Goal: Task Accomplishment & Management: Use online tool/utility

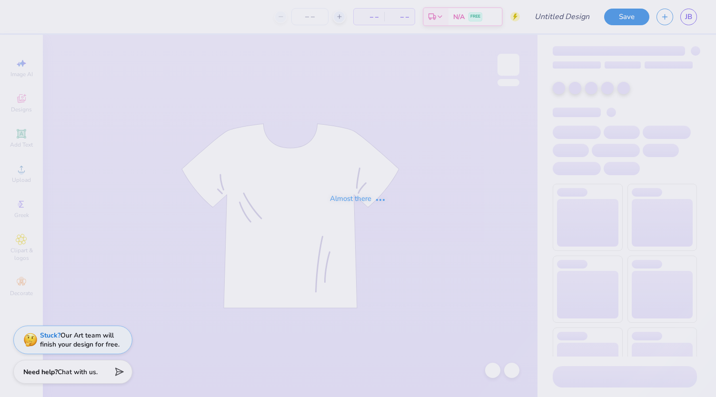
type input "Athletic EST"
type input "51"
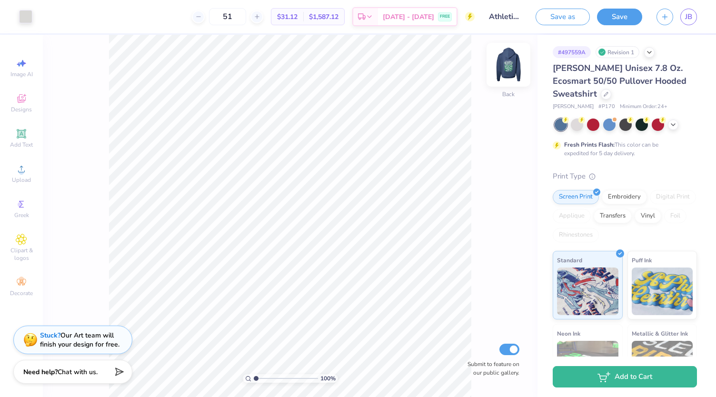
click at [509, 63] on img at bounding box center [508, 65] width 38 height 38
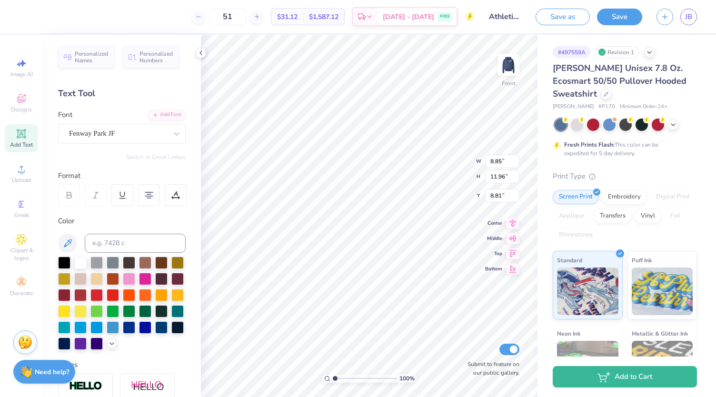
type textarea "[PERSON_NAME], [PERSON_NAME], [PERSON_NAME], [PERSON_NAME], [PERSON_NAME], [PER…"
type textarea "Esther, illy, Mara, , Sally, Blake, Zeb, Thomas, Owen, Quinn, Adeline, Jack H, …"
click at [574, 19] on button "Save as" at bounding box center [563, 15] width 54 height 17
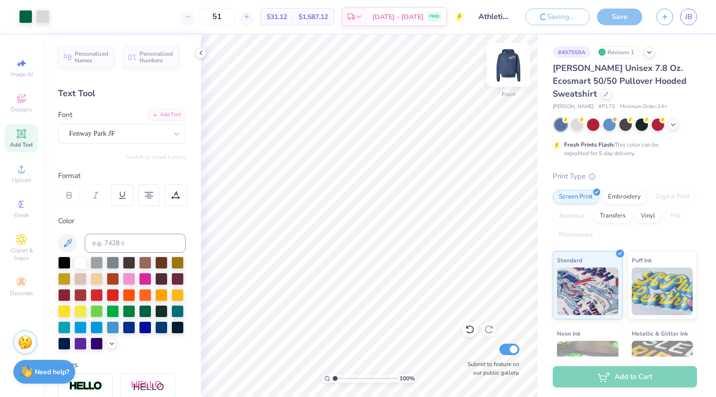
click at [505, 70] on img at bounding box center [508, 65] width 38 height 38
click at [505, 70] on img at bounding box center [508, 64] width 19 height 19
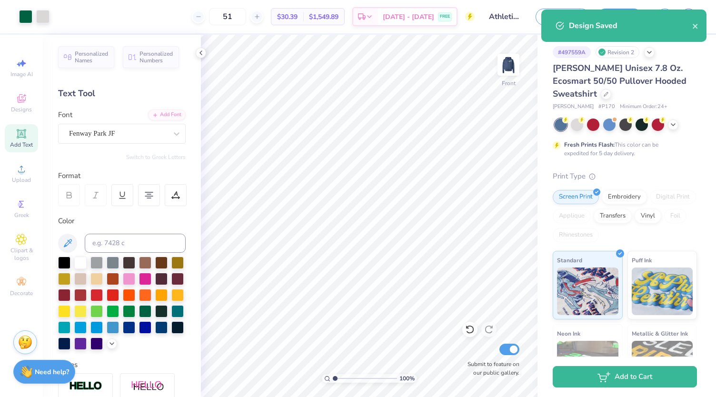
click at [505, 70] on img at bounding box center [508, 64] width 19 height 19
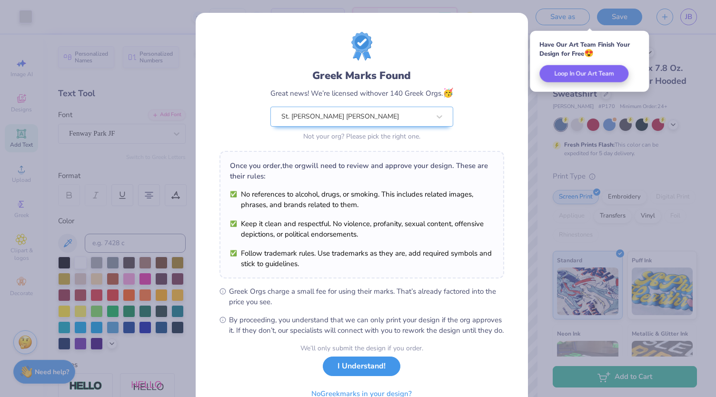
click at [373, 376] on button "I Understand!" at bounding box center [362, 367] width 78 height 20
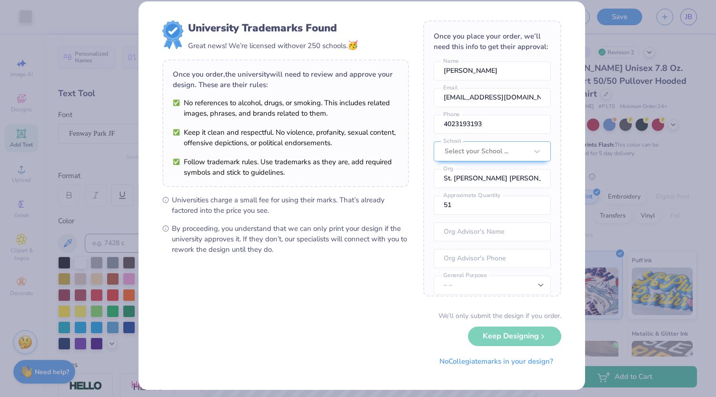
scroll to position [10, 0]
click at [515, 360] on button "No Collegiate marks in your design?" at bounding box center [496, 360] width 130 height 20
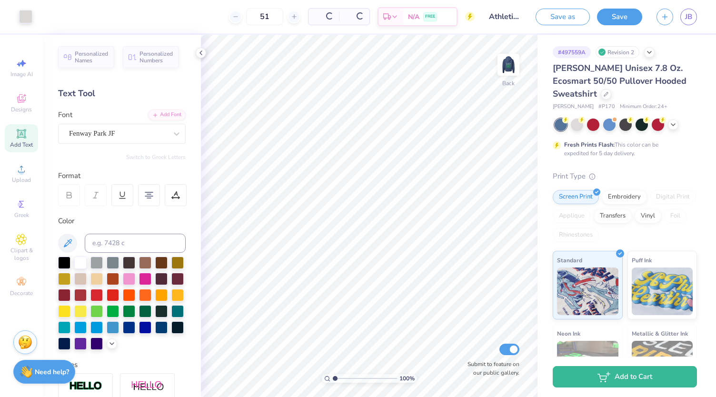
scroll to position [0, 0]
click at [29, 95] on div "Designs" at bounding box center [21, 103] width 33 height 28
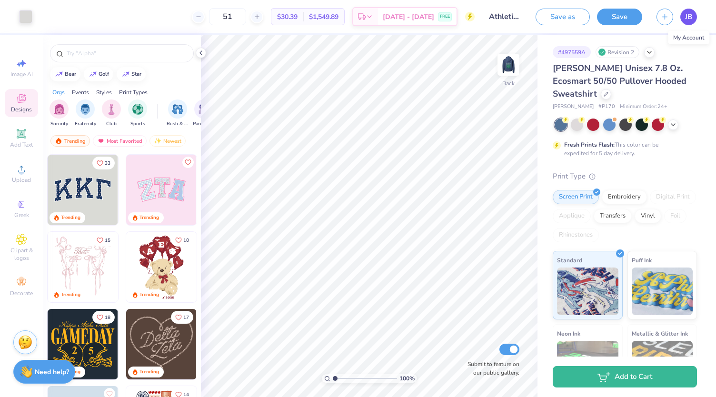
click at [687, 19] on span "JB" at bounding box center [688, 16] width 7 height 11
click at [26, 16] on div at bounding box center [25, 15] width 13 height 13
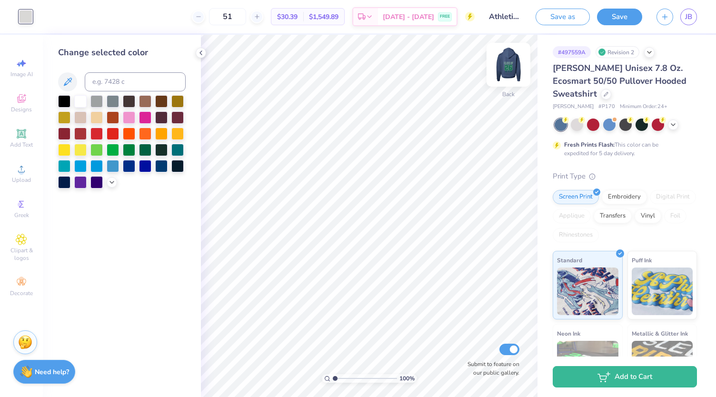
click at [508, 60] on img at bounding box center [508, 65] width 38 height 38
click at [509, 60] on img at bounding box center [508, 65] width 38 height 38
click at [607, 92] on icon at bounding box center [606, 93] width 4 height 4
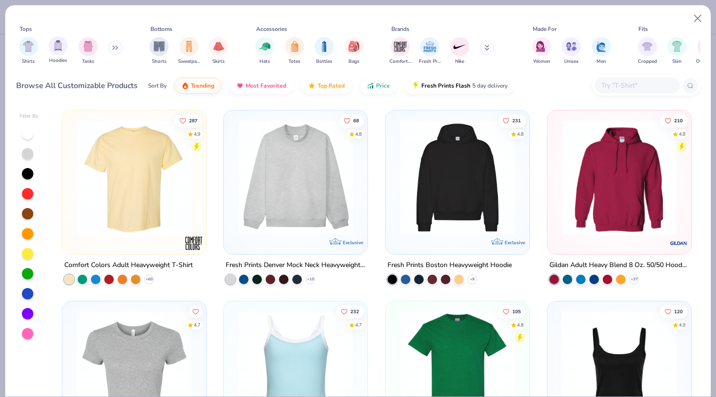
click at [56, 55] on div "filter for Hoodies" at bounding box center [58, 45] width 19 height 19
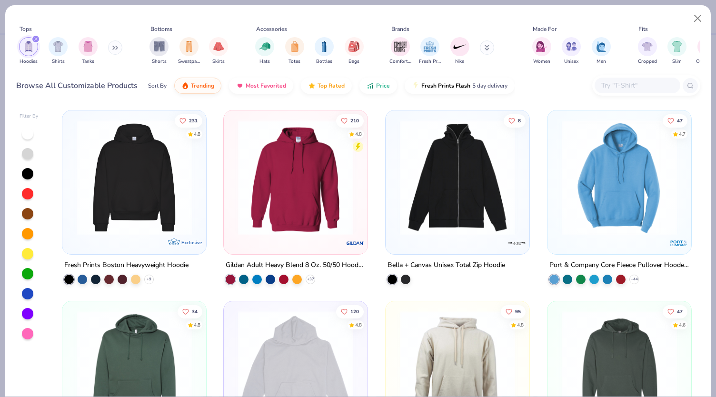
click at [606, 187] on img at bounding box center [619, 177] width 125 height 115
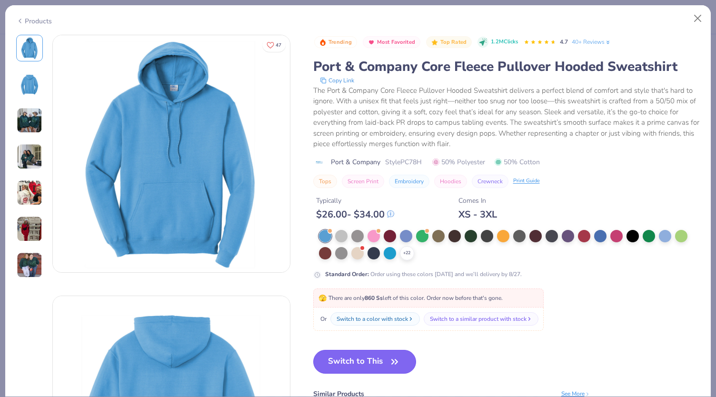
click at [370, 355] on button "Switch to This" at bounding box center [364, 362] width 103 height 24
click at [372, 360] on button "Switch to This" at bounding box center [364, 362] width 103 height 24
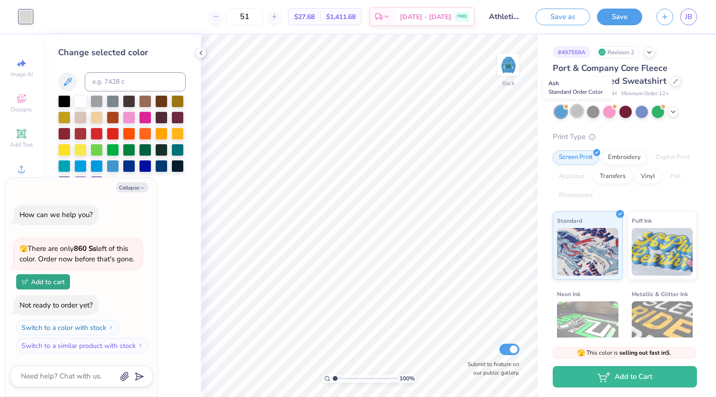
click at [576, 112] on div at bounding box center [577, 111] width 12 height 12
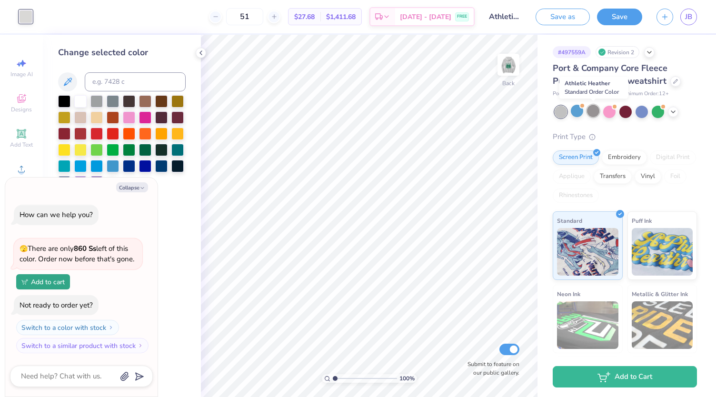
click at [596, 115] on div at bounding box center [593, 111] width 12 height 12
click at [677, 112] on icon at bounding box center [673, 111] width 8 height 8
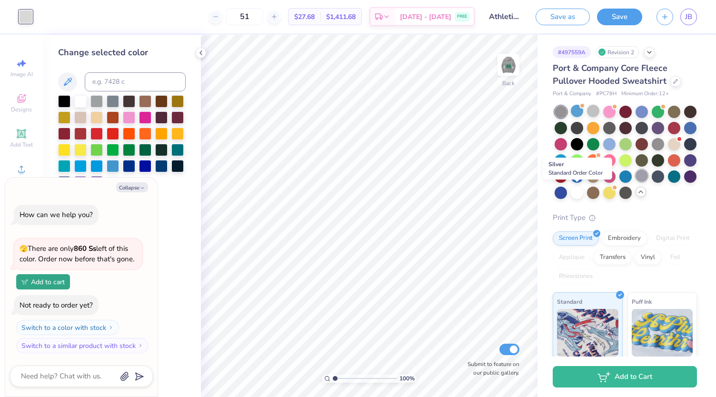
click at [636, 182] on div at bounding box center [642, 176] width 12 height 12
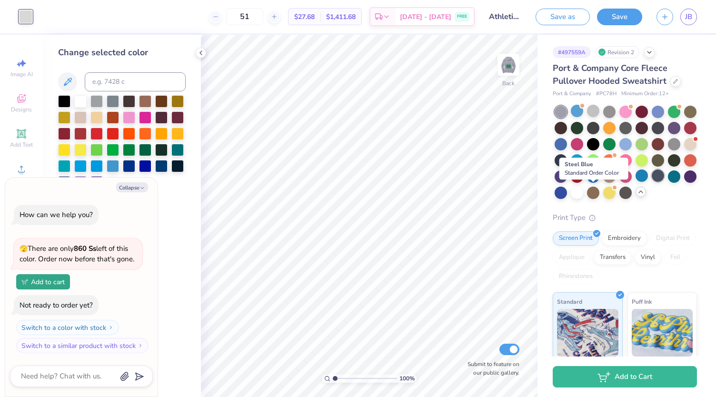
click at [652, 182] on div at bounding box center [658, 176] width 12 height 12
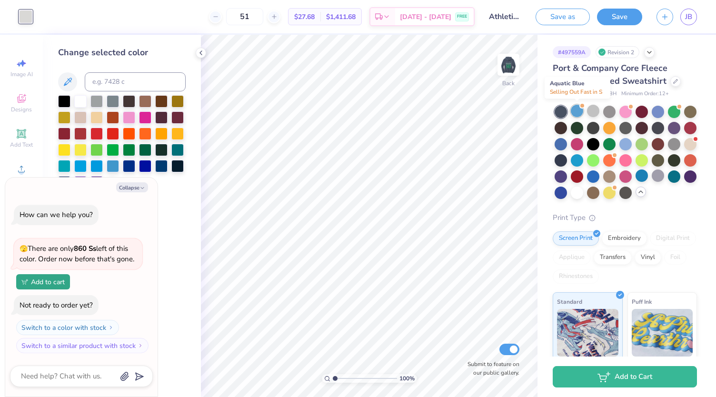
click at [577, 112] on div at bounding box center [577, 111] width 12 height 12
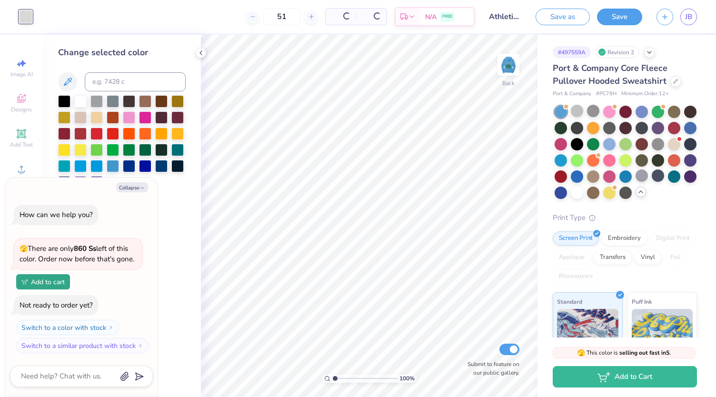
click at [577, 112] on div at bounding box center [577, 111] width 12 height 12
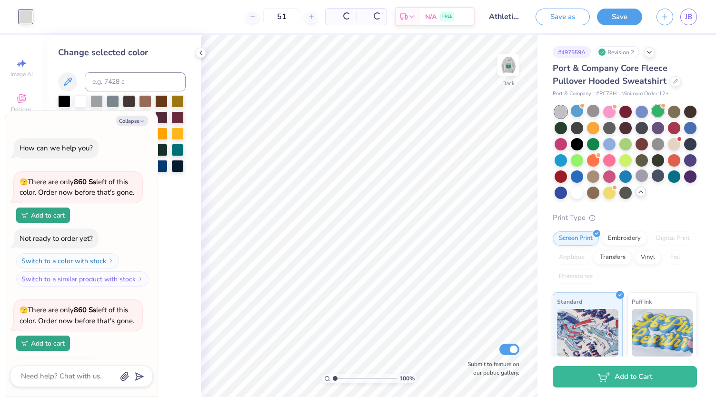
scroll to position [61, 0]
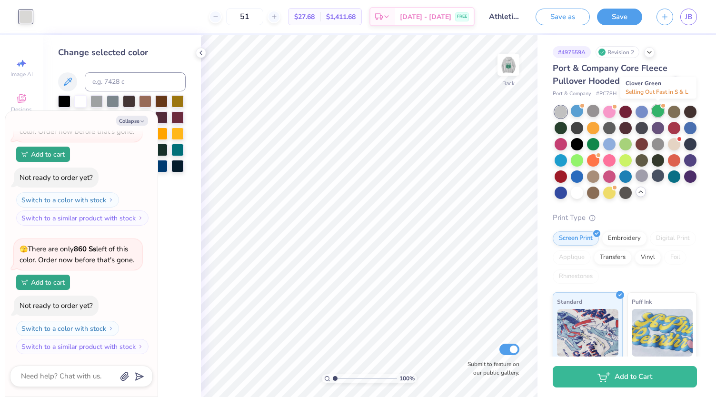
click at [660, 113] on div at bounding box center [658, 111] width 12 height 12
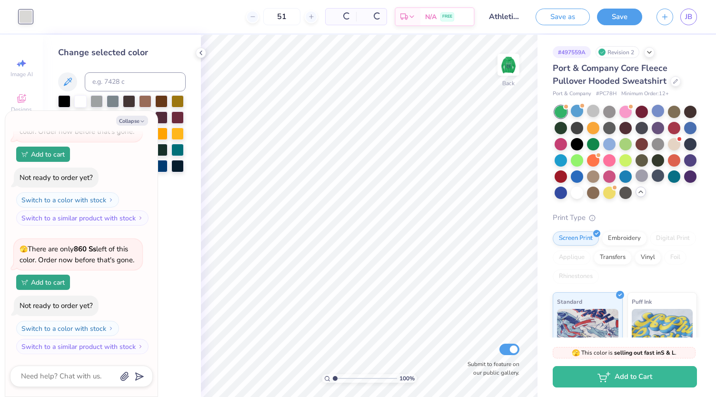
scroll to position [200, 0]
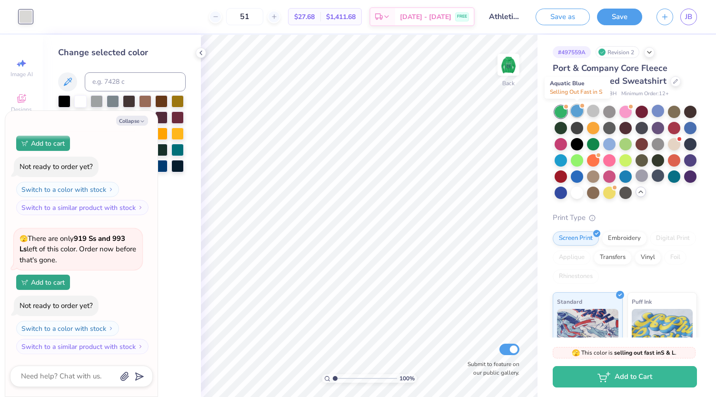
click at [578, 108] on div at bounding box center [577, 111] width 12 height 12
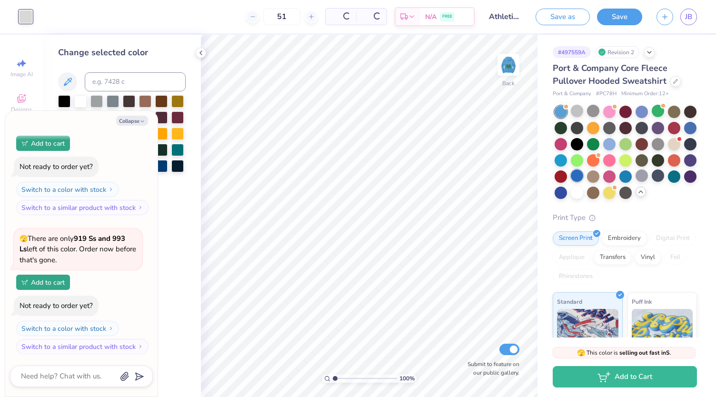
scroll to position [329, 0]
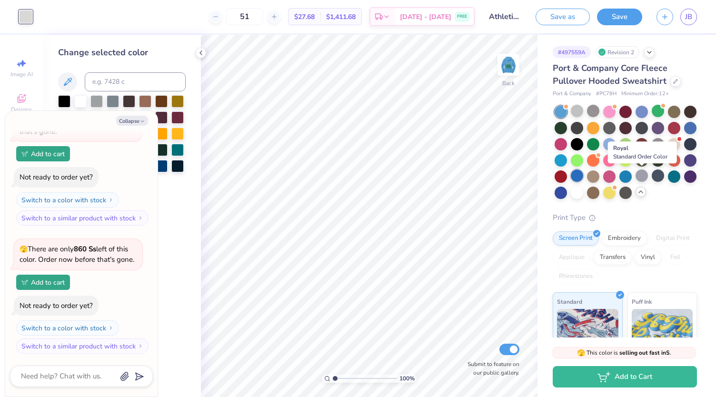
click at [583, 180] on div at bounding box center [577, 176] width 12 height 12
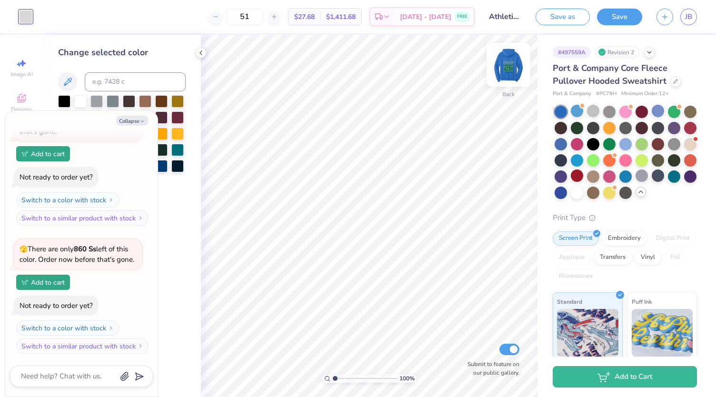
click at [504, 68] on img at bounding box center [508, 65] width 38 height 38
click at [23, 18] on div at bounding box center [25, 15] width 13 height 13
click at [23, 18] on div at bounding box center [25, 16] width 13 height 13
click at [131, 122] on button "Collapse" at bounding box center [132, 121] width 32 height 10
type textarea "x"
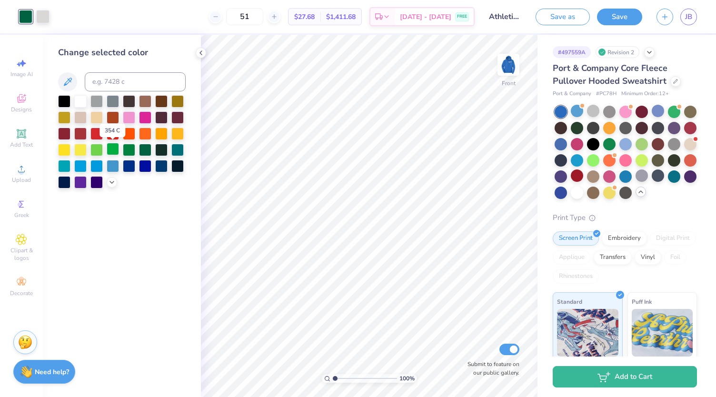
click at [112, 150] on div at bounding box center [113, 149] width 12 height 12
click at [131, 149] on div at bounding box center [129, 149] width 12 height 12
click at [43, 20] on div at bounding box center [42, 15] width 13 height 13
click at [81, 100] on div at bounding box center [80, 100] width 12 height 12
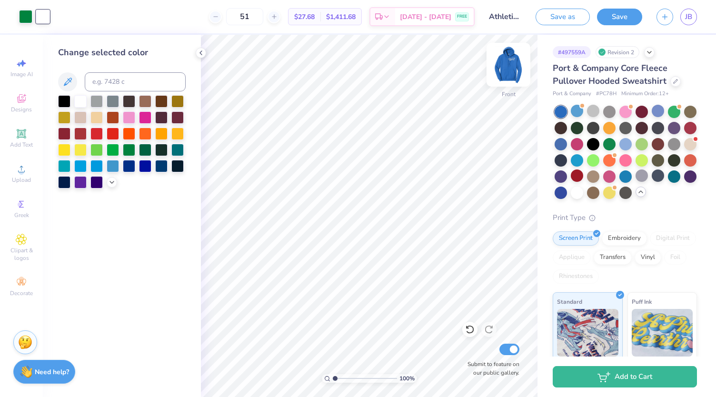
click at [514, 74] on img at bounding box center [508, 65] width 38 height 38
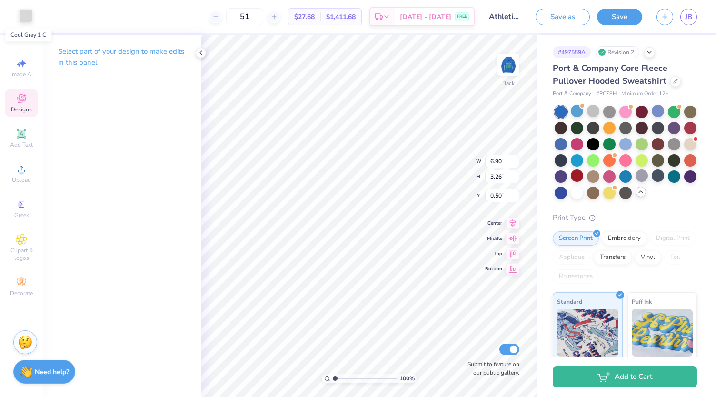
click at [27, 22] on div at bounding box center [25, 15] width 13 height 13
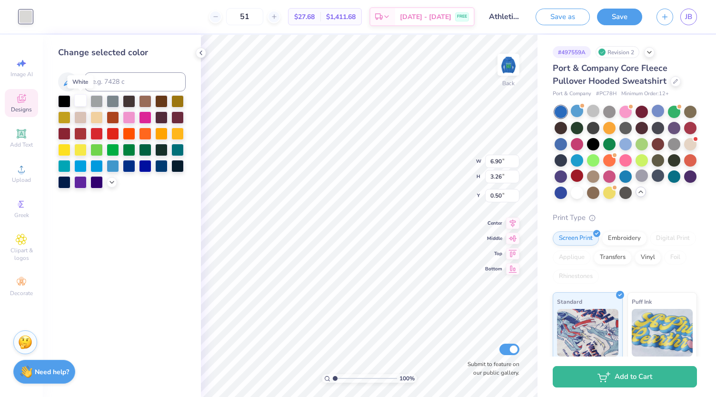
click at [80, 98] on div at bounding box center [80, 100] width 12 height 12
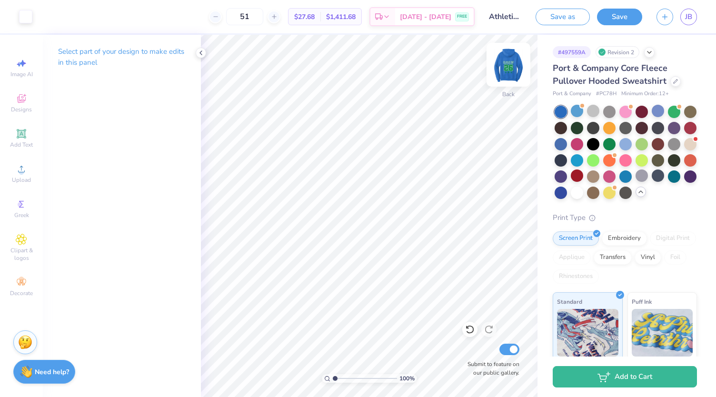
click at [507, 58] on img at bounding box center [508, 65] width 38 height 38
click at [620, 17] on button "Save" at bounding box center [619, 15] width 45 height 17
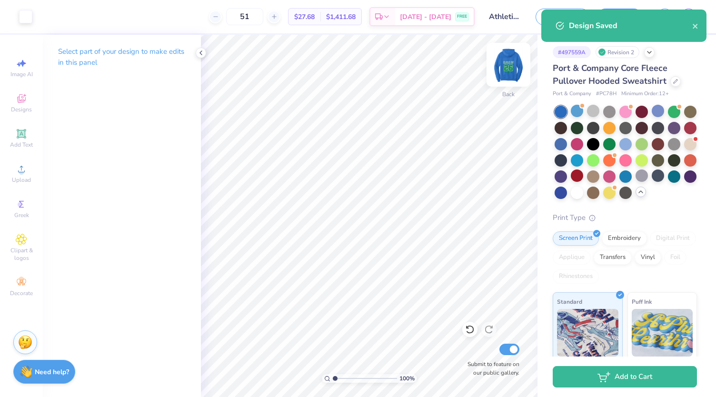
click at [511, 63] on img at bounding box center [508, 65] width 38 height 38
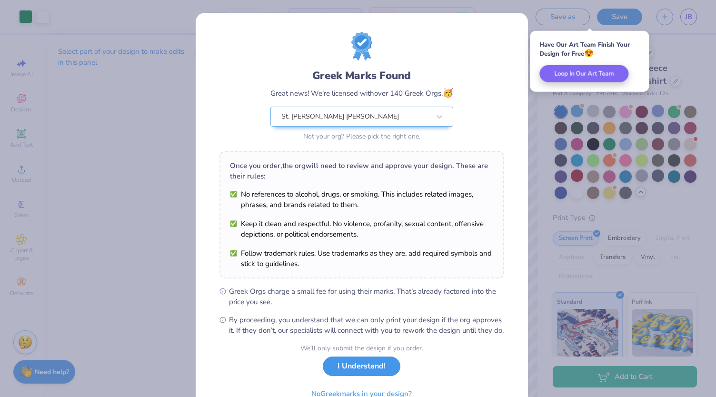
click at [372, 376] on button "I Understand!" at bounding box center [362, 367] width 78 height 20
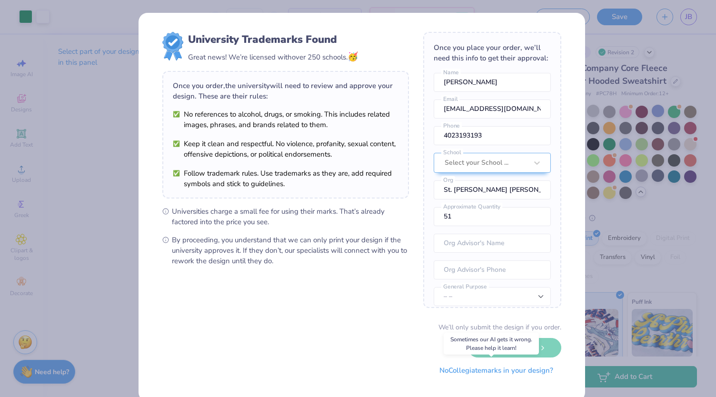
click at [482, 372] on button "No Collegiate marks in your design?" at bounding box center [496, 371] width 130 height 20
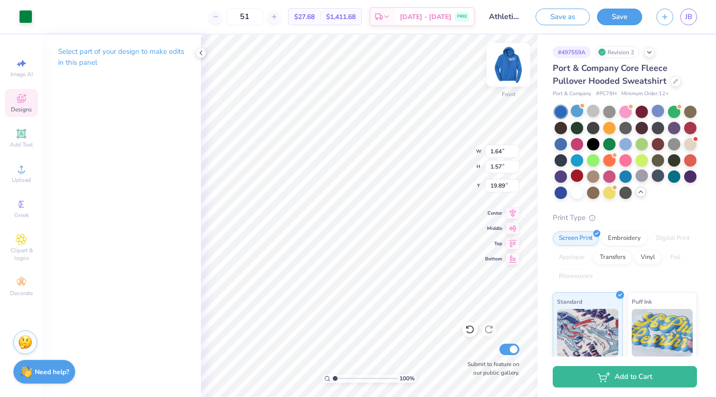
type input "1.64"
type input "1.57"
type input "19.89"
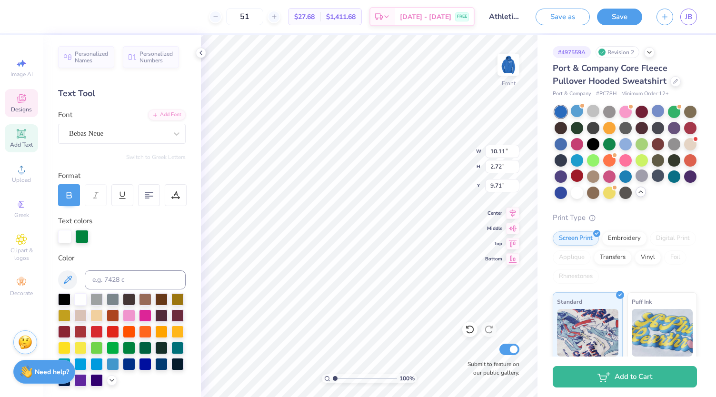
type input "10.11"
type input "2.72"
type input "9.71"
type input "9.04"
type input "6.65"
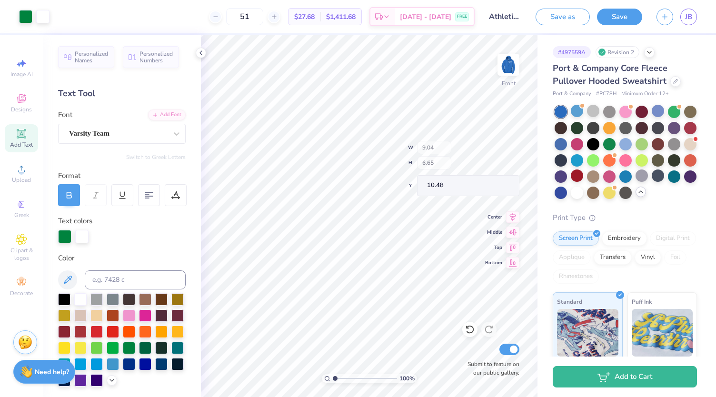
type input "11.42"
type textarea "0"
type textarea "2026"
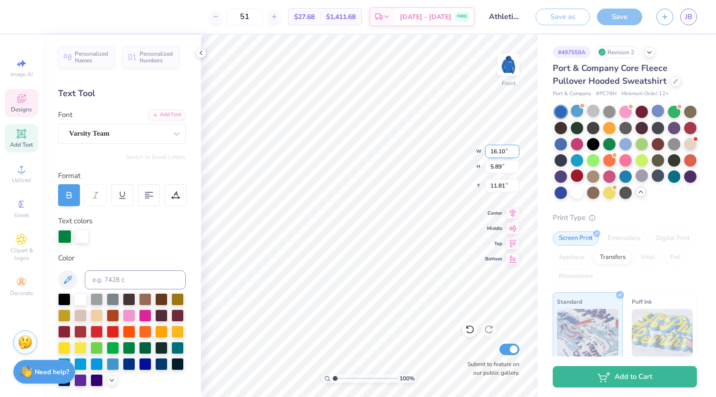
click at [500, 149] on input "16.10" at bounding box center [502, 151] width 34 height 13
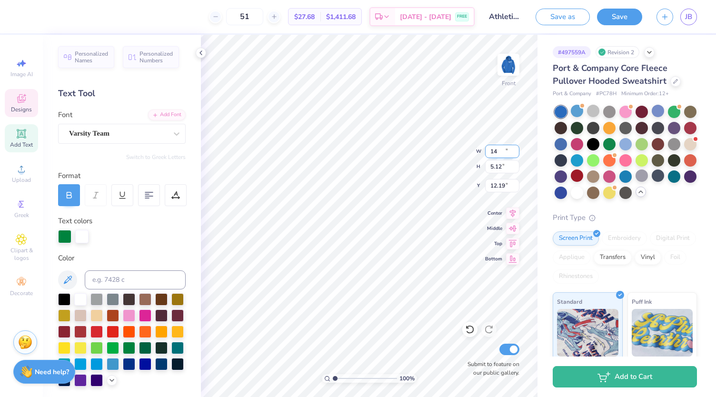
type input "14.00"
type input "5.12"
type input "12.19"
click at [502, 150] on input "14.00" at bounding box center [502, 151] width 34 height 13
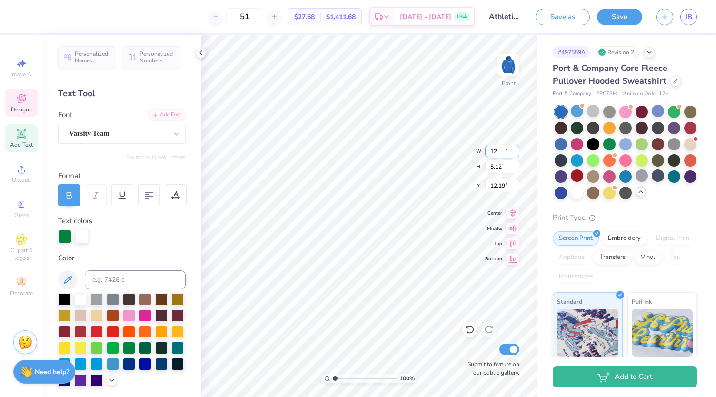
type input "12.00"
type input "4.39"
type input "11.15"
click at [513, 56] on img at bounding box center [508, 65] width 38 height 38
click at [511, 70] on img at bounding box center [508, 65] width 38 height 38
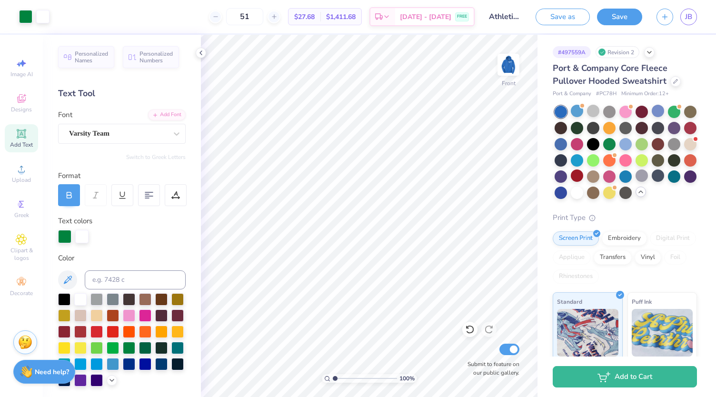
click at [511, 70] on img at bounding box center [508, 64] width 19 height 19
click at [471, 330] on icon at bounding box center [470, 330] width 10 height 10
click at [512, 57] on img at bounding box center [508, 65] width 38 height 38
click at [474, 331] on icon at bounding box center [470, 330] width 10 height 10
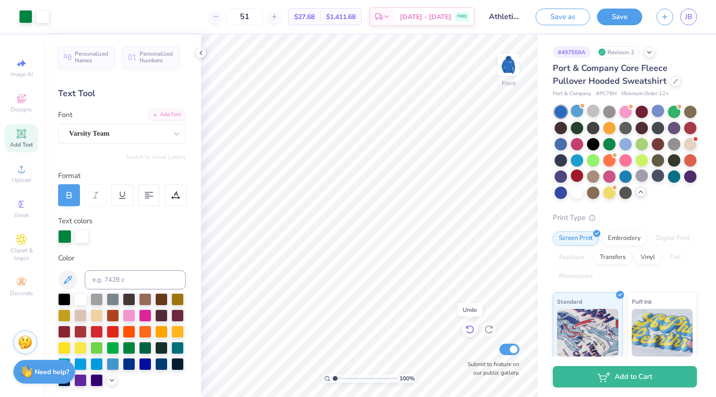
click at [474, 331] on icon at bounding box center [470, 330] width 10 height 10
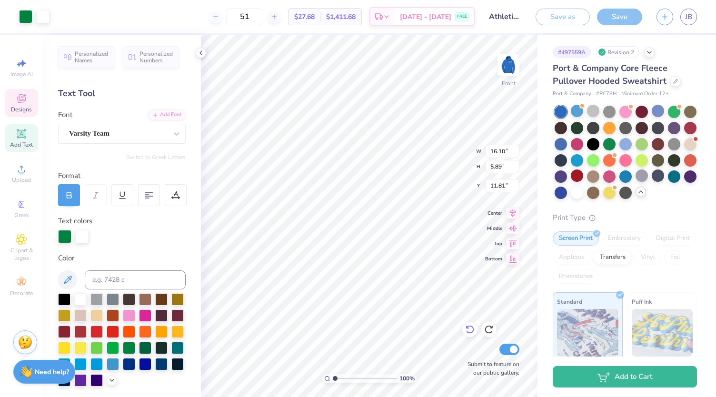
scroll to position [8, 1]
type textarea "26"
click at [502, 153] on input "16.10" at bounding box center [502, 151] width 34 height 13
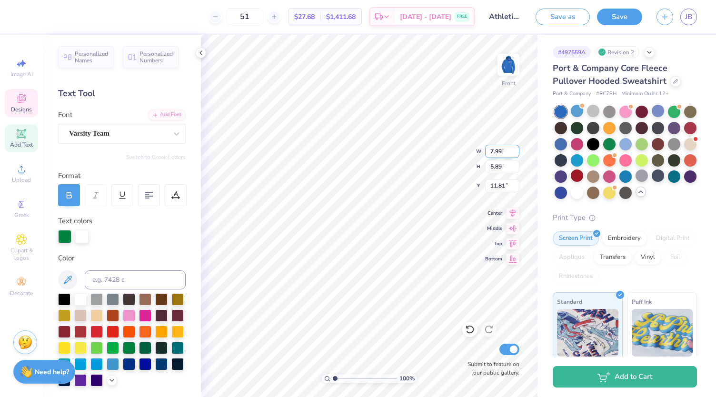
click at [510, 153] on input "7.99" at bounding box center [502, 151] width 34 height 13
click at [508, 150] on input "7.99" at bounding box center [502, 151] width 34 height 13
click at [500, 154] on input "7.99" at bounding box center [502, 151] width 34 height 13
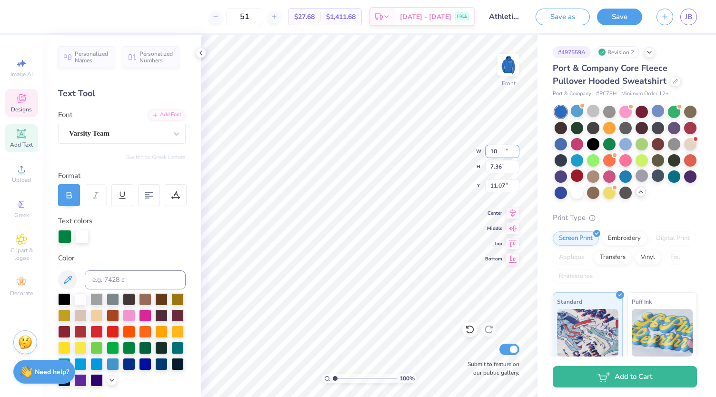
type input "10.00"
type input "7.36"
type input "11.07"
click at [628, 15] on button "Save" at bounding box center [619, 15] width 45 height 17
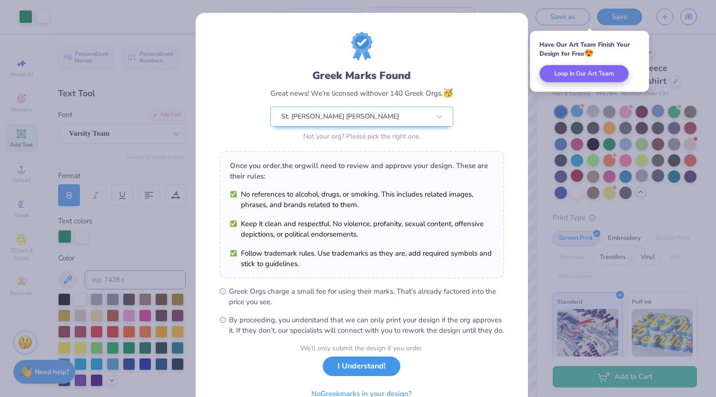
click at [378, 373] on button "I Understand!" at bounding box center [362, 367] width 78 height 20
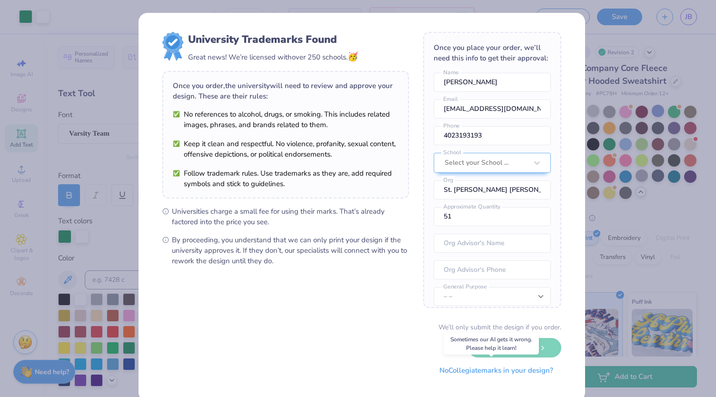
click at [468, 370] on button "No Collegiate marks in your design?" at bounding box center [496, 371] width 130 height 20
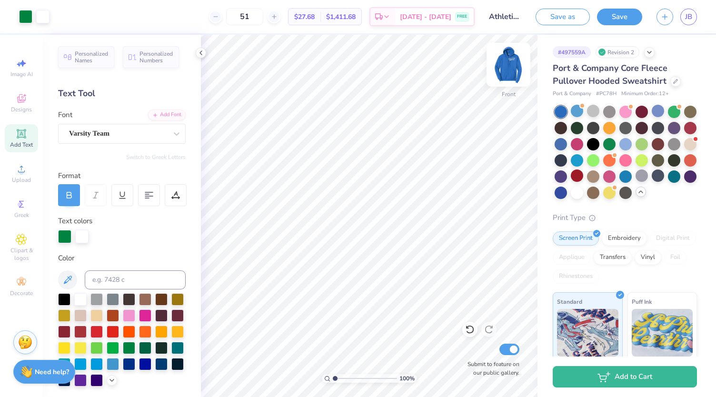
click at [509, 66] on img at bounding box center [508, 65] width 38 height 38
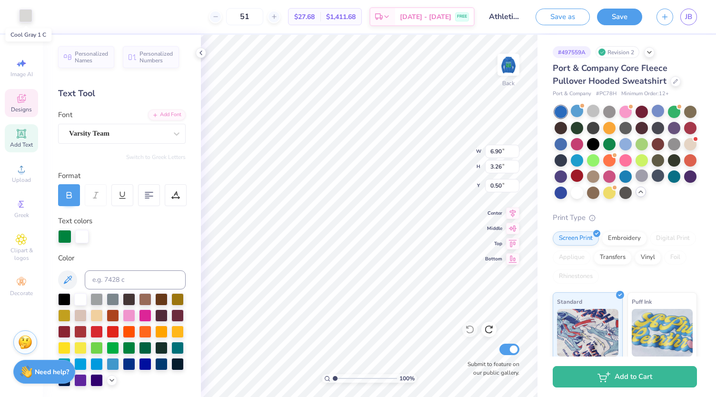
click at [23, 16] on div at bounding box center [25, 15] width 13 height 13
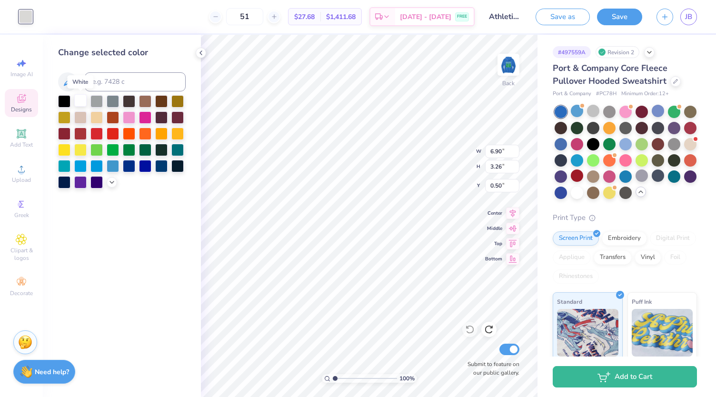
click at [79, 103] on div at bounding box center [80, 100] width 12 height 12
click at [625, 13] on button "Save" at bounding box center [619, 15] width 45 height 17
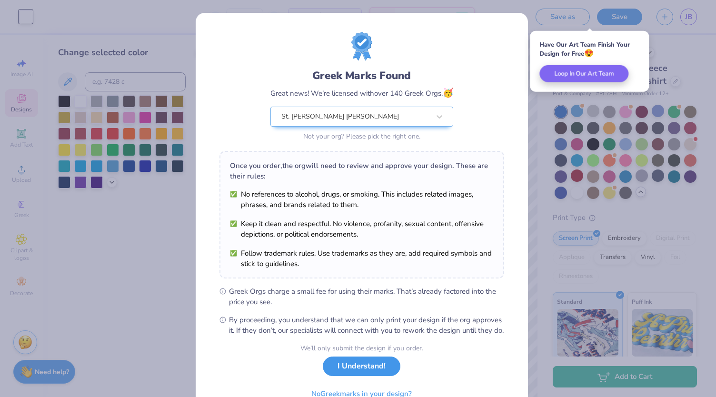
click at [372, 376] on button "I Understand!" at bounding box center [362, 367] width 78 height 20
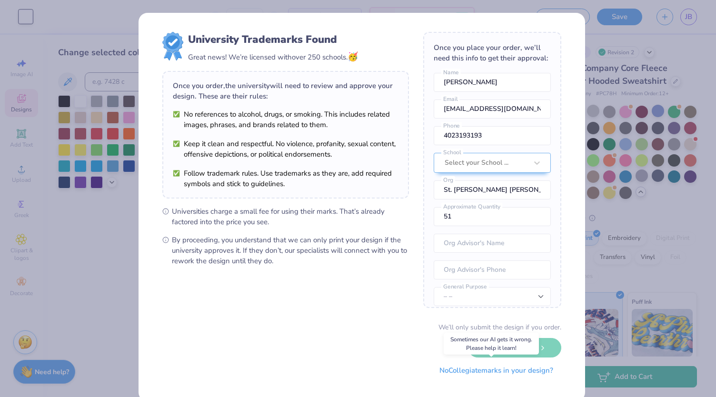
click at [501, 371] on button "No Collegiate marks in your design?" at bounding box center [496, 371] width 130 height 20
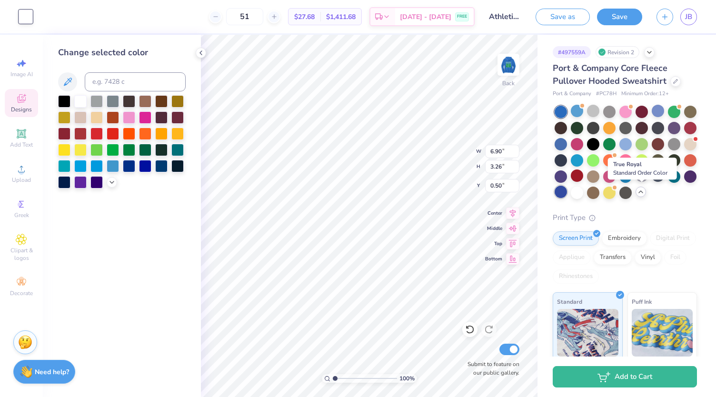
click at [567, 192] on div at bounding box center [561, 192] width 12 height 12
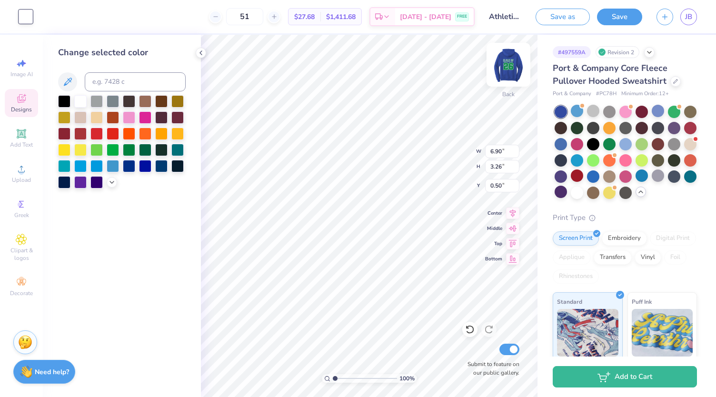
click at [510, 61] on img at bounding box center [508, 65] width 38 height 38
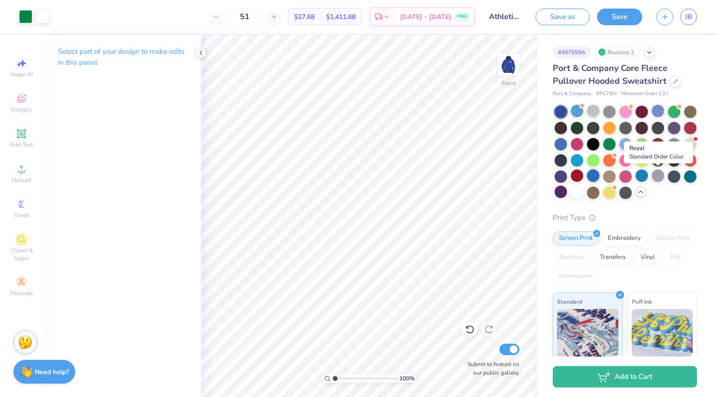
click at [599, 177] on div at bounding box center [593, 176] width 12 height 12
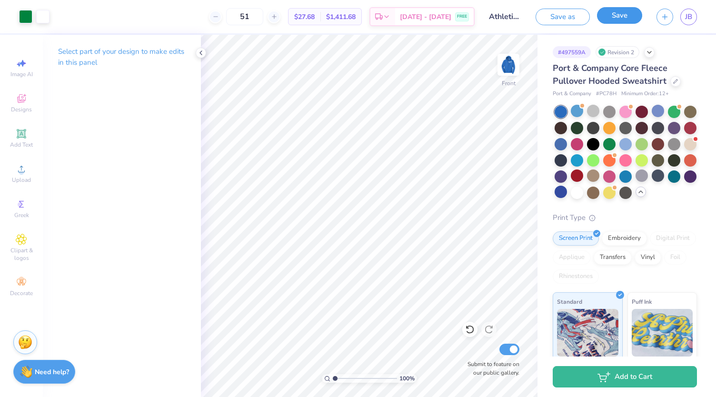
click at [626, 17] on button "Save" at bounding box center [619, 15] width 45 height 17
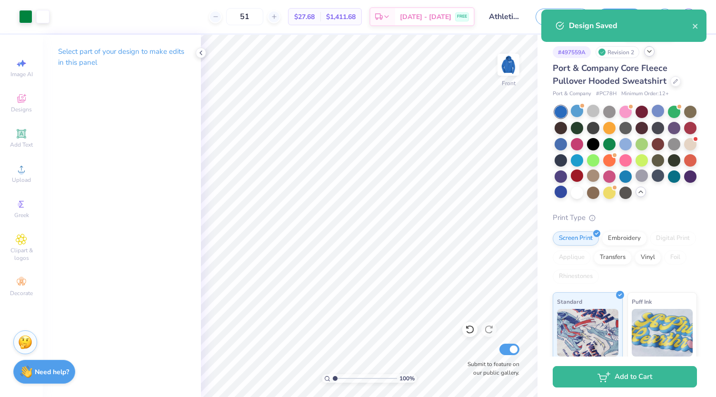
click at [649, 53] on icon at bounding box center [650, 52] width 8 height 8
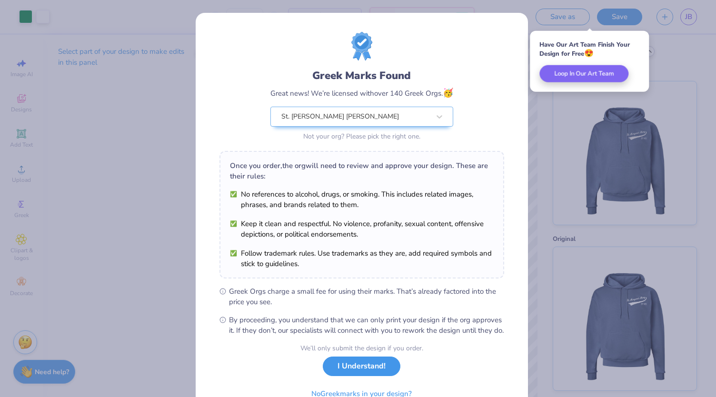
click at [366, 376] on button "I Understand!" at bounding box center [362, 367] width 78 height 20
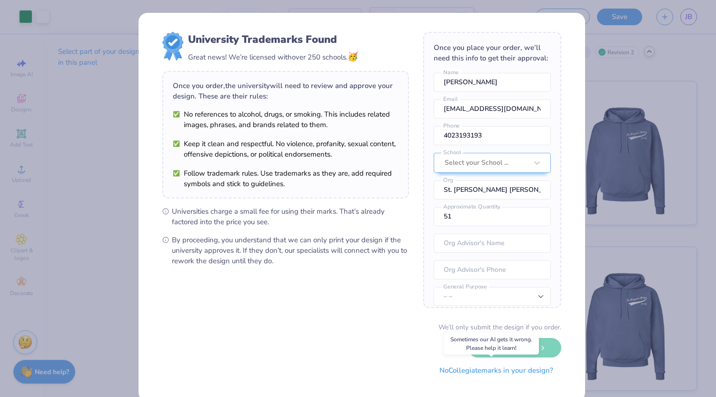
click at [466, 376] on button "No Collegiate marks in your design?" at bounding box center [496, 371] width 130 height 20
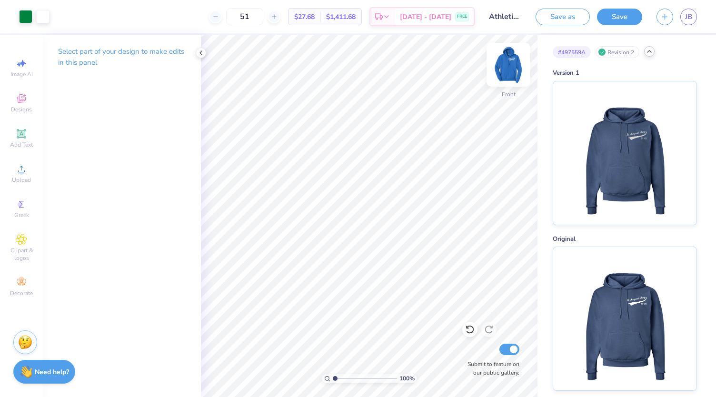
click at [508, 63] on img at bounding box center [508, 65] width 38 height 38
click at [647, 54] on icon at bounding box center [650, 52] width 8 height 8
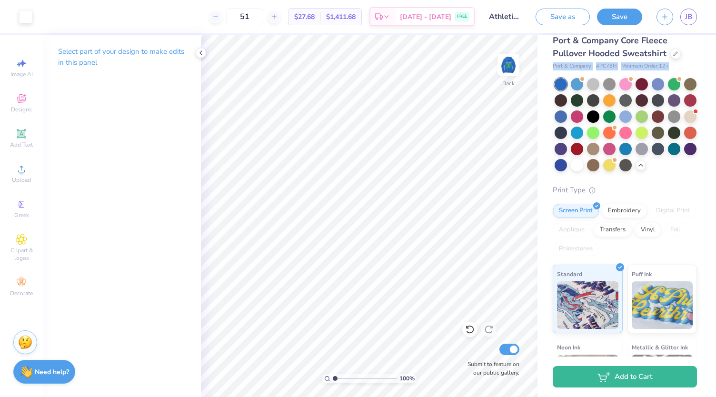
scroll to position [24, 0]
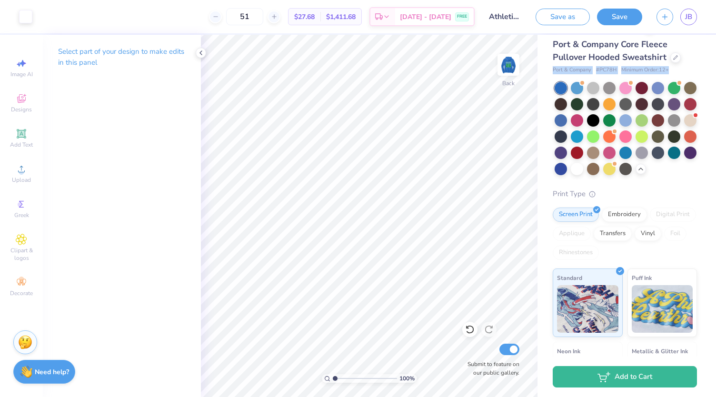
drag, startPoint x: 716, startPoint y: 80, endPoint x: 694, endPoint y: 95, distance: 26.3
click at [694, 95] on div "# 497559A Revision 2 Port & Company Core Fleece Pullover Hooded Sweatshirt Port…" at bounding box center [627, 196] width 179 height 322
click at [514, 60] on img at bounding box center [508, 65] width 38 height 38
click at [505, 67] on img at bounding box center [508, 65] width 38 height 38
click at [513, 67] on img at bounding box center [508, 65] width 38 height 38
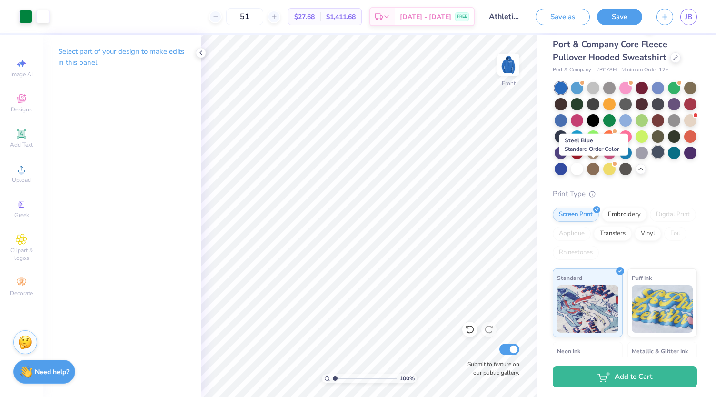
click at [652, 158] on div at bounding box center [658, 152] width 12 height 12
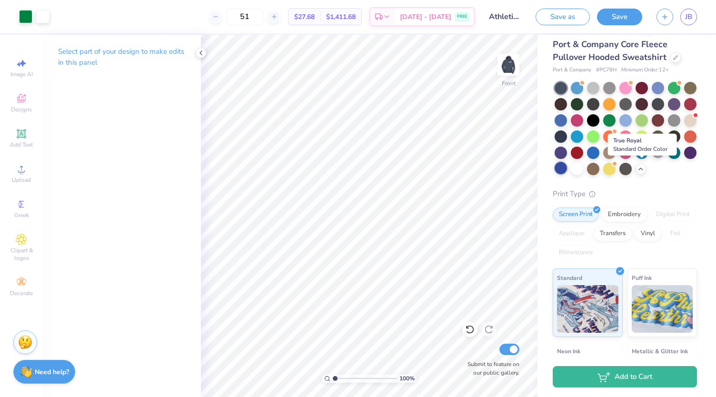
click at [567, 170] on div at bounding box center [561, 168] width 12 height 12
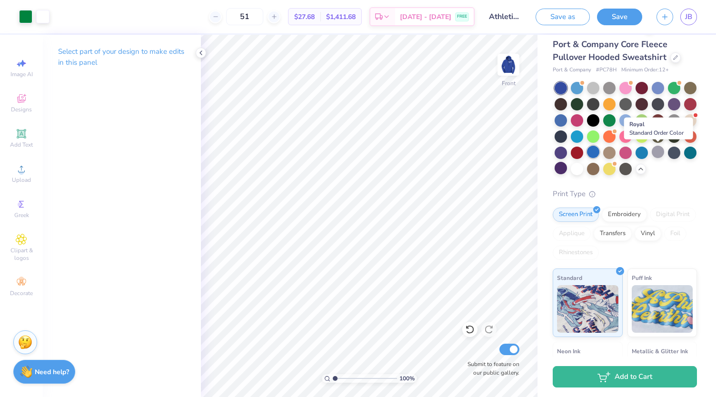
click at [599, 154] on div at bounding box center [593, 152] width 12 height 12
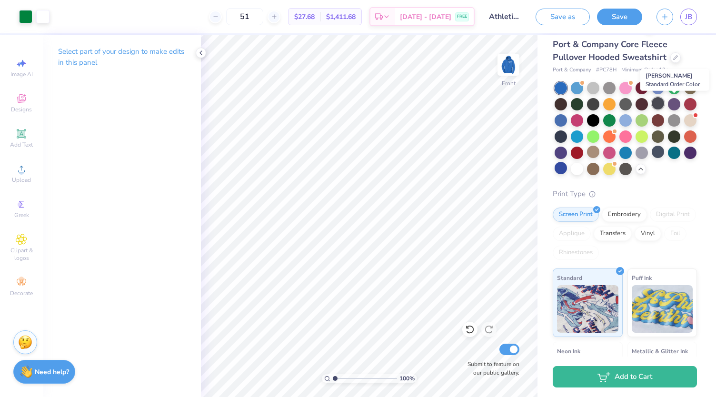
click at [664, 99] on div at bounding box center [658, 103] width 12 height 12
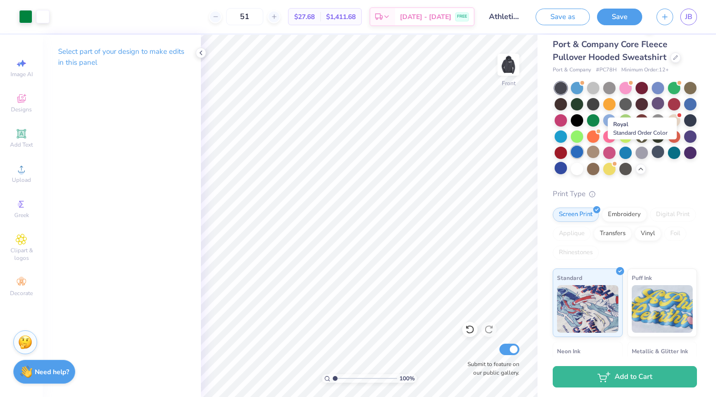
click at [583, 151] on div at bounding box center [577, 152] width 12 height 12
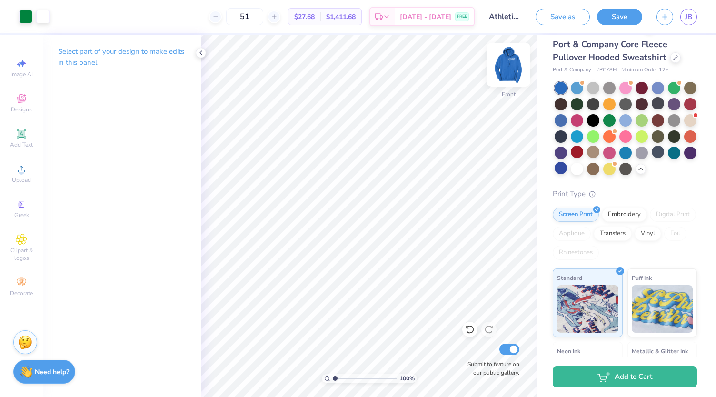
click at [503, 63] on img at bounding box center [508, 65] width 38 height 38
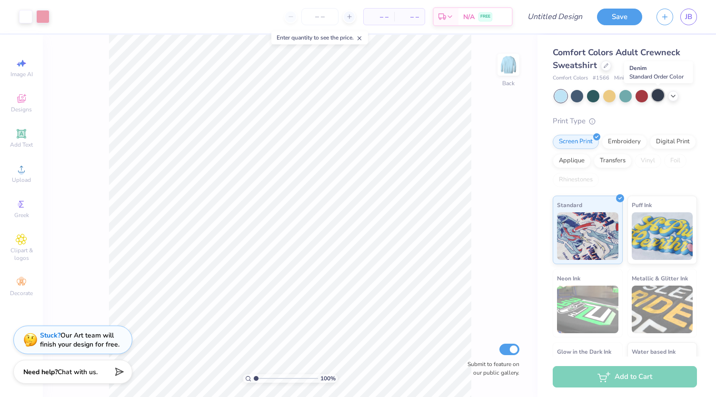
click at [657, 99] on div at bounding box center [658, 95] width 12 height 12
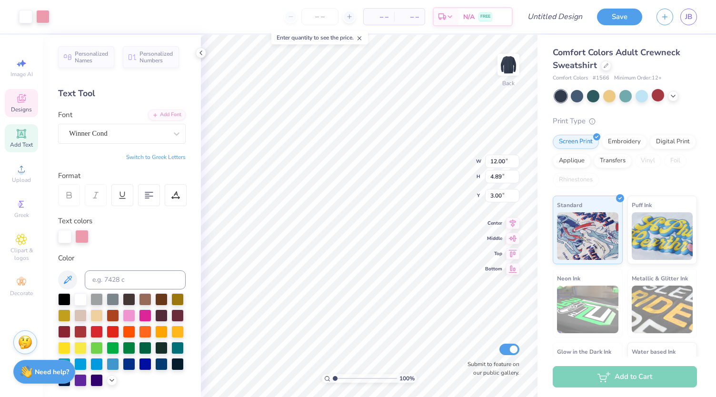
scroll to position [8, 1]
type textarea "SMM"
click at [45, 15] on div at bounding box center [42, 15] width 13 height 13
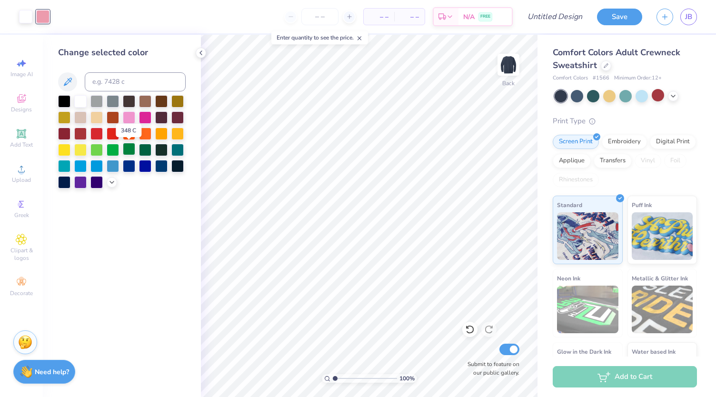
click at [128, 153] on div at bounding box center [129, 149] width 12 height 12
click at [317, 15] on input "number" at bounding box center [319, 16] width 37 height 17
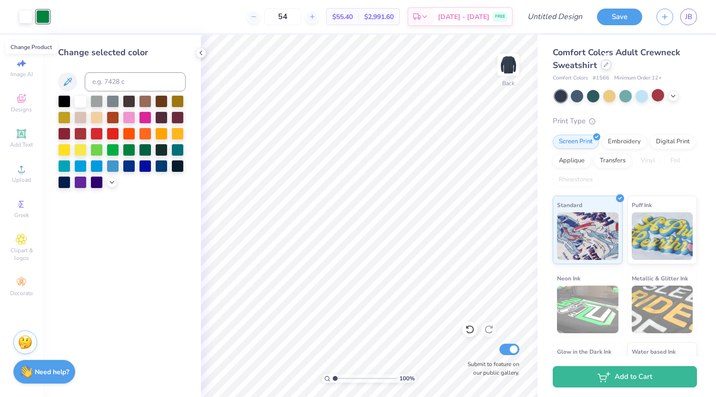
type input "54"
click at [605, 65] on icon at bounding box center [606, 65] width 4 height 4
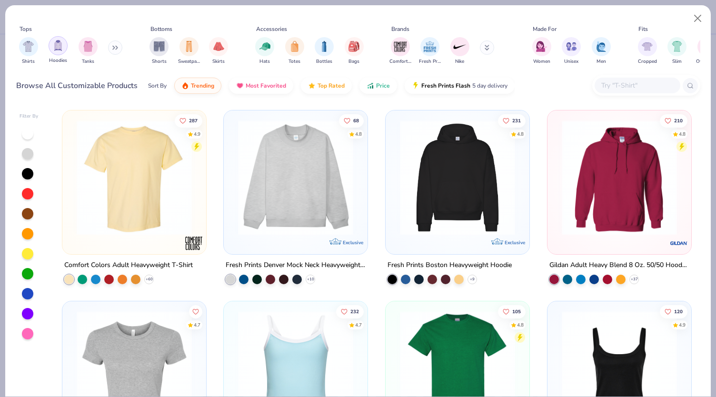
click at [58, 50] on img "filter for Hoodies" at bounding box center [58, 45] width 10 height 11
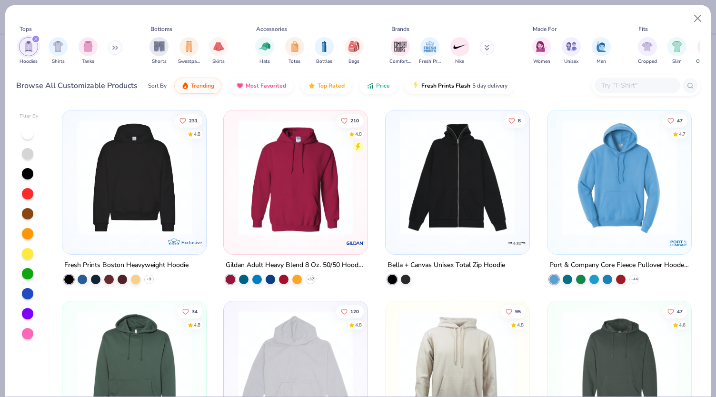
click at [619, 169] on img at bounding box center [619, 177] width 125 height 115
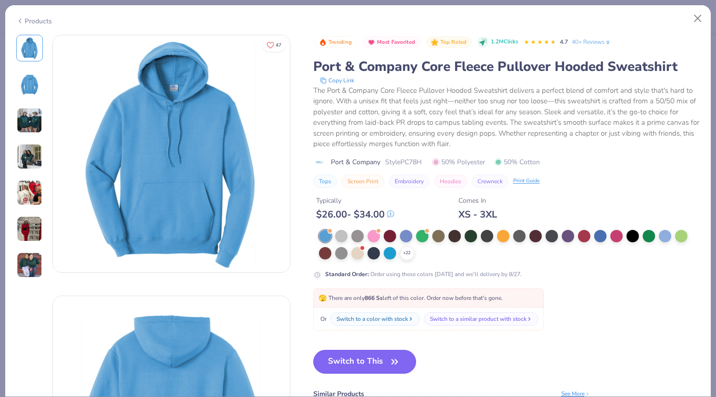
click at [365, 359] on button "Switch to This" at bounding box center [364, 362] width 103 height 24
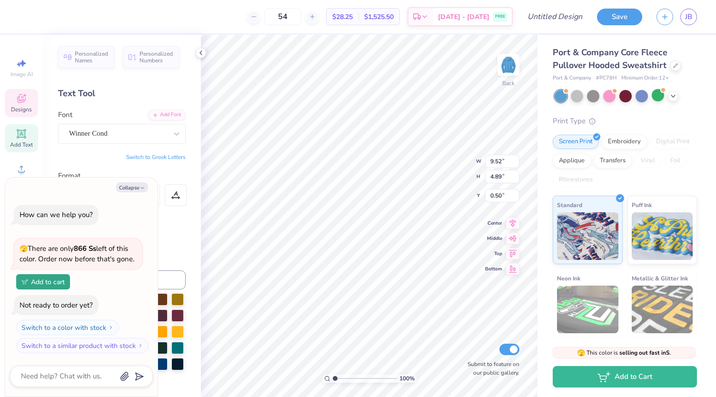
type textarea "x"
type input "3.00"
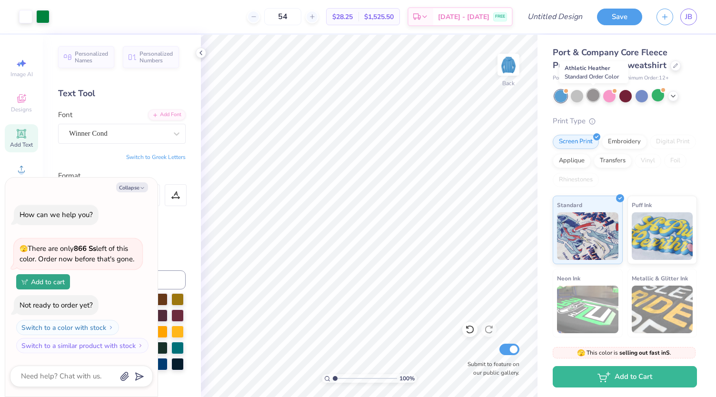
click at [594, 93] on div at bounding box center [593, 95] width 12 height 12
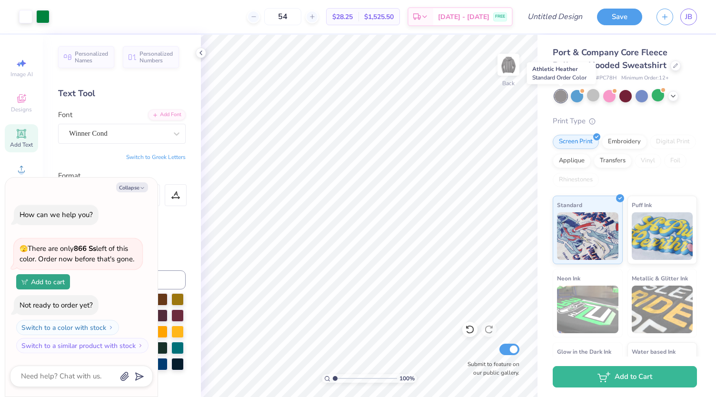
click at [560, 95] on div at bounding box center [561, 96] width 12 height 12
click at [578, 96] on div at bounding box center [577, 95] width 12 height 12
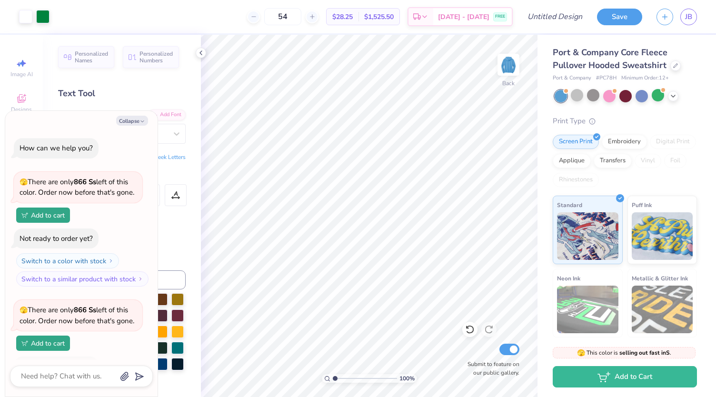
scroll to position [61, 0]
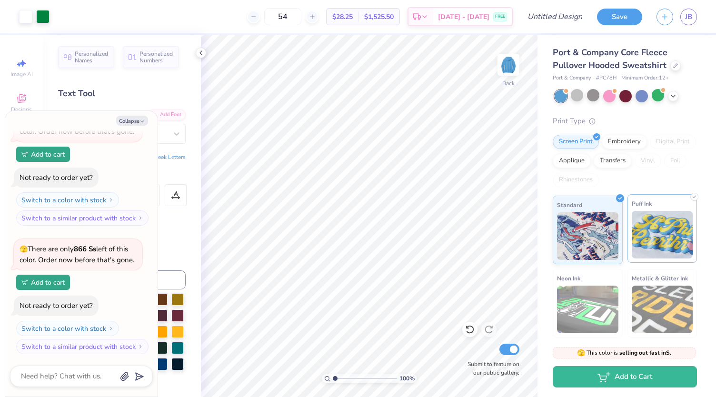
click at [653, 232] on img at bounding box center [662, 235] width 61 height 48
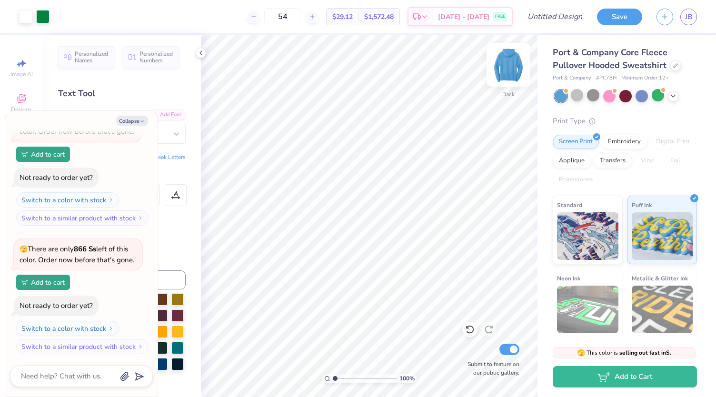
click at [507, 62] on img at bounding box center [508, 65] width 38 height 38
click at [27, 101] on div "Designs" at bounding box center [21, 103] width 33 height 28
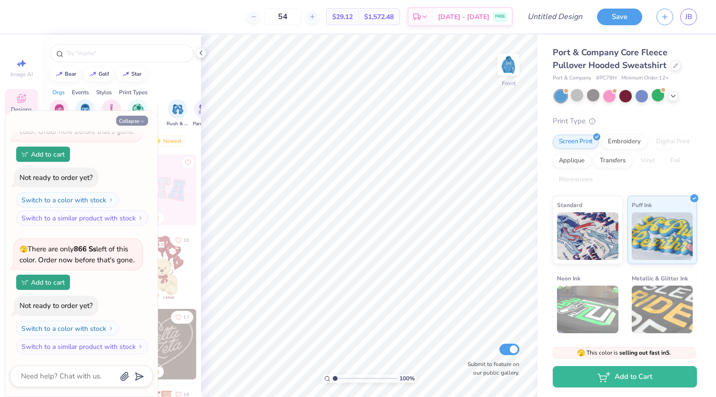
click at [140, 121] on icon "button" at bounding box center [143, 122] width 6 height 6
type textarea "x"
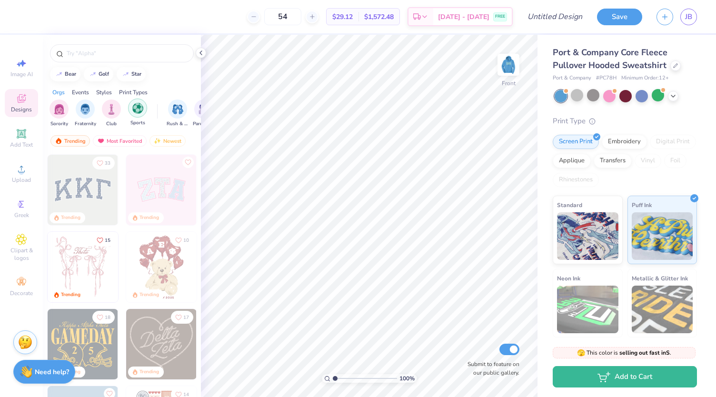
click at [137, 113] on div "filter for Sports" at bounding box center [137, 108] width 19 height 19
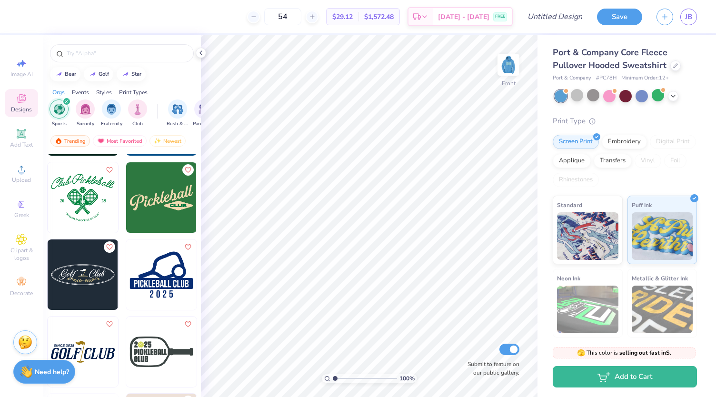
scroll to position [835, 0]
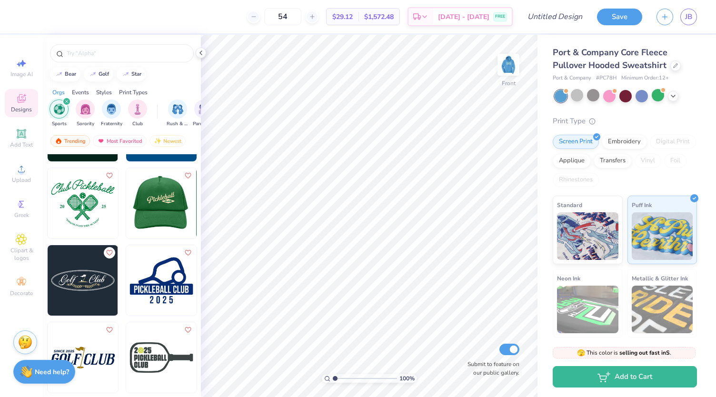
click at [145, 210] on div at bounding box center [161, 203] width 211 height 70
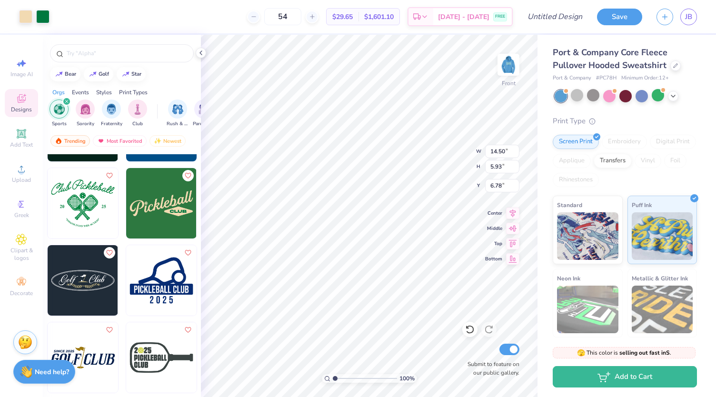
type input "6.78"
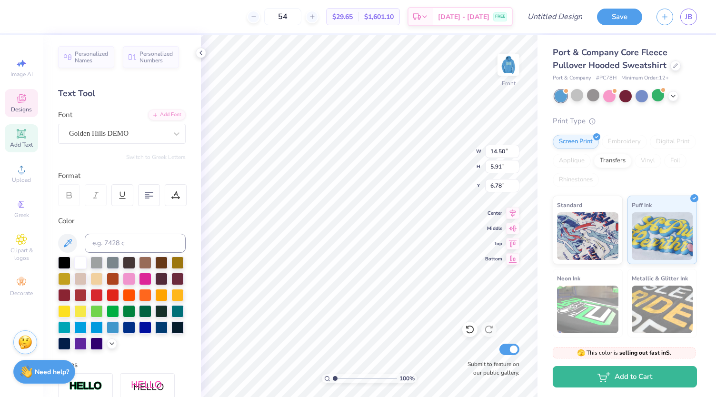
scroll to position [8, 4]
type textarea "St Margaret Mary"
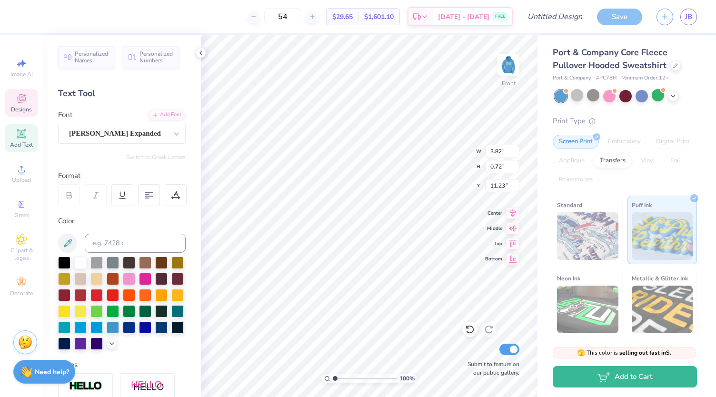
type input "3.82"
type input "0.72"
type input "11.23"
type textarea "2026"
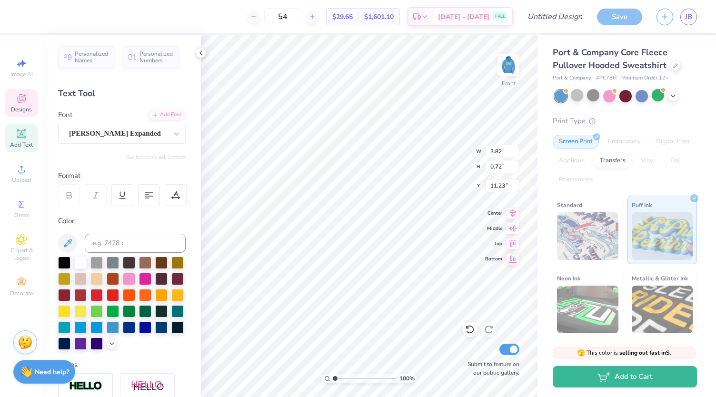
scroll to position [8, 1]
click at [260, 20] on div at bounding box center [253, 16] width 13 height 13
click at [266, 20] on div "52 $29.76 Per Item $1,547.52 Total Est. Delivery Aug 23 - 26 FREE" at bounding box center [269, 16] width 487 height 33
click at [260, 20] on div at bounding box center [253, 16] width 13 height 13
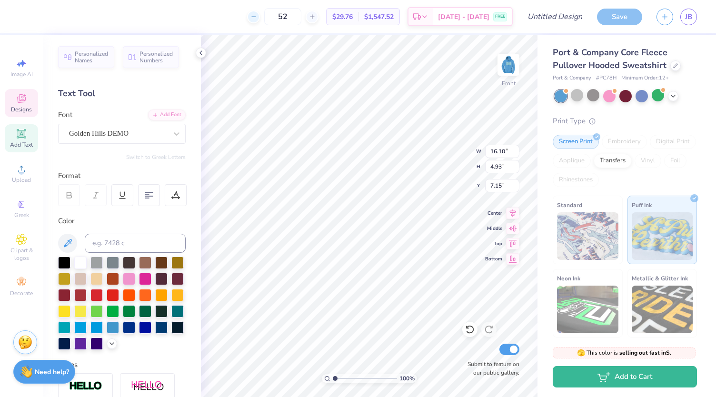
type input "51"
type textarea "St Marget Mary"
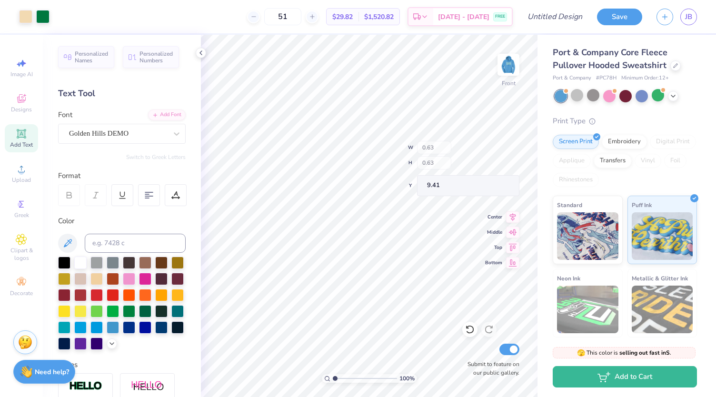
type input "0.63"
type input "9.41"
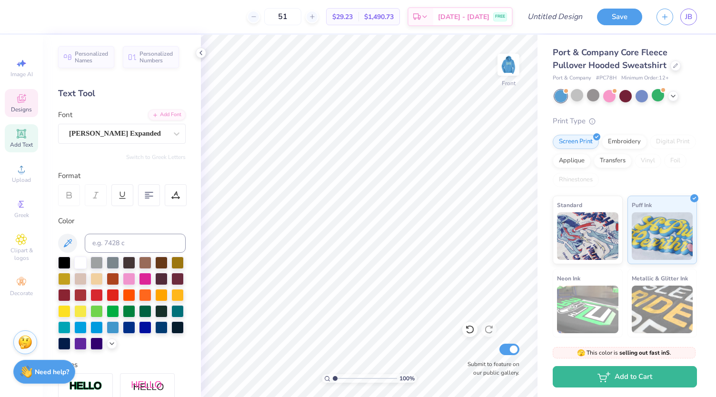
click at [21, 100] on icon at bounding box center [21, 98] width 9 height 9
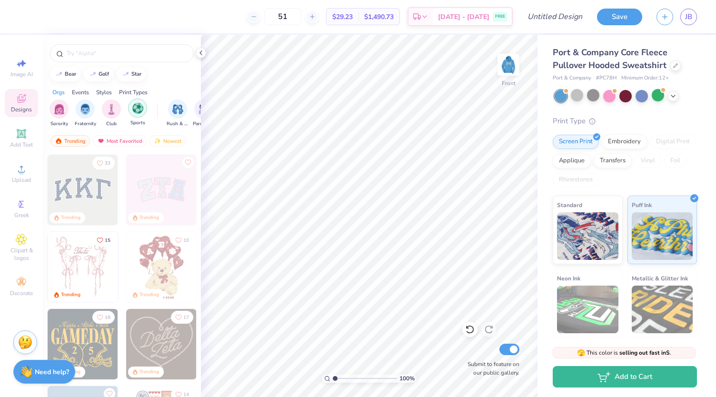
click at [139, 109] on img "filter for Sports" at bounding box center [137, 108] width 11 height 11
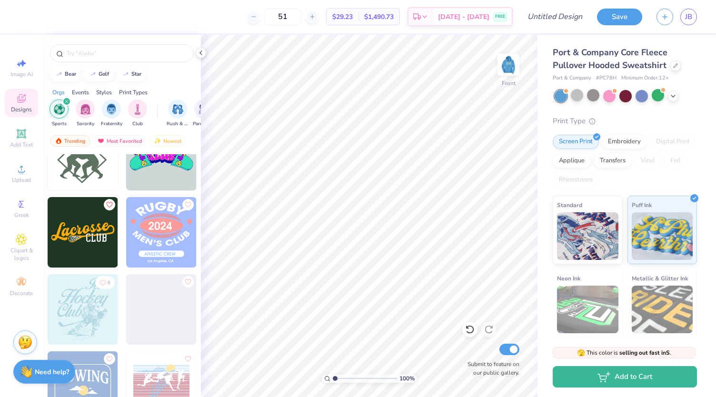
scroll to position [2610, 0]
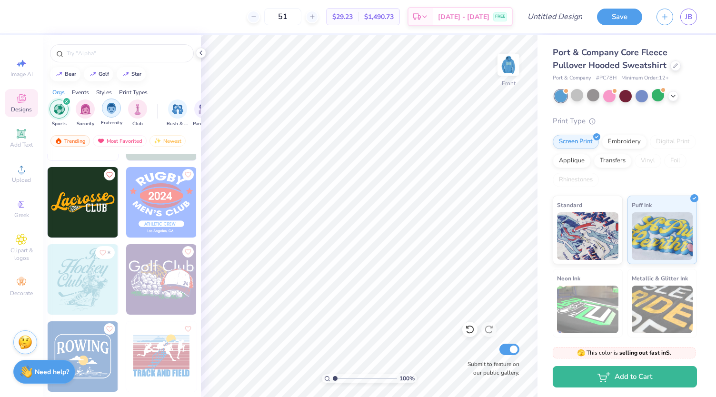
click at [111, 111] on img "filter for Fraternity" at bounding box center [111, 108] width 10 height 11
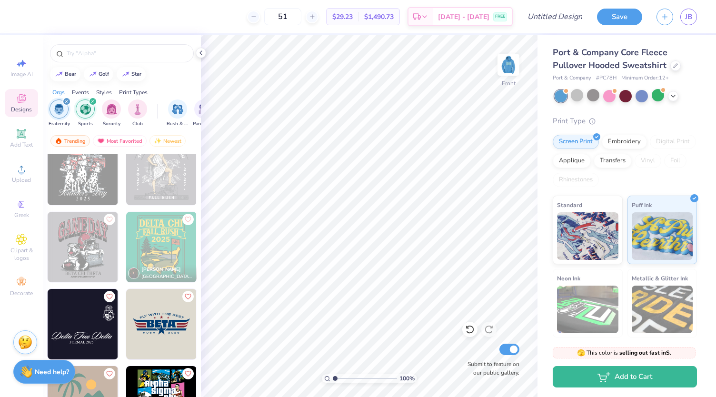
scroll to position [2750, 0]
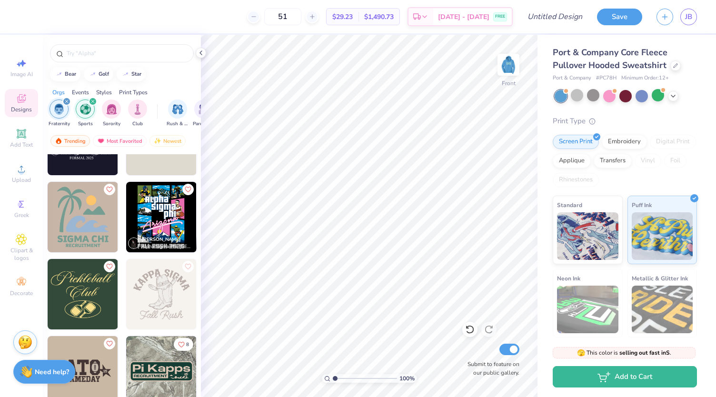
click at [92, 100] on icon "filter for Sports" at bounding box center [93, 102] width 4 height 4
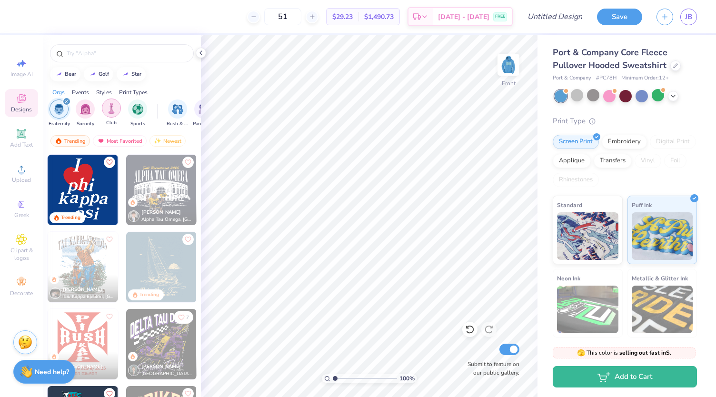
click at [115, 110] on img "filter for Club" at bounding box center [111, 108] width 10 height 11
click at [92, 102] on icon "filter for Fraternity" at bounding box center [93, 102] width 4 height 4
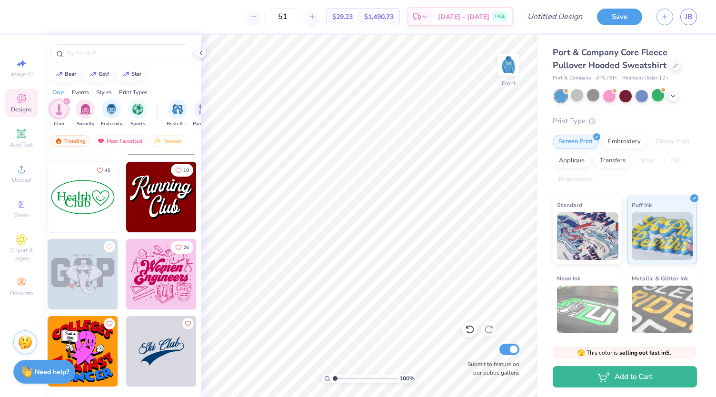
scroll to position [2080, 0]
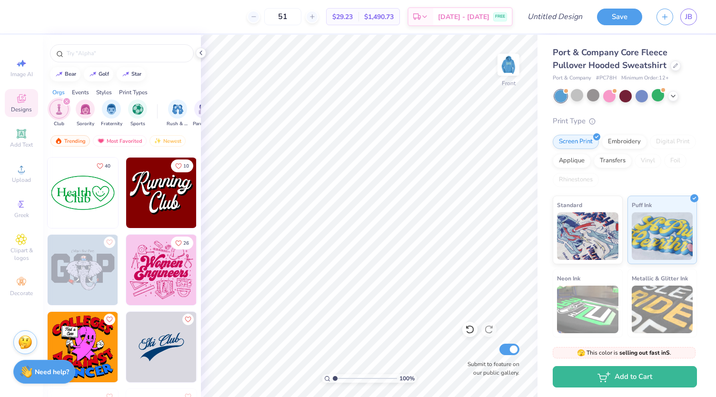
click at [154, 198] on img at bounding box center [161, 193] width 70 height 70
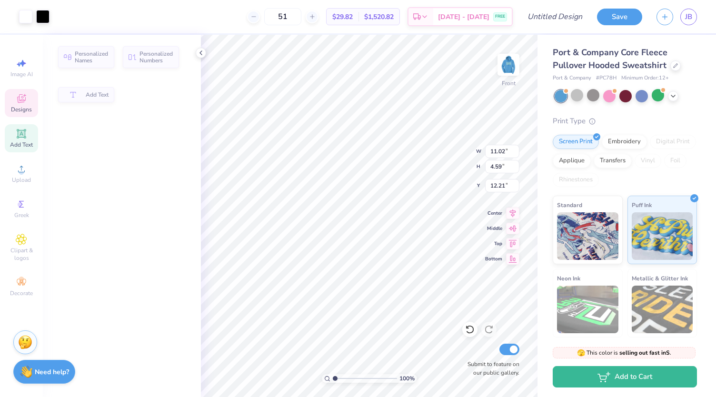
type input "4.59"
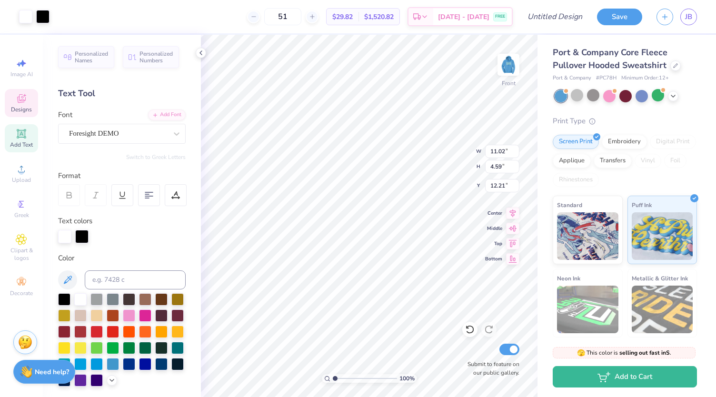
scroll to position [8, 1]
type textarea "Class of"
type input "5.53"
type input "4.14"
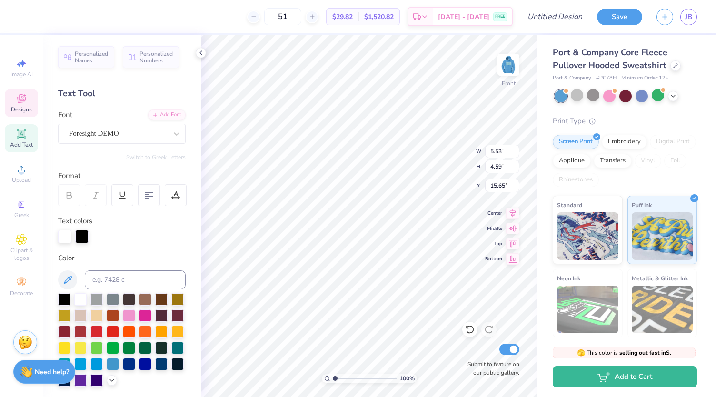
type input "15.65"
type textarea "2026"
type input "9.59"
type input "4.50"
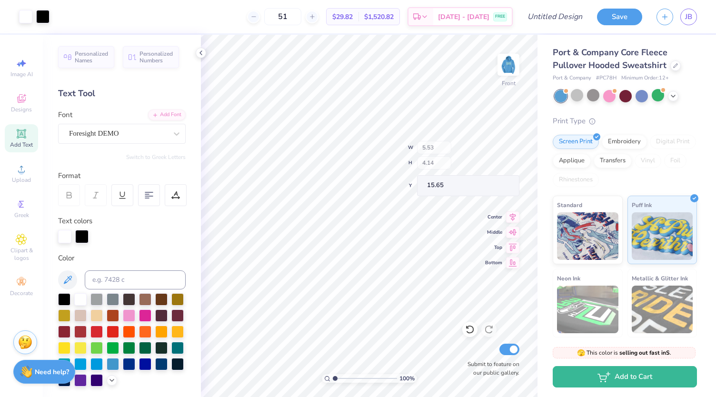
type input "12.56"
type input "8.39"
type input "3.90"
type input "11.10"
click at [49, 18] on div at bounding box center [42, 15] width 13 height 13
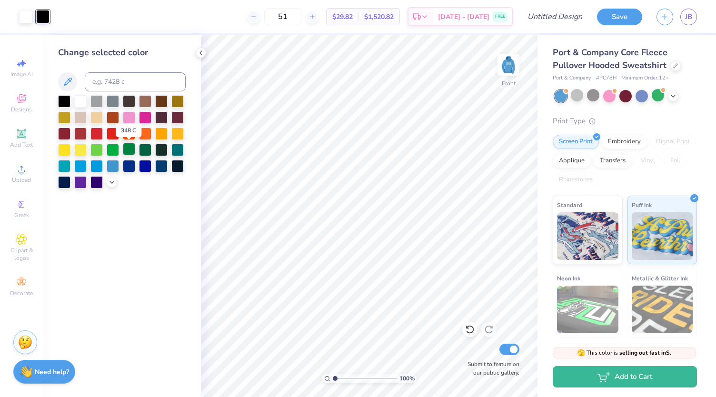
click at [127, 150] on div at bounding box center [129, 149] width 12 height 12
click at [506, 66] on img at bounding box center [508, 65] width 38 height 38
click at [31, 14] on div at bounding box center [25, 15] width 13 height 13
click at [510, 69] on img at bounding box center [508, 65] width 38 height 38
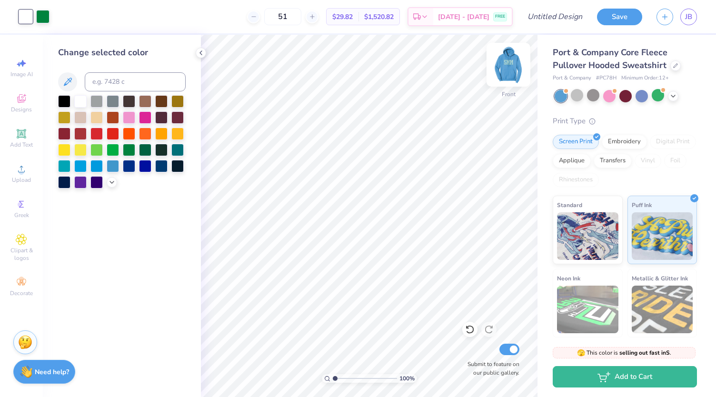
click at [500, 66] on img at bounding box center [508, 65] width 38 height 38
click at [617, 20] on button "Save" at bounding box center [619, 15] width 45 height 17
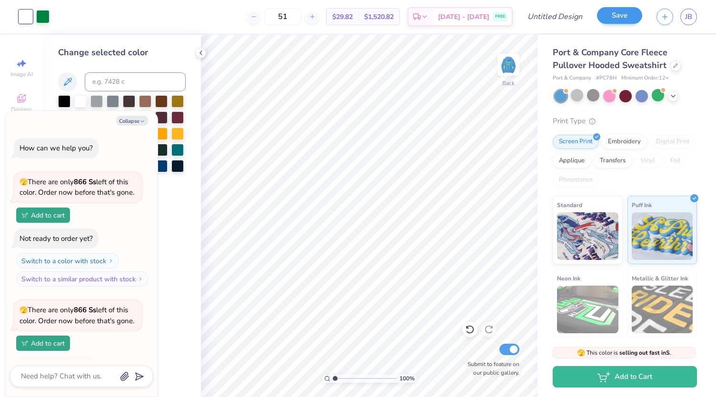
scroll to position [87, 0]
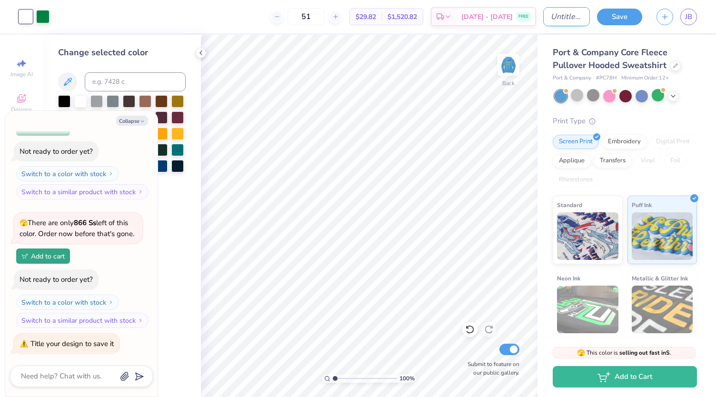
type textarea "x"
click at [557, 19] on input "Design Title" at bounding box center [566, 16] width 47 height 19
type input "S"
type textarea "x"
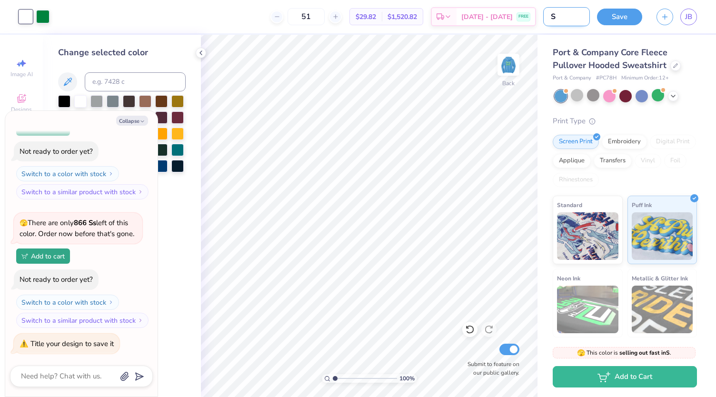
type input "SM"
type textarea "x"
type input "SMM"
type textarea "x"
type input "SMM"
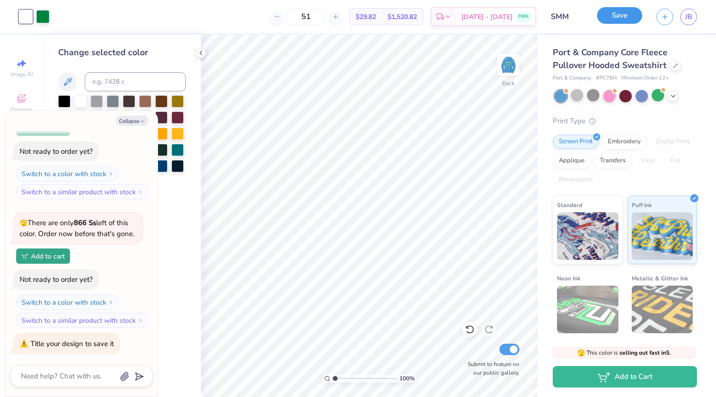
click at [630, 16] on button "Save" at bounding box center [619, 15] width 45 height 17
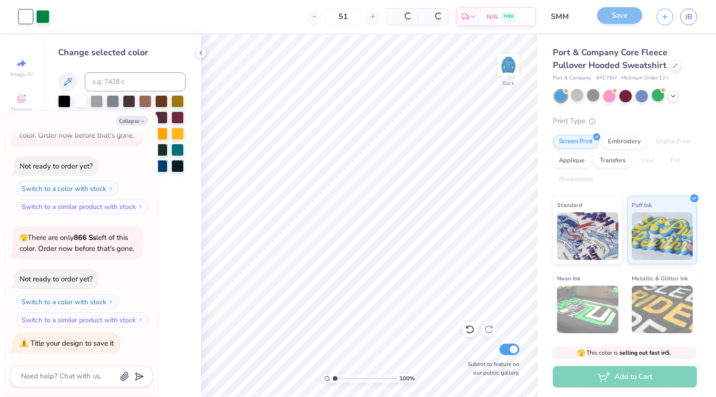
scroll to position [57, 0]
click at [508, 67] on img at bounding box center [508, 65] width 38 height 38
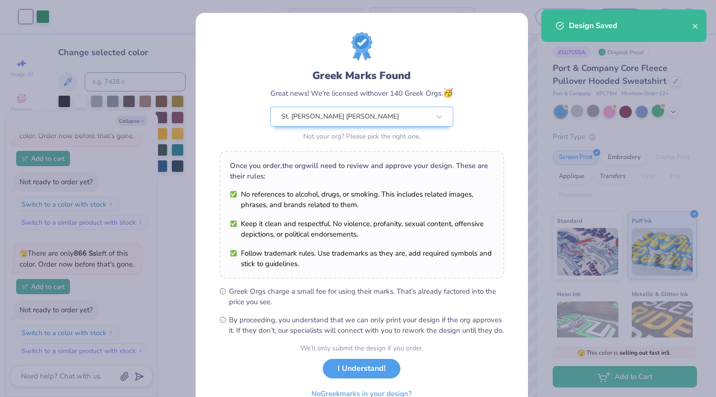
scroll to position [87, 0]
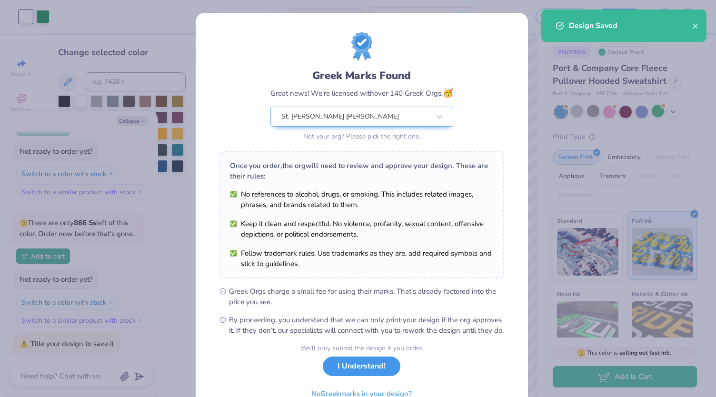
click at [372, 376] on button "I Understand!" at bounding box center [362, 367] width 78 height 20
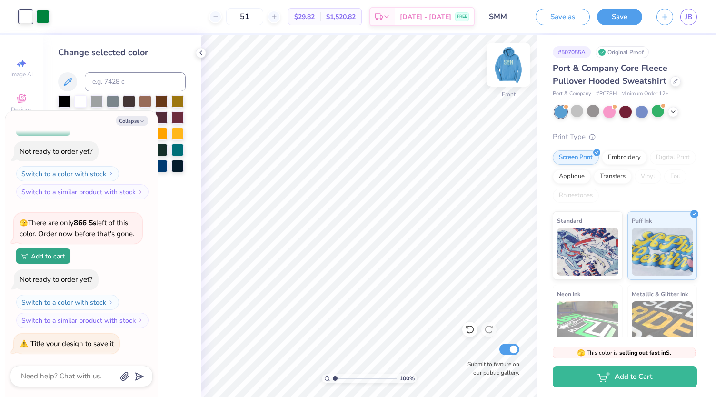
click at [507, 67] on img at bounding box center [508, 65] width 38 height 38
click at [516, 68] on img at bounding box center [508, 65] width 38 height 38
click at [512, 70] on img at bounding box center [508, 64] width 19 height 19
click at [504, 69] on img at bounding box center [508, 65] width 38 height 38
click at [513, 58] on img at bounding box center [508, 65] width 38 height 38
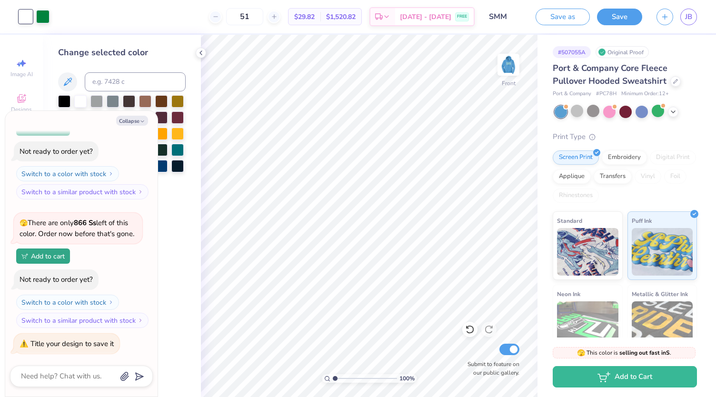
type textarea "x"
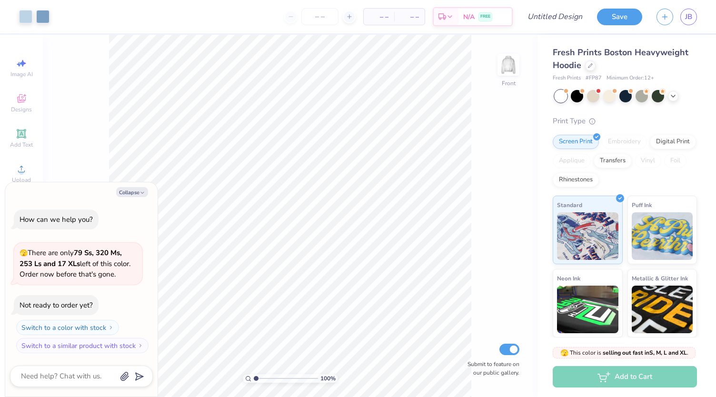
type textarea "x"
click at [349, 16] on icon at bounding box center [349, 16] width 7 height 7
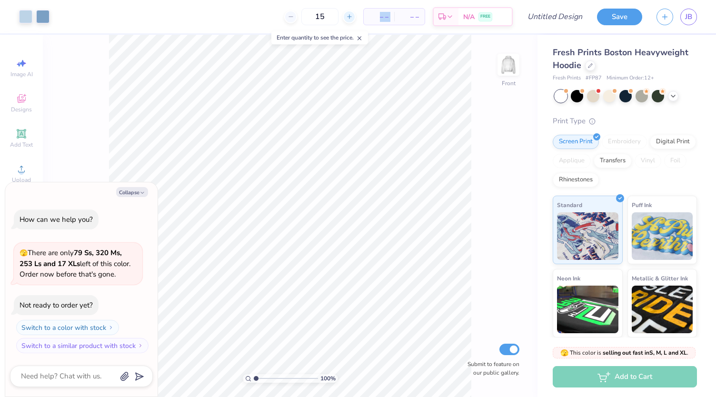
click at [349, 16] on icon at bounding box center [349, 16] width 7 height 7
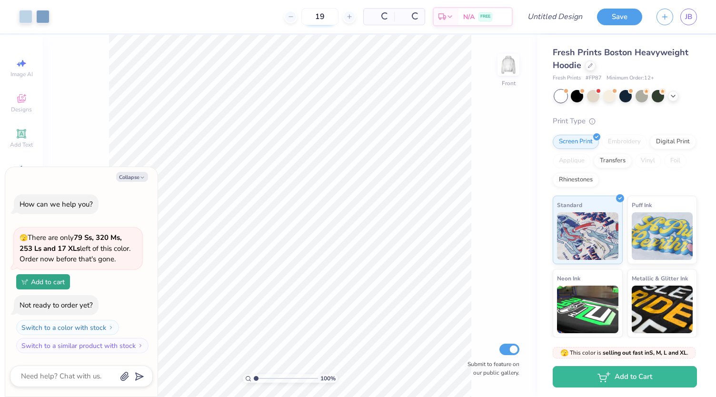
click at [324, 16] on input "19" at bounding box center [319, 16] width 37 height 17
click at [324, 16] on div "19" at bounding box center [319, 16] width 71 height 17
type input "1"
type input "51"
click at [553, 17] on input "Design Title" at bounding box center [566, 16] width 47 height 19
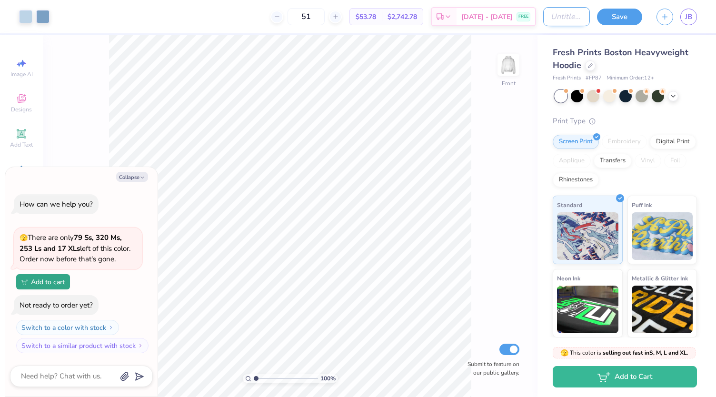
click at [553, 17] on input "Design Title" at bounding box center [566, 16] width 47 height 19
type input "H"
type textarea "x"
type input "He"
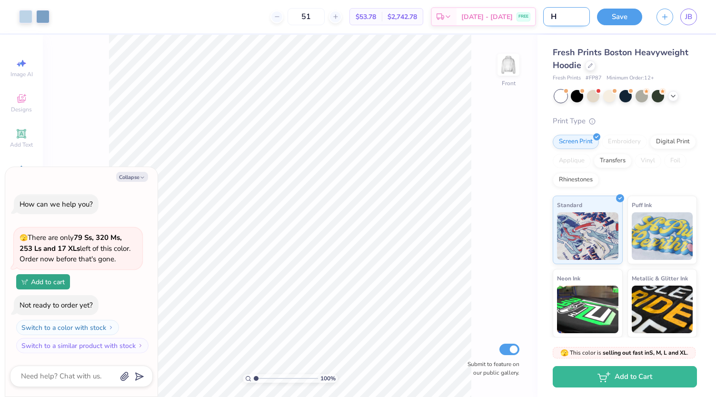
type textarea "x"
type input "Hea"
type textarea "x"
type input "Hear"
type textarea "x"
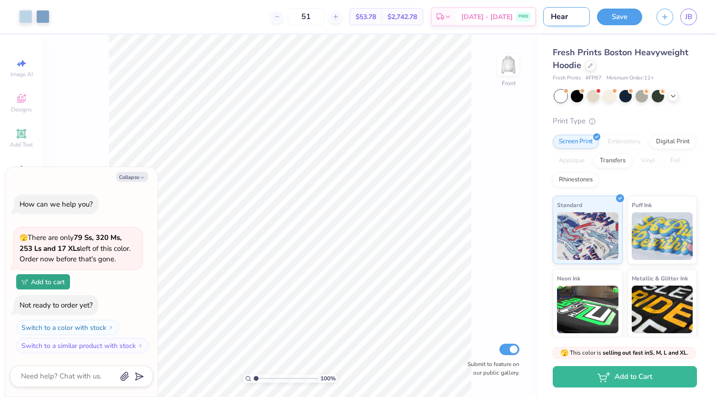
type input "Heart"
type textarea "x"
type input "Hearts"
type textarea "x"
type input "Hearts"
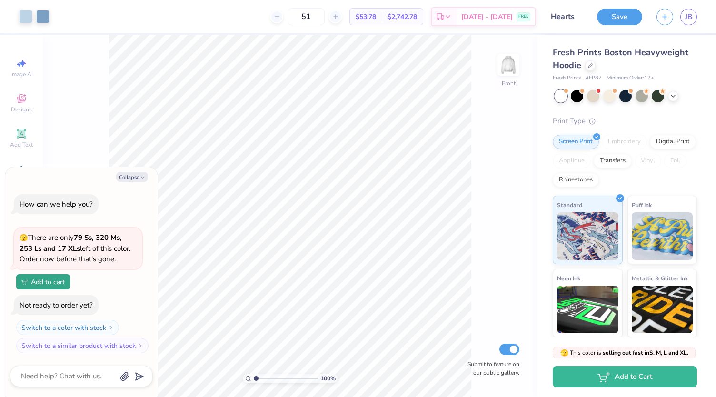
click at [484, 149] on div "100 % Front Submit to feature on our public gallery." at bounding box center [290, 216] width 495 height 362
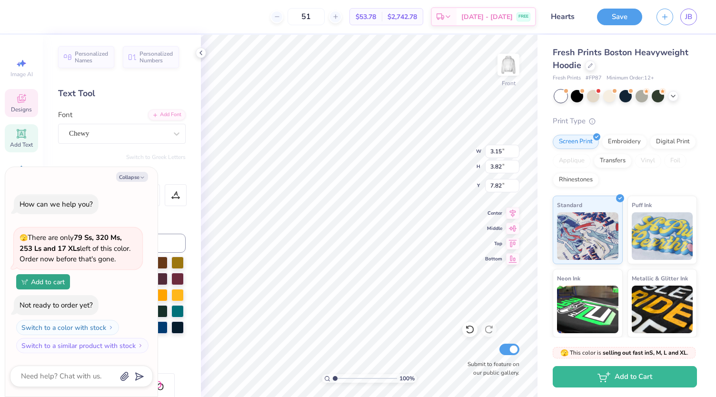
type textarea "x"
type input "3.36"
type input "5.19"
type input "6.36"
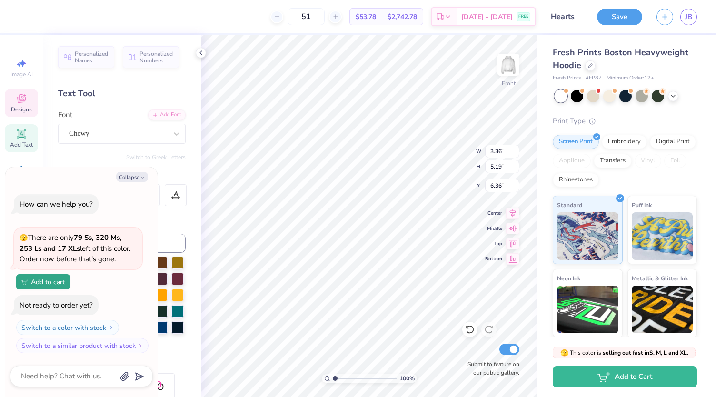
type textarea "x"
type textarea "ClR"
type textarea "x"
type textarea "CR"
type textarea "x"
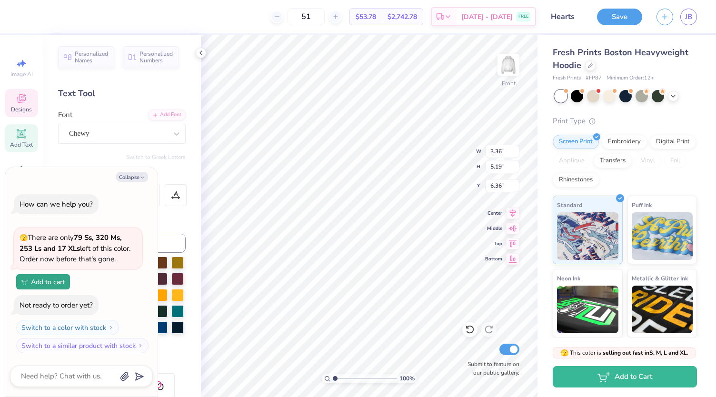
type input "3.15"
type input "3.82"
type input "7.82"
type textarea "x"
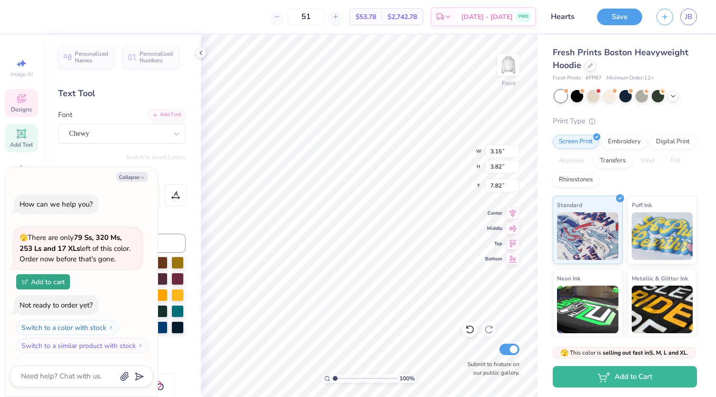
type input "3.23"
type input "4.53"
type input "6.00"
type textarea "x"
type input "6.47"
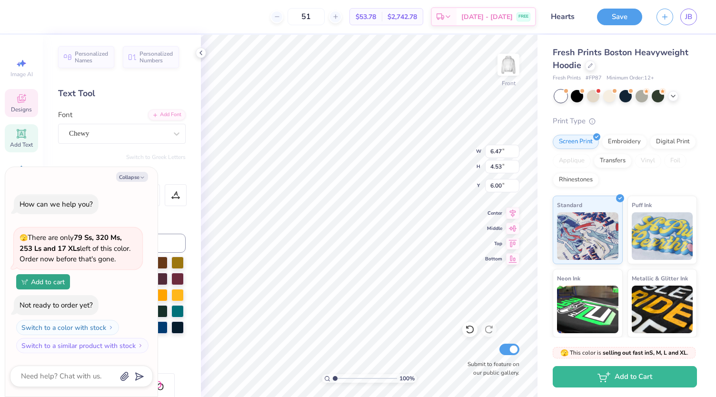
type input "5.40"
type input "6.70"
type textarea "x"
type textarea "C"
type textarea "x"
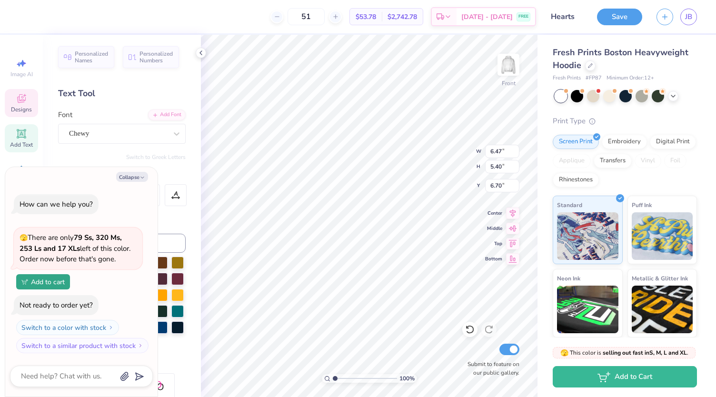
type textarea "Cl"
type textarea "x"
type textarea "Cla"
type textarea "x"
type textarea "Clas"
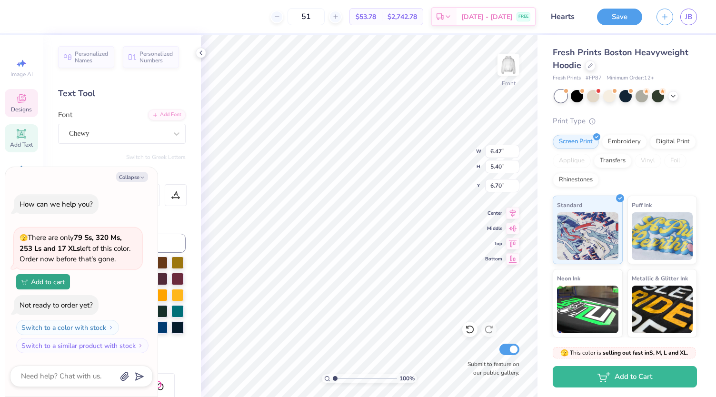
type textarea "x"
type textarea "Class"
type textarea "x"
type input "3.23"
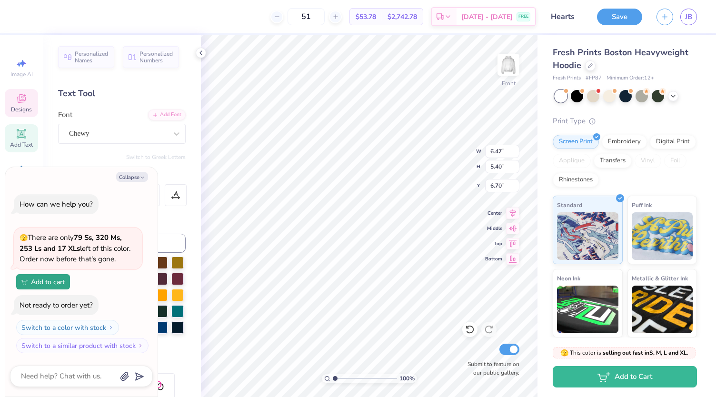
type input "4.53"
type input "6.00"
type textarea "x"
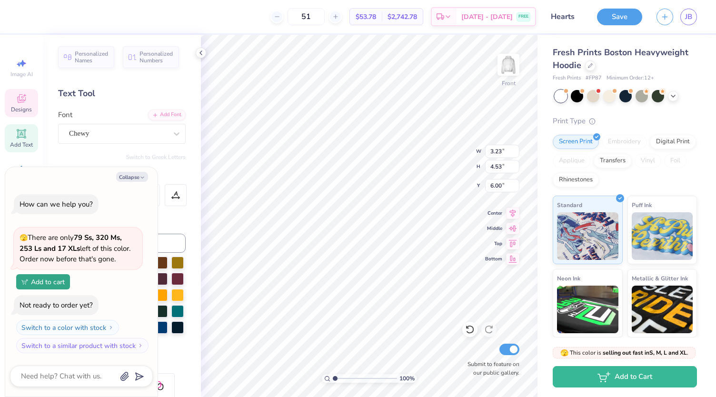
type input "12.13"
type input "5.57"
type input "6.49"
type textarea "x"
type input "1.65"
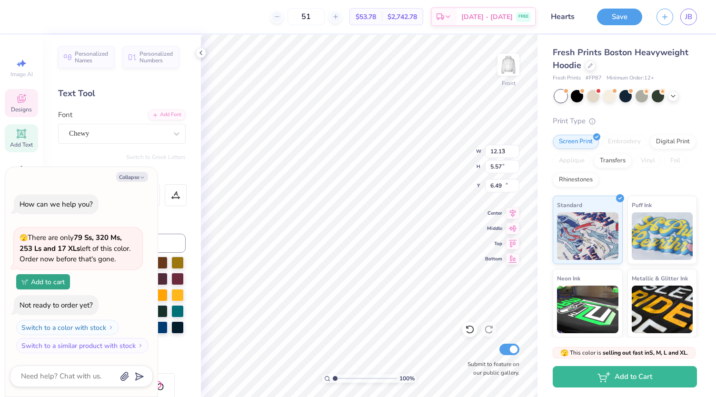
type input "4.69"
type input "10.70"
type textarea "x"
type textarea "F"
type textarea "x"
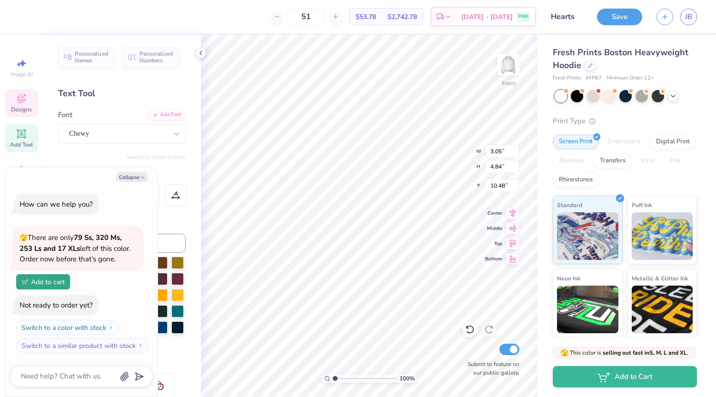
type input "2.90"
type input "3.78"
type input "11.58"
type textarea "x"
type textarea "O"
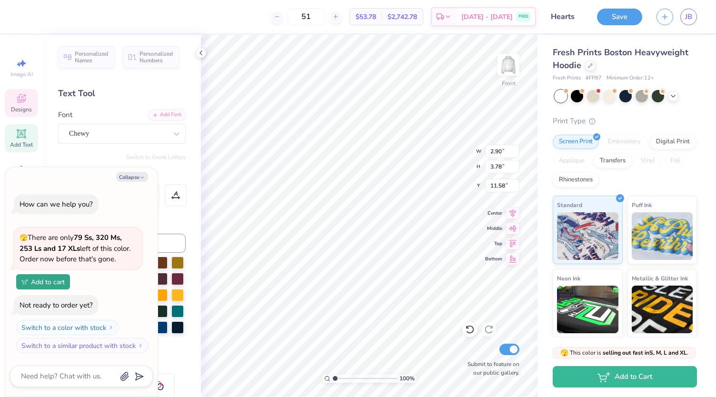
type textarea "x"
type input "2.65"
type input "3.99"
type input "11.30"
type textarea "x"
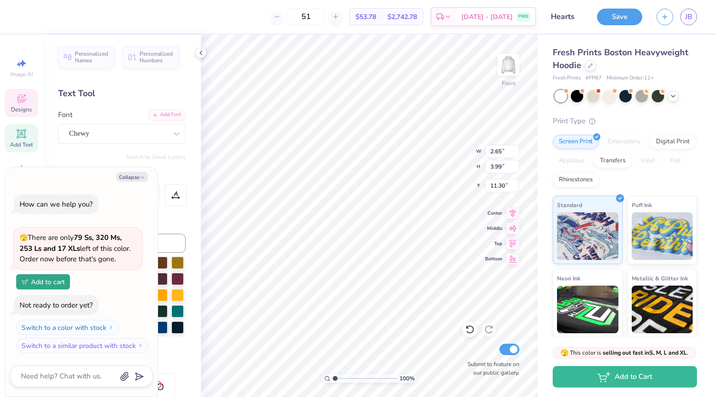
type textarea "x"
type input "3.05"
type input "3.80"
type input "15.37"
type textarea "x"
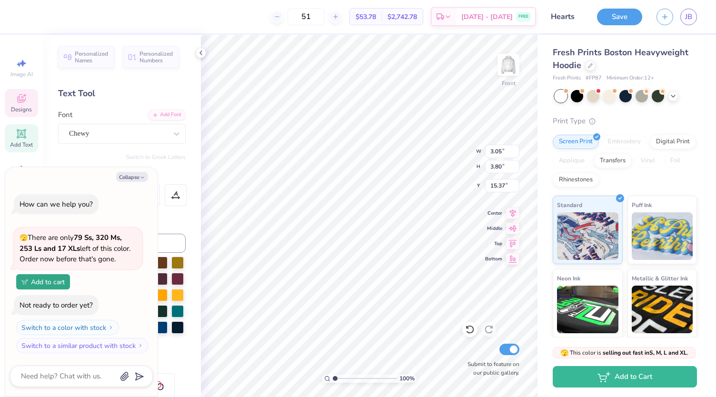
type textarea "x"
type textarea "0"
type textarea "x"
type input "4.09"
type input "4.21"
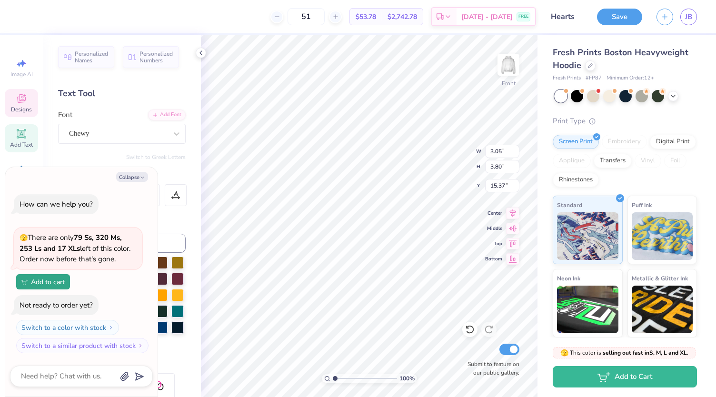
type input "15.16"
type textarea "x"
type textarea "2m"
type textarea "x"
type textarea "2"
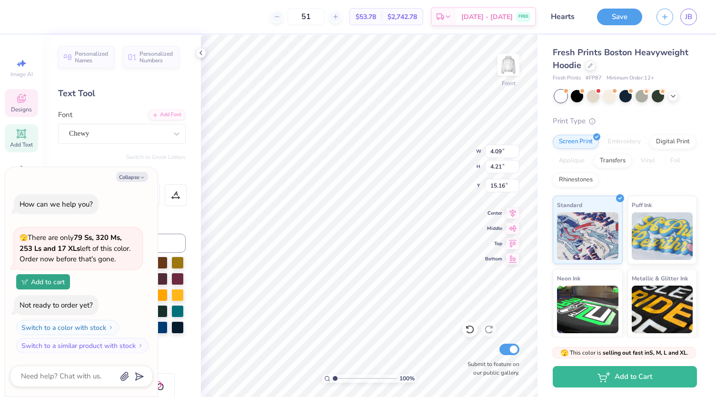
type textarea "x"
type input "2.75"
type input "3.98"
type input "15.40"
type textarea "x"
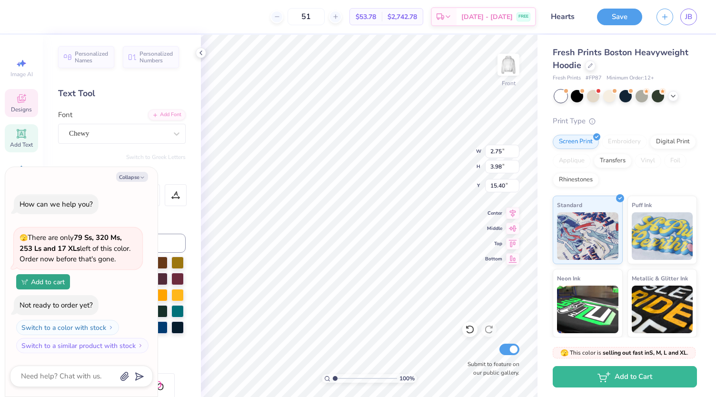
type textarea "n"
type textarea "x"
type input "2.46"
type input "5.07"
type input "13.36"
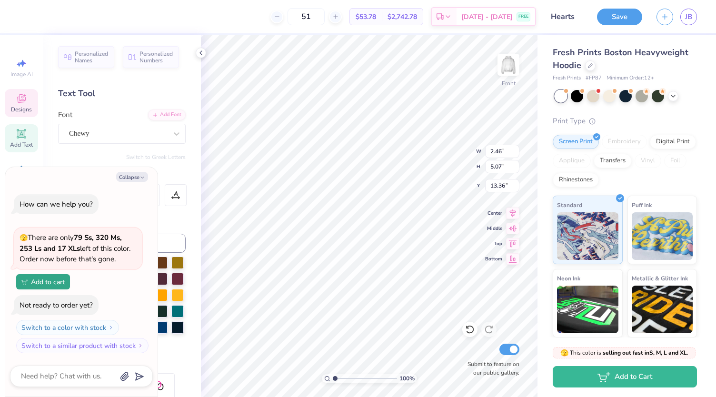
type textarea "x"
type textarea "t6"
type textarea "x"
type textarea "t"
type textarea "x"
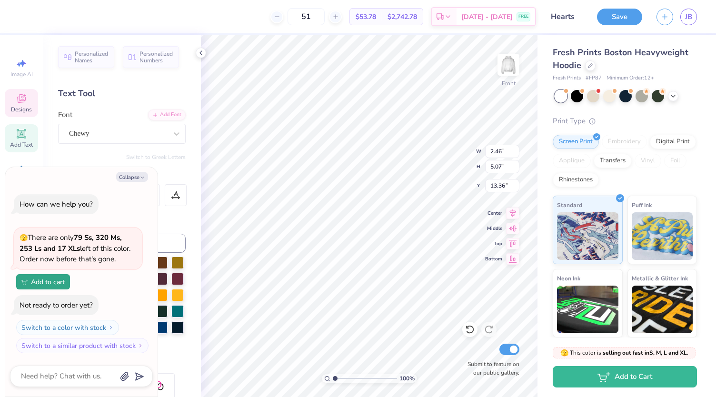
type textarea "x"
type textarea "6"
type textarea "x"
type input "2.75"
type input "3.98"
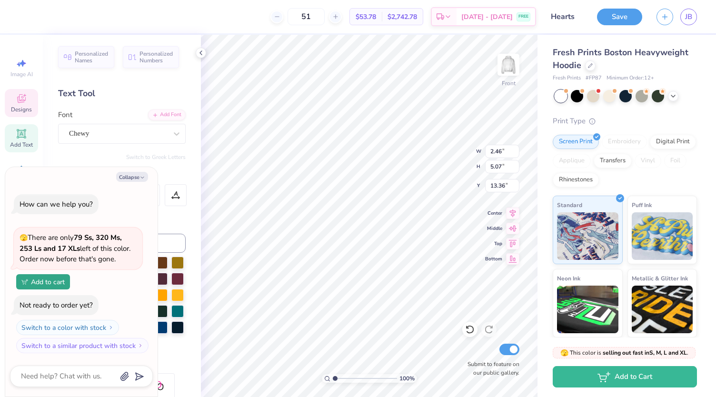
type input "15.40"
type textarea "x"
type textarea "2"
type textarea "x"
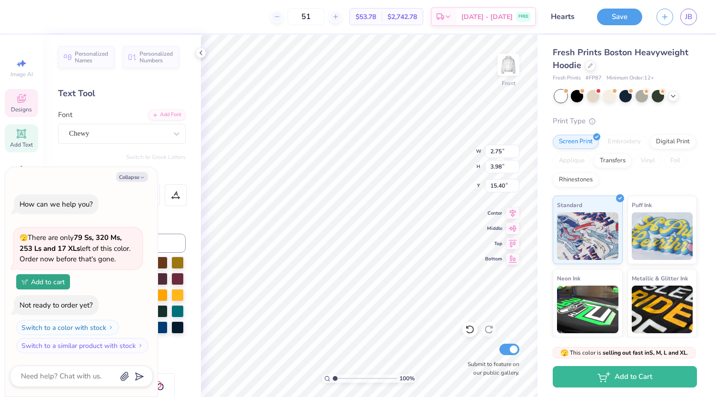
type input "12.13"
type input "5.57"
type input "6.49"
type textarea "x"
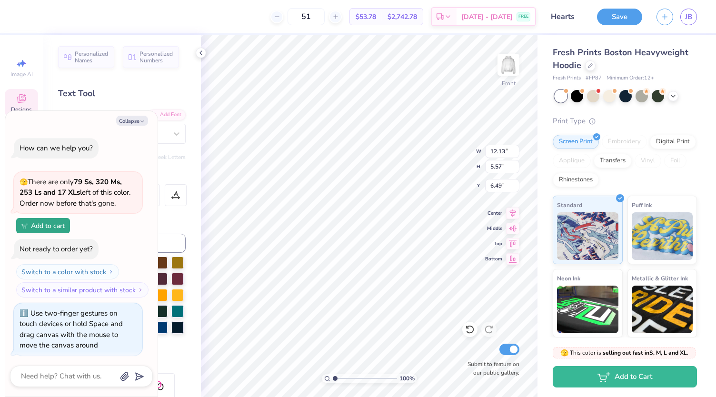
type input "1.00226265034521"
type textarea "x"
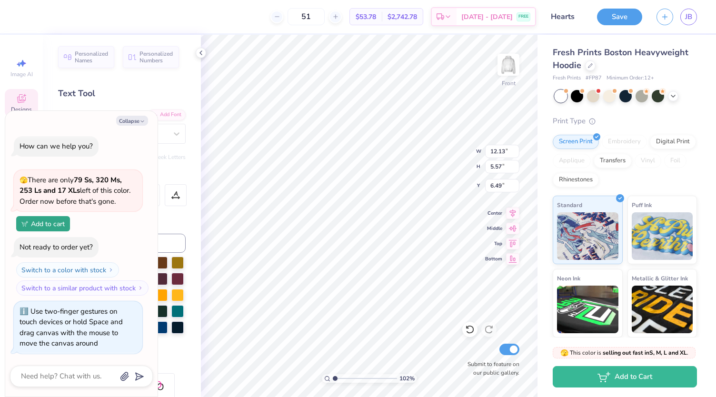
type input "1.02000635484924"
type textarea "x"
type input "1.02000635484924"
type textarea "x"
type input "1.02000635484924"
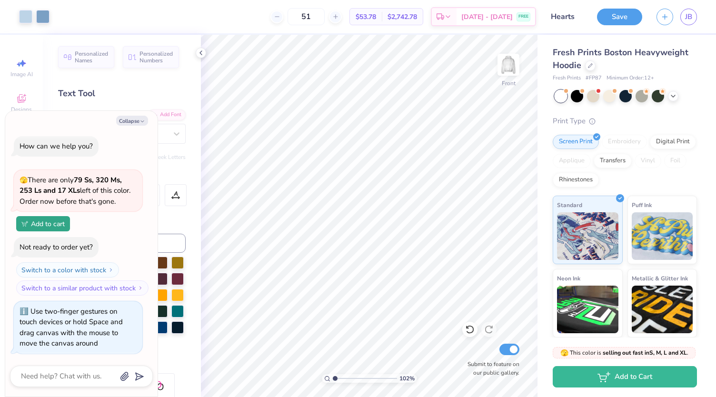
type textarea "x"
type input "1.02000635484924"
type textarea "x"
type input "1.02000635484924"
type textarea "x"
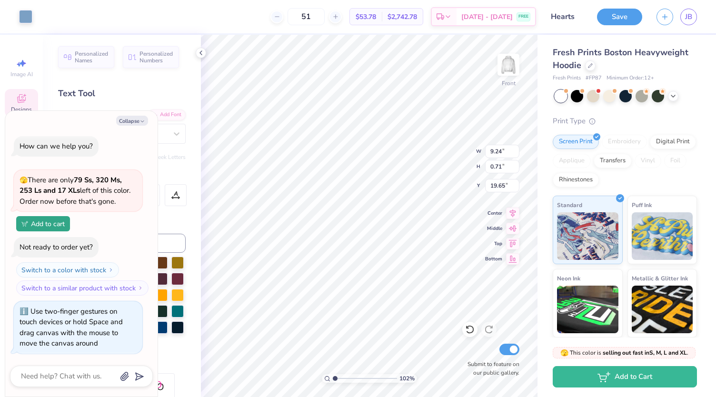
scroll to position [8, 1]
type input "1.02000635484924"
type textarea "x"
type input "1.02000635484924"
type textarea "x"
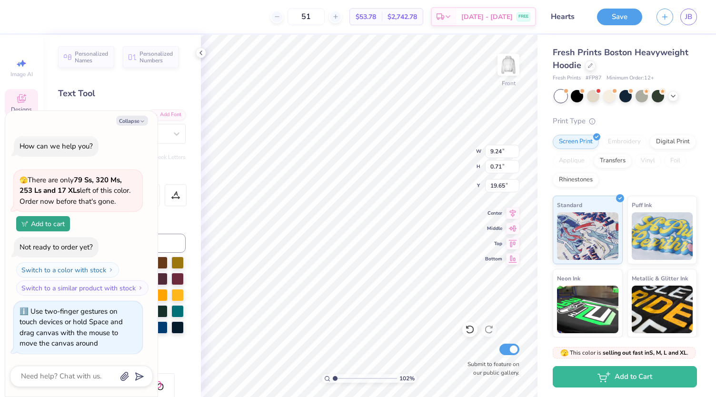
type textarea "S"
type input "1.02000635484924"
type textarea "x"
type input "1.02000635484924"
type textarea "x"
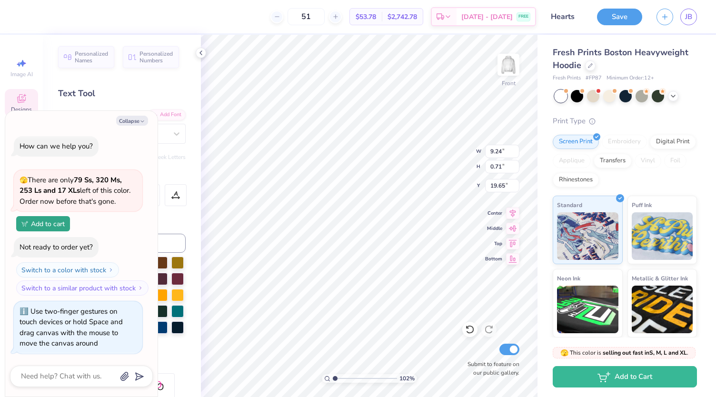
type input "1.02000635484924"
type textarea "x"
type textarea "ST"
type input "1.02000635484924"
type textarea "x"
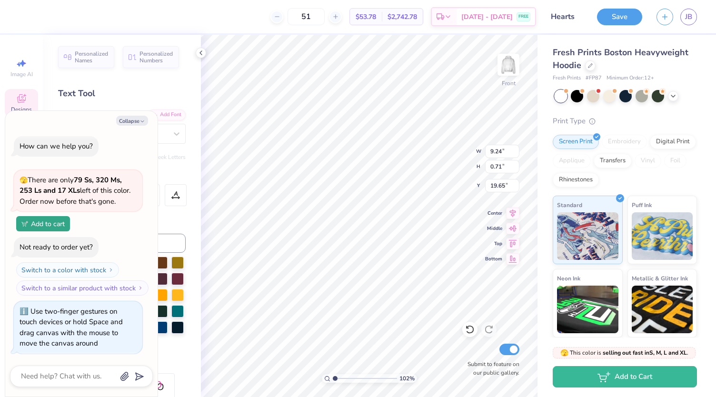
type textarea "ST"
type input "1.02000635484924"
type textarea "x"
type input "1.02000635484924"
type textarea "x"
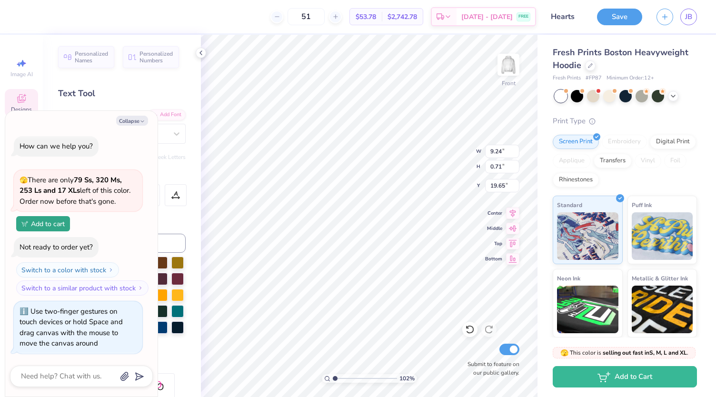
type textarea "ST M"
type input "1.02000635484924"
type textarea "x"
type input "1.02000635484924"
type textarea "x"
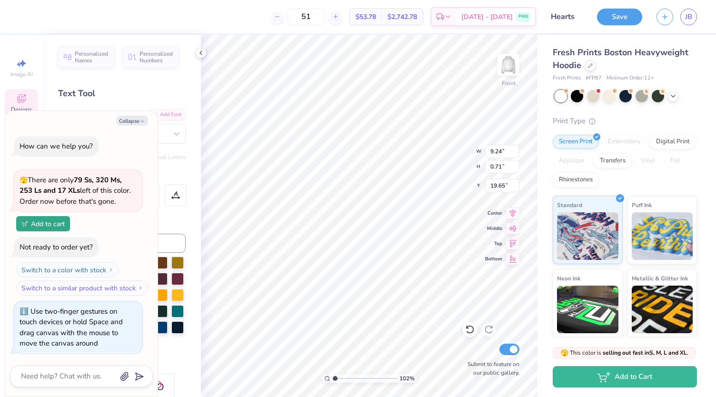
type textarea "ST MA"
type input "1.02000635484924"
type textarea "x"
type textarea "ST MAR"
type input "1.02000635484924"
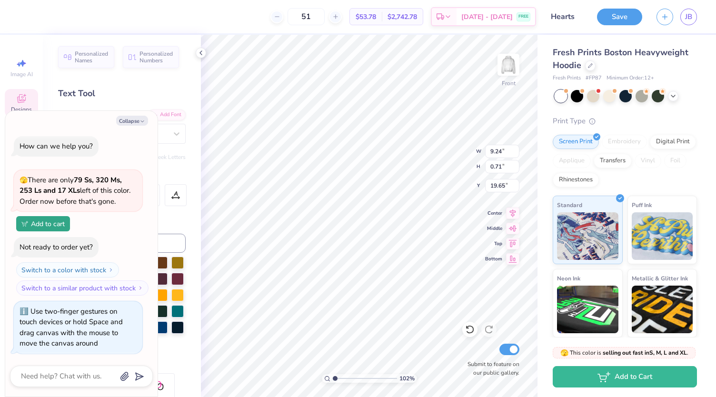
type textarea "x"
type textarea "ST MARG"
type input "1.02000635484924"
type textarea "x"
type textarea "ST MARGA"
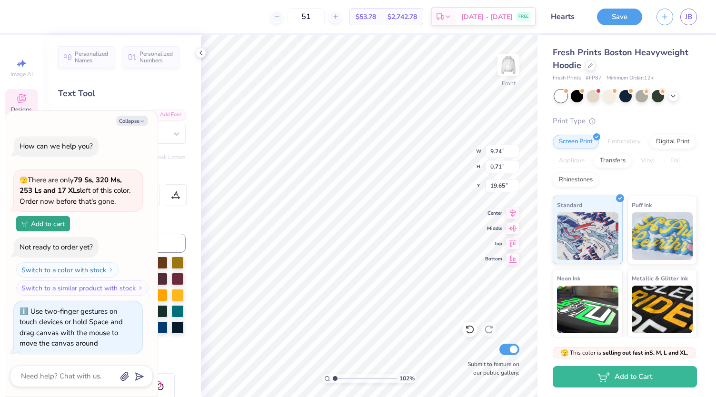
type input "1.02000635484924"
type textarea "x"
type textarea "ST MARGAR"
type input "1.02000635484924"
type textarea "x"
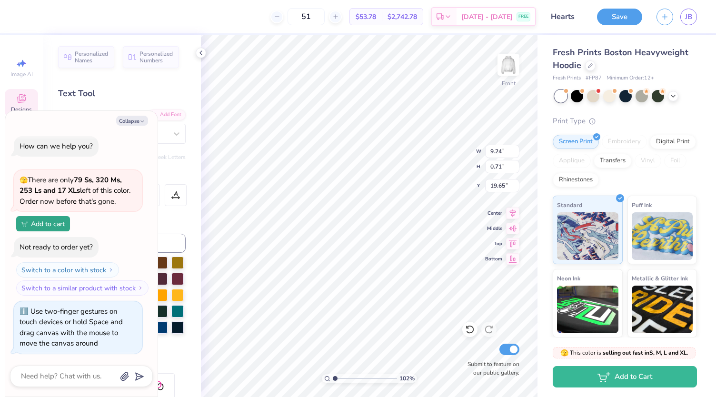
type textarea "ST MARGARET"
type input "1.02000635484924"
type textarea "x"
type input "1.02000635484924"
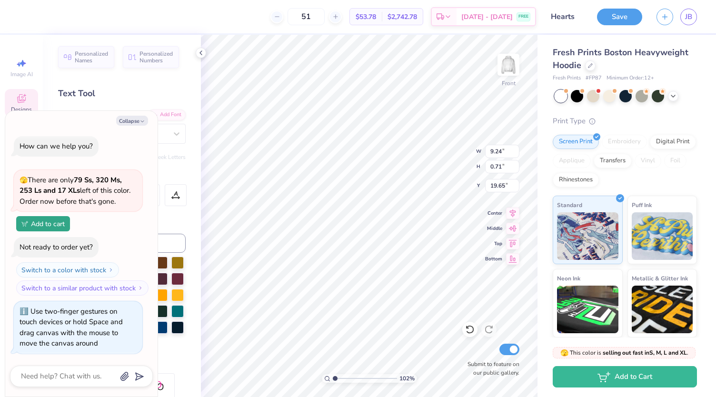
type textarea "x"
type textarea "ST MARGARET"
type input "1.02000635484924"
type textarea "x"
type input "1.02000635484924"
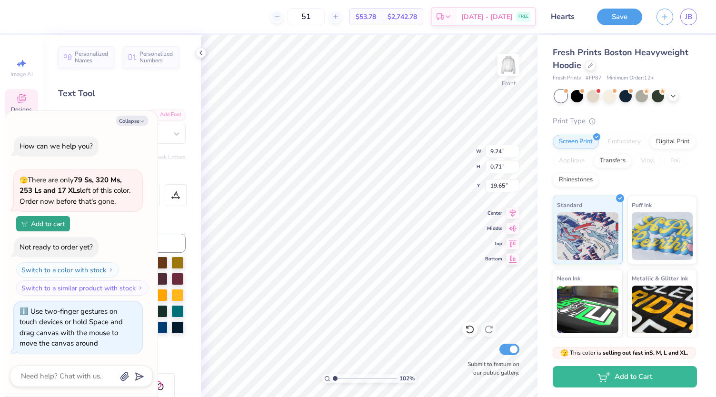
type textarea "x"
type textarea "ST MARGARET M"
type input "1.02000635484924"
type textarea "x"
type textarea "ST MARGARET MAR"
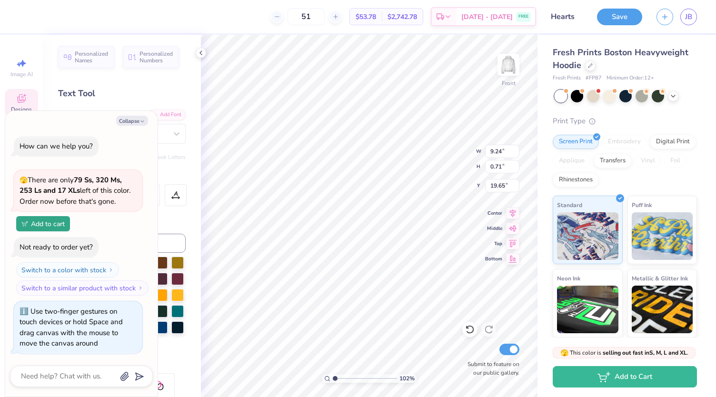
type input "1.02000635484924"
type textarea "x"
type textarea "ST MARGARET MARY"
type input "1.02000635484924"
type textarea "x"
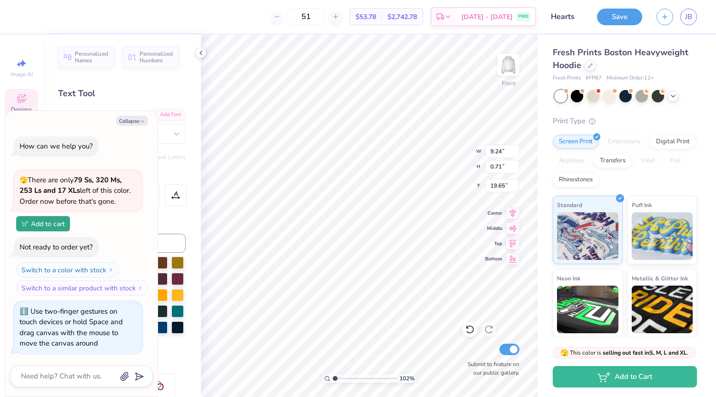
scroll to position [8, 5]
type input "1.02000635484924"
type textarea "x"
type input "12.13"
type input "5.57"
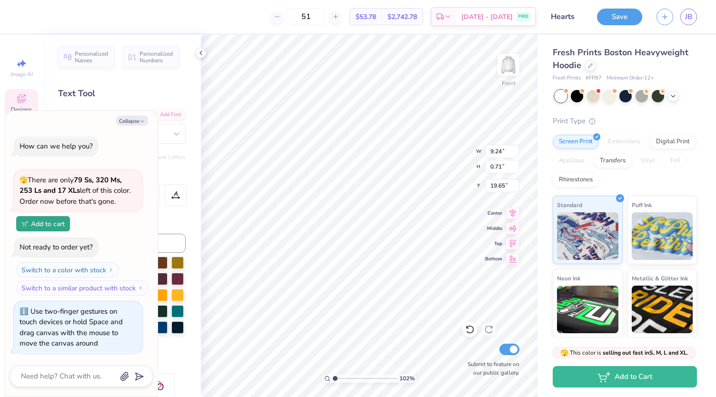
type input "6.49"
type input "1.02000635484924"
type textarea "x"
click at [22, 16] on div at bounding box center [25, 15] width 13 height 13
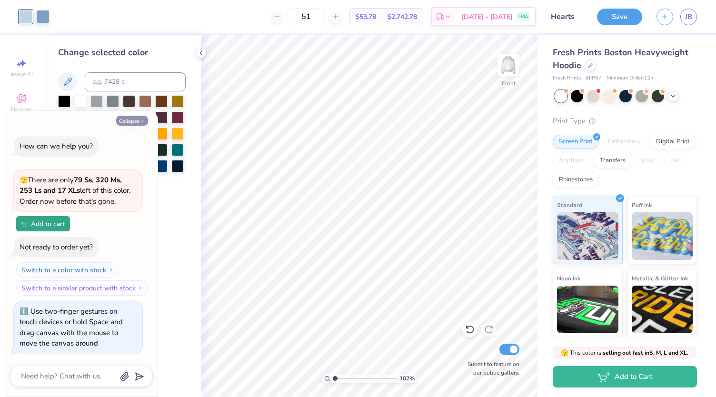
click at [138, 121] on button "Collapse" at bounding box center [132, 121] width 32 height 10
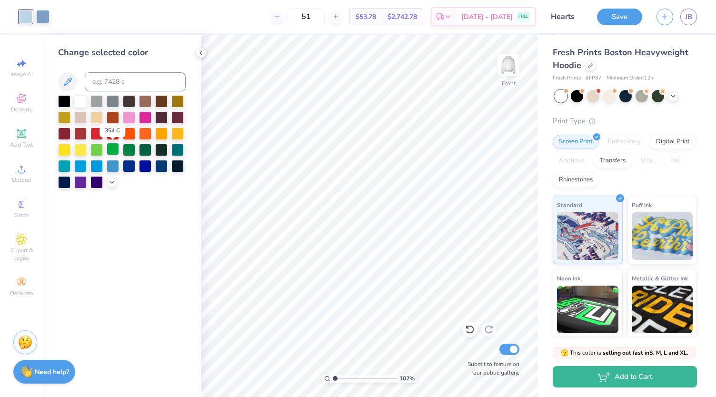
click at [115, 149] on div at bounding box center [113, 149] width 12 height 12
click at [42, 17] on div at bounding box center [42, 15] width 13 height 13
click at [144, 150] on div at bounding box center [145, 149] width 12 height 12
click at [588, 67] on div at bounding box center [590, 65] width 10 height 10
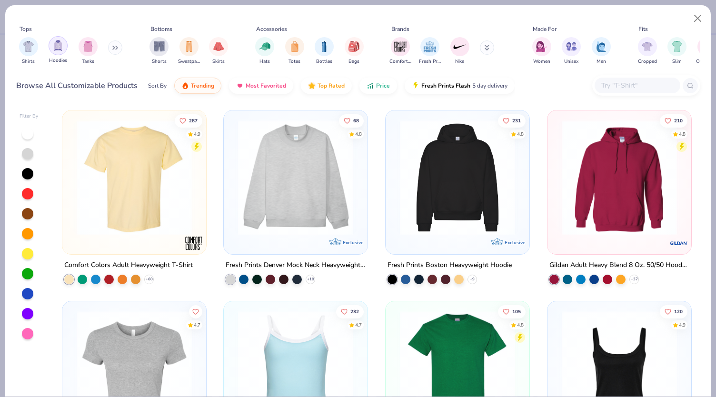
click at [56, 51] on div "filter for Hoodies" at bounding box center [58, 45] width 19 height 19
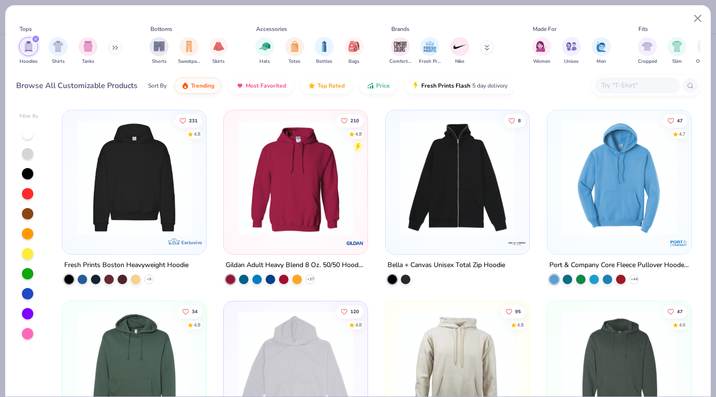
click at [300, 173] on img at bounding box center [295, 177] width 125 height 115
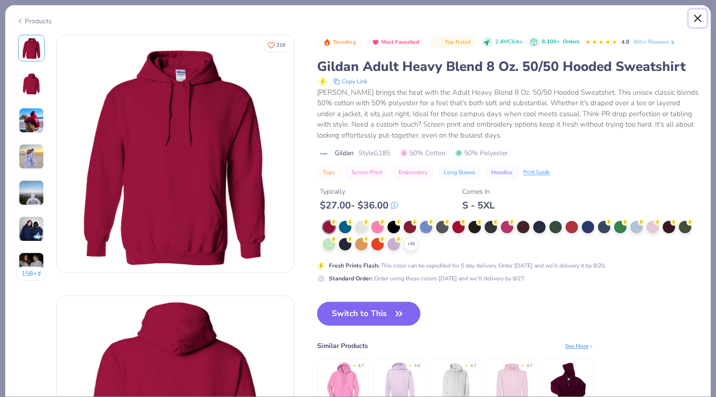
click at [697, 15] on button "Close" at bounding box center [698, 19] width 18 height 18
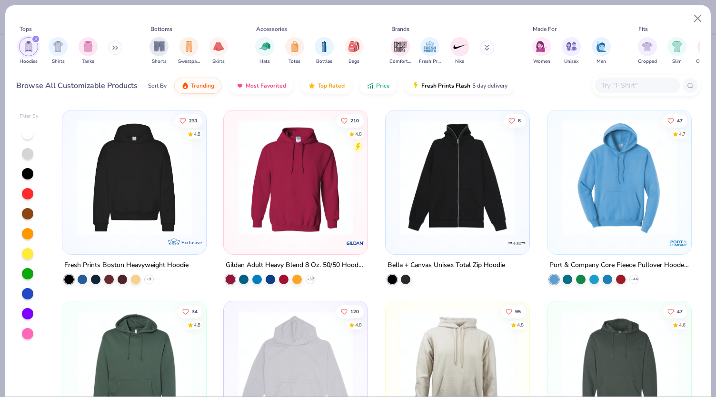
click at [125, 156] on img at bounding box center [134, 177] width 125 height 115
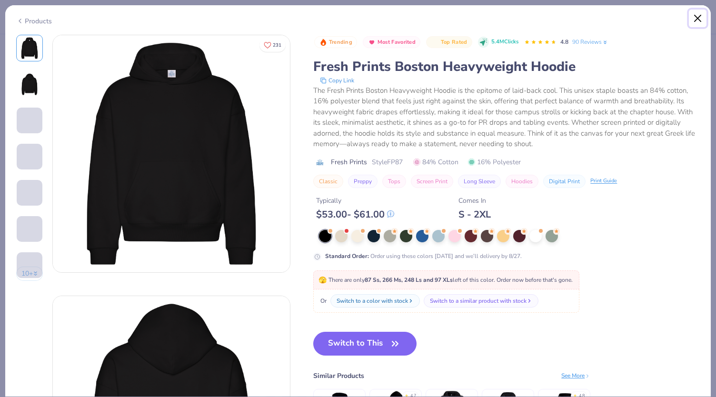
click at [696, 20] on button "Close" at bounding box center [698, 19] width 18 height 18
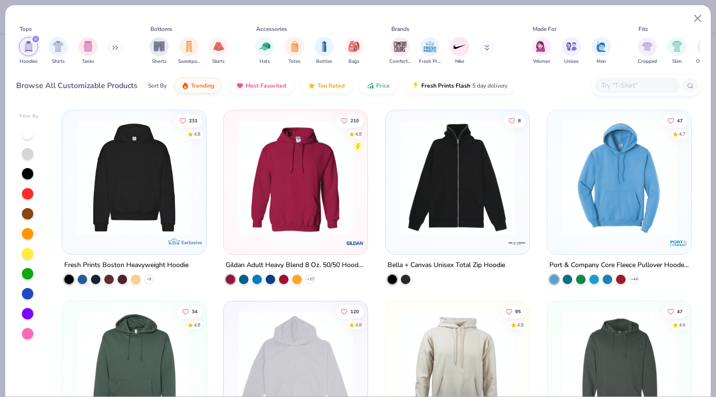
click at [618, 184] on img at bounding box center [619, 177] width 125 height 115
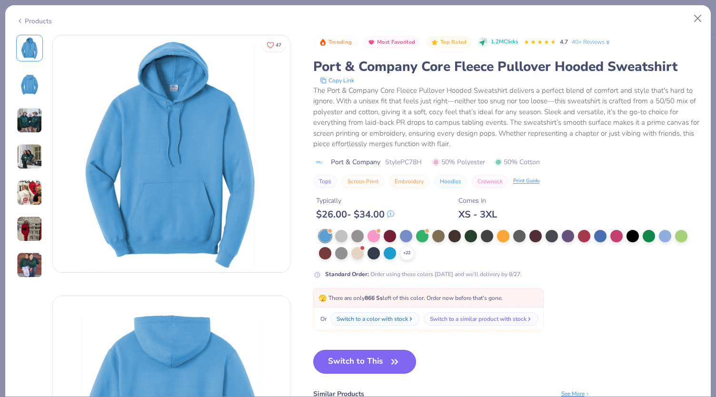
click at [382, 356] on button "Switch to This" at bounding box center [364, 362] width 103 height 24
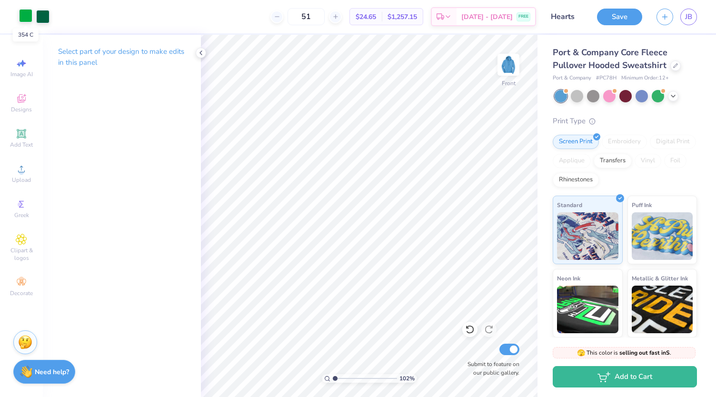
click at [24, 16] on div at bounding box center [25, 15] width 13 height 13
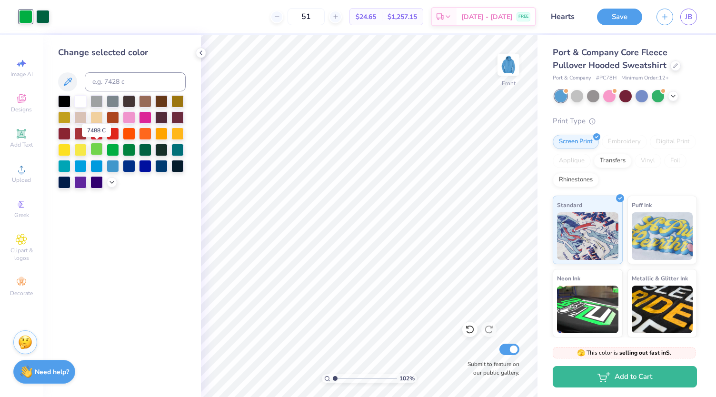
click at [98, 150] on div at bounding box center [96, 149] width 12 height 12
click at [506, 69] on img at bounding box center [508, 65] width 38 height 38
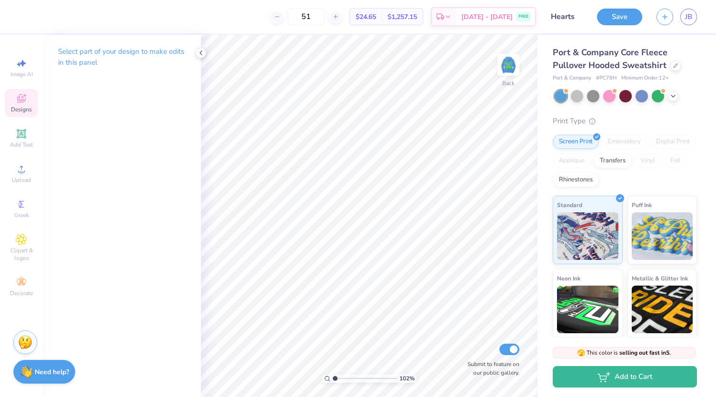
click at [19, 104] on div "Designs" at bounding box center [21, 103] width 33 height 28
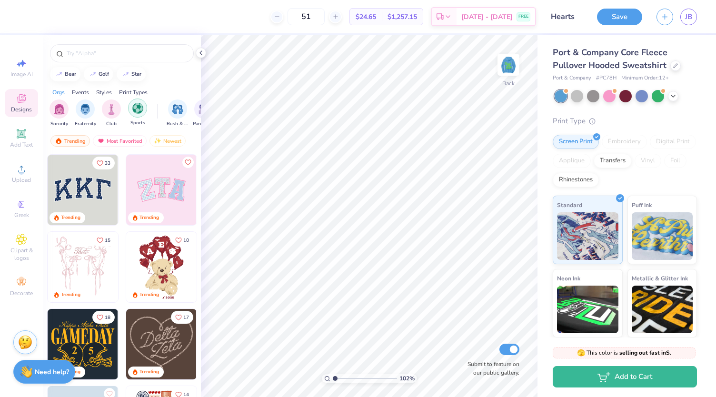
click at [140, 109] on img "filter for Sports" at bounding box center [137, 108] width 11 height 11
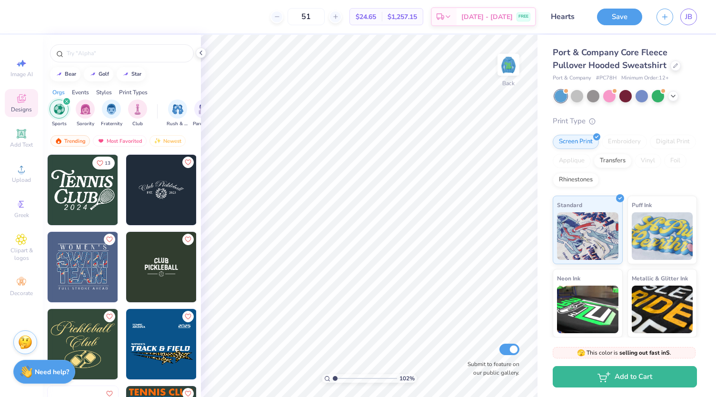
click at [88, 180] on img at bounding box center [83, 190] width 70 height 70
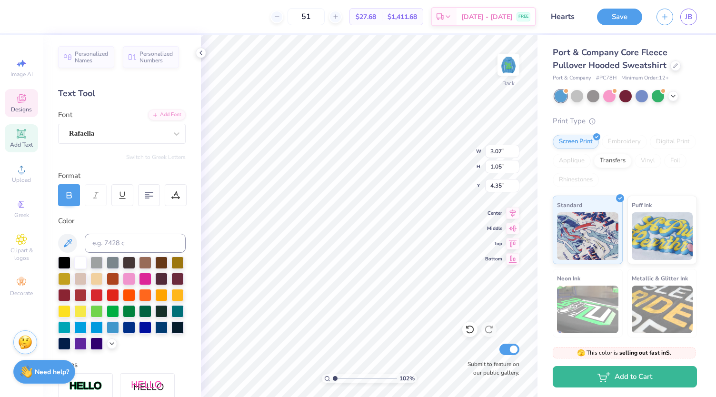
scroll to position [8, 2]
click at [515, 153] on input "8.82" at bounding box center [502, 151] width 34 height 13
click at [515, 153] on input "8.81" at bounding box center [502, 151] width 34 height 13
click at [515, 153] on input "8.8" at bounding box center [502, 151] width 34 height 13
click at [515, 153] on input "8.79" at bounding box center [502, 151] width 34 height 13
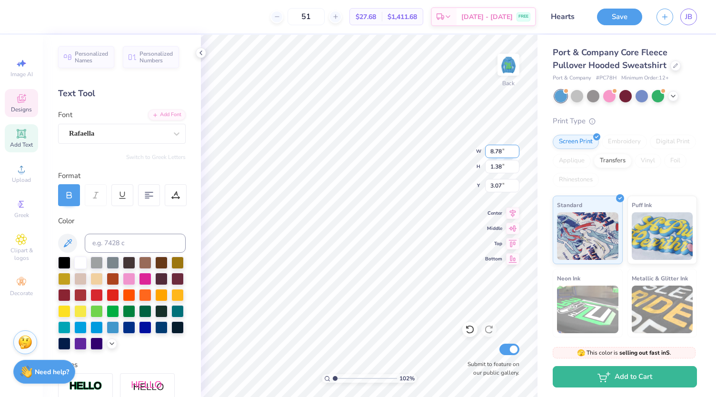
click at [515, 153] on input "8.78" at bounding box center [502, 151] width 34 height 13
click at [515, 153] on input "8.77" at bounding box center [502, 151] width 34 height 13
click at [515, 153] on input "8.76" at bounding box center [502, 151] width 34 height 13
click at [515, 153] on input "8.75" at bounding box center [502, 151] width 34 height 13
click at [515, 153] on input "8.74" at bounding box center [502, 151] width 34 height 13
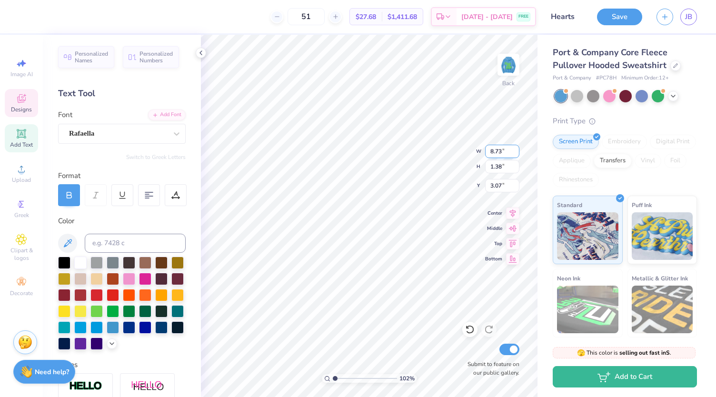
click at [515, 153] on input "8.73" at bounding box center [502, 151] width 34 height 13
click at [515, 153] on input "8.72" at bounding box center [502, 151] width 34 height 13
click at [515, 153] on input "8.71" at bounding box center [502, 151] width 34 height 13
click at [515, 153] on input "8.7" at bounding box center [502, 151] width 34 height 13
click at [515, 153] on input "8.69" at bounding box center [502, 151] width 34 height 13
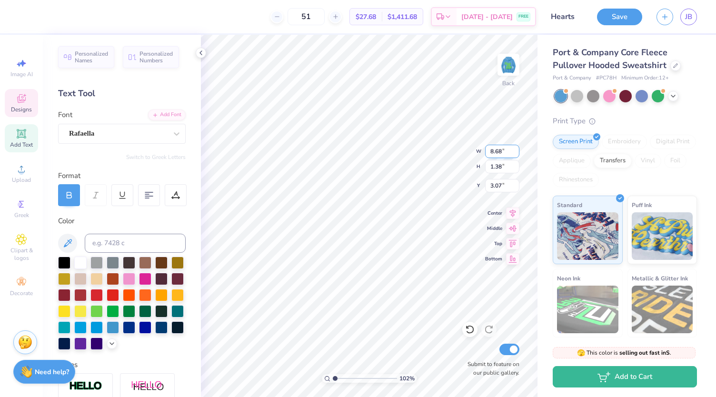
click at [515, 153] on input "8.68" at bounding box center [502, 151] width 34 height 13
click at [515, 153] on input "8.67" at bounding box center [502, 151] width 34 height 13
click at [515, 153] on input "8.66" at bounding box center [502, 151] width 34 height 13
click at [515, 153] on input "8.65" at bounding box center [502, 151] width 34 height 13
click at [515, 153] on input "8.64" at bounding box center [502, 151] width 34 height 13
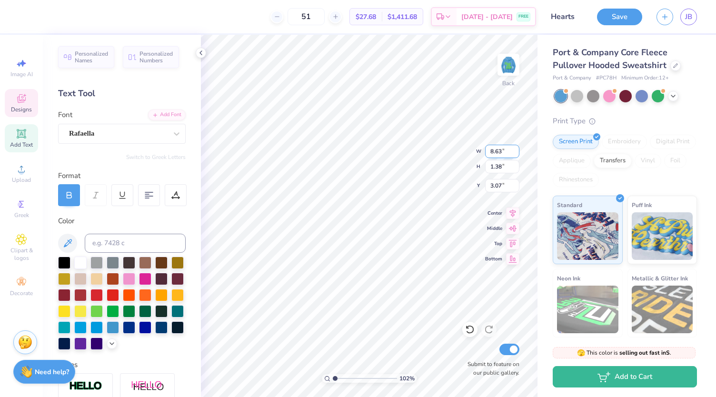
click at [515, 153] on input "8.63" at bounding box center [502, 151] width 34 height 13
click at [515, 153] on input "8.62" at bounding box center [502, 151] width 34 height 13
click at [515, 153] on input "8.61" at bounding box center [502, 151] width 34 height 13
click at [515, 153] on input "8.6" at bounding box center [502, 151] width 34 height 13
click at [515, 153] on input "8.59" at bounding box center [502, 151] width 34 height 13
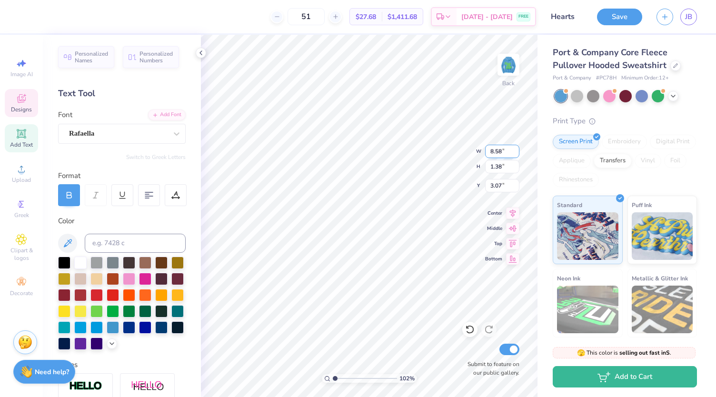
click at [515, 153] on input "8.58" at bounding box center [502, 151] width 34 height 13
click at [515, 153] on input "8.57" at bounding box center [502, 151] width 34 height 13
click at [515, 153] on input "8.56" at bounding box center [502, 151] width 34 height 13
click at [515, 153] on input "8.55" at bounding box center [502, 151] width 34 height 13
click at [515, 153] on input "8.54" at bounding box center [502, 151] width 34 height 13
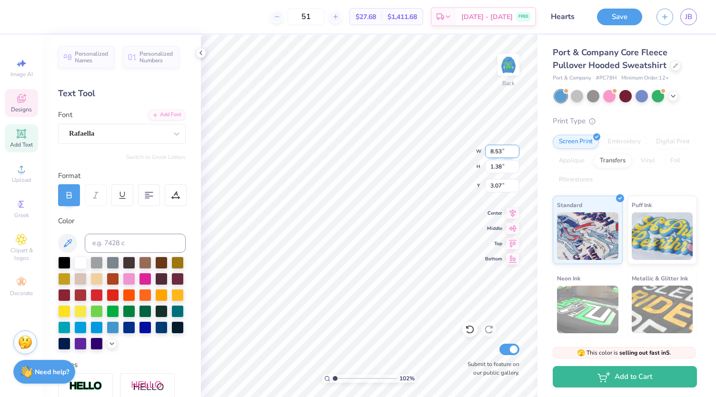
click at [515, 153] on input "8.53" at bounding box center [502, 151] width 34 height 13
click at [515, 153] on input "8.52" at bounding box center [502, 151] width 34 height 13
click at [515, 153] on input "8.51" at bounding box center [502, 151] width 34 height 13
click at [515, 153] on input "8.5" at bounding box center [502, 151] width 34 height 13
click at [515, 153] on input "8.49" at bounding box center [502, 151] width 34 height 13
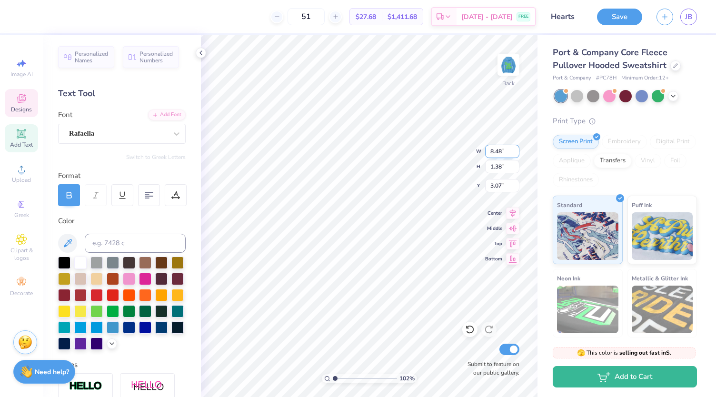
click at [515, 153] on input "8.48" at bounding box center [502, 151] width 34 height 13
click at [515, 153] on input "8.47" at bounding box center [502, 151] width 34 height 13
click at [457, 147] on div "102 % Back W 8.47 8.47 " H 1.38 1.38 " Y 3.07 3.07 " Center Middle Top Bottom S…" at bounding box center [369, 216] width 337 height 362
click at [496, 154] on input "8.83" at bounding box center [502, 151] width 34 height 13
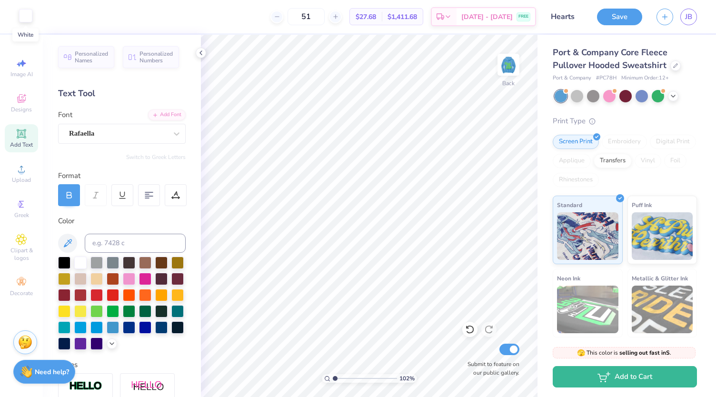
click at [24, 17] on div at bounding box center [25, 15] width 13 height 13
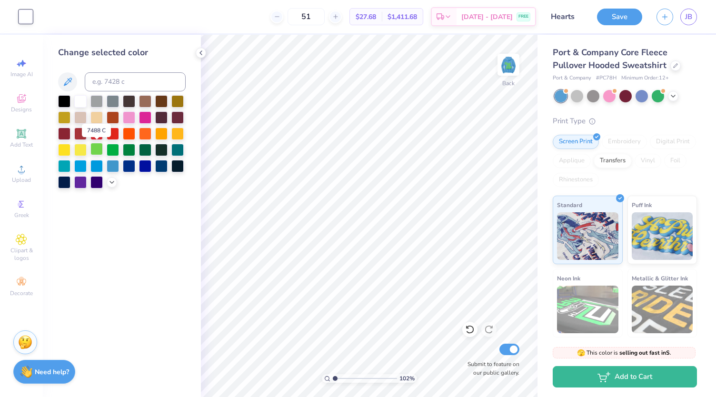
click at [97, 146] on div at bounding box center [96, 149] width 12 height 12
click at [128, 150] on div at bounding box center [129, 149] width 12 height 12
click at [145, 151] on div at bounding box center [145, 149] width 12 height 12
click at [99, 148] on div at bounding box center [96, 149] width 12 height 12
click at [508, 63] on img at bounding box center [508, 65] width 38 height 38
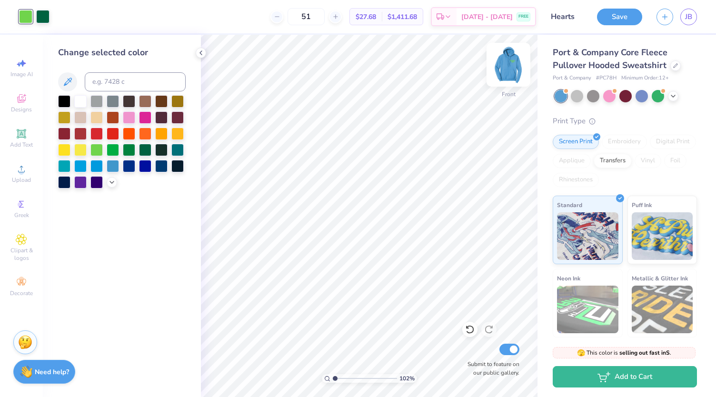
click at [512, 70] on img at bounding box center [508, 65] width 38 height 38
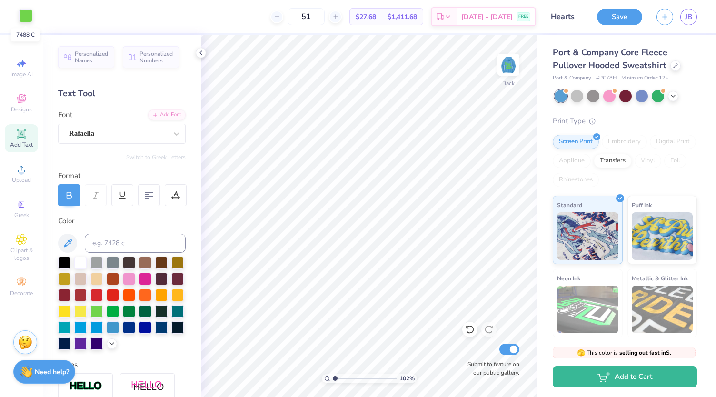
click at [25, 14] on div at bounding box center [25, 15] width 13 height 13
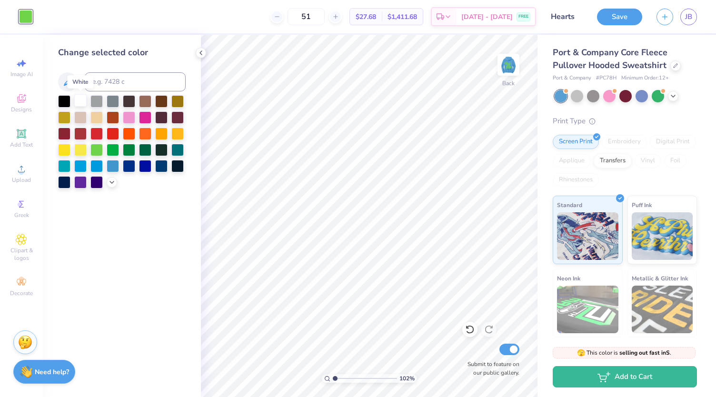
click at [79, 99] on div at bounding box center [80, 100] width 12 height 12
click at [510, 72] on img at bounding box center [508, 65] width 38 height 38
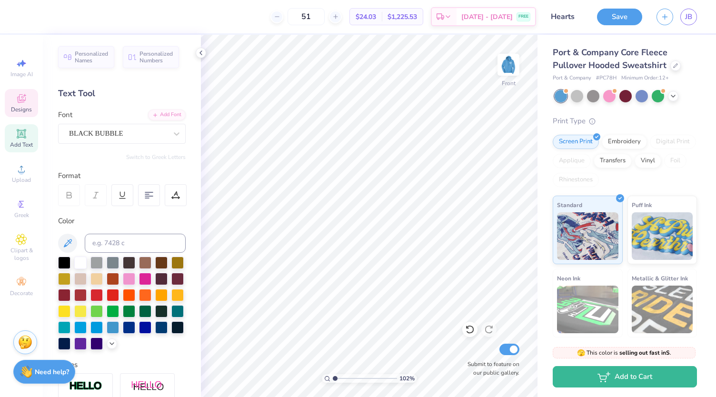
click at [19, 106] on span "Designs" at bounding box center [21, 110] width 21 height 8
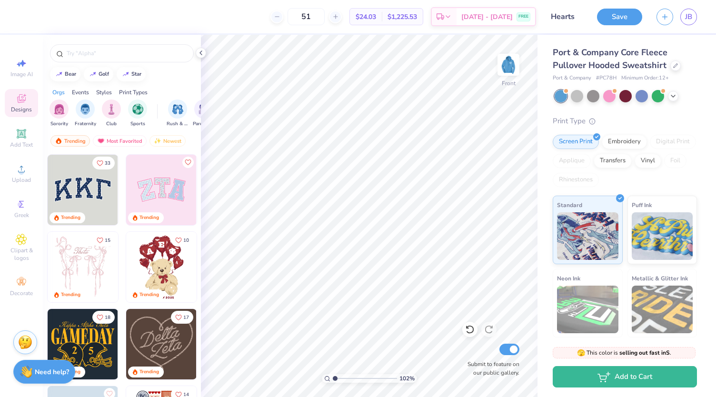
click at [103, 92] on div "Styles" at bounding box center [104, 92] width 16 height 9
click at [81, 106] on img "filter for Varsity" at bounding box center [85, 108] width 11 height 11
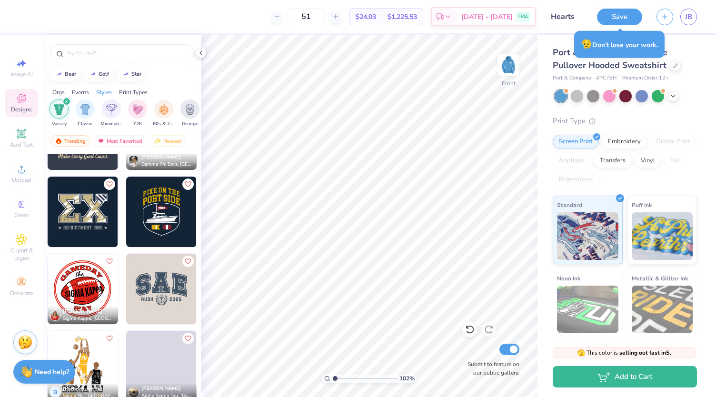
scroll to position [3546, 0]
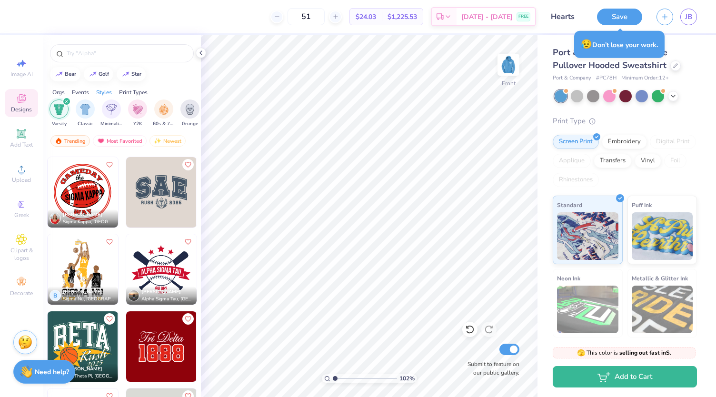
click at [158, 340] on img at bounding box center [161, 346] width 70 height 70
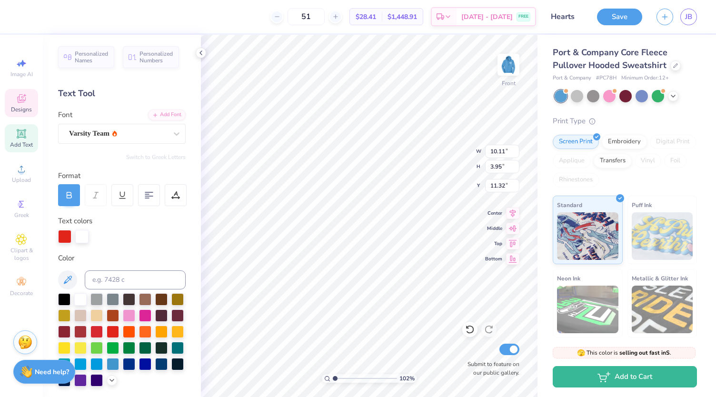
scroll to position [8, 1]
click at [22, 17] on div at bounding box center [25, 15] width 13 height 13
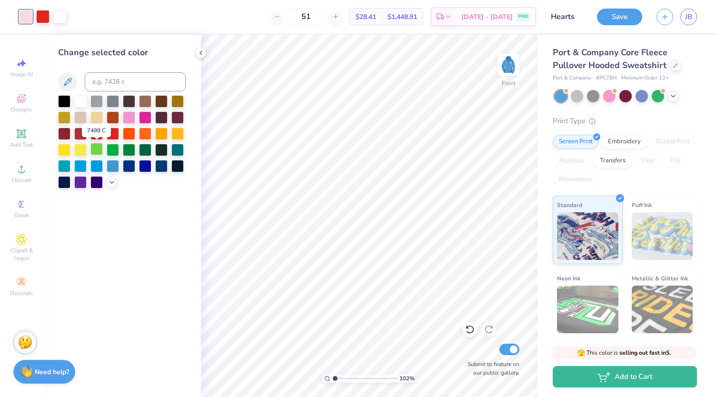
click at [98, 148] on div at bounding box center [96, 149] width 12 height 12
click at [44, 10] on div at bounding box center [42, 15] width 13 height 13
click at [112, 150] on div at bounding box center [113, 149] width 12 height 12
click at [569, 20] on input "Hearts" at bounding box center [566, 16] width 47 height 19
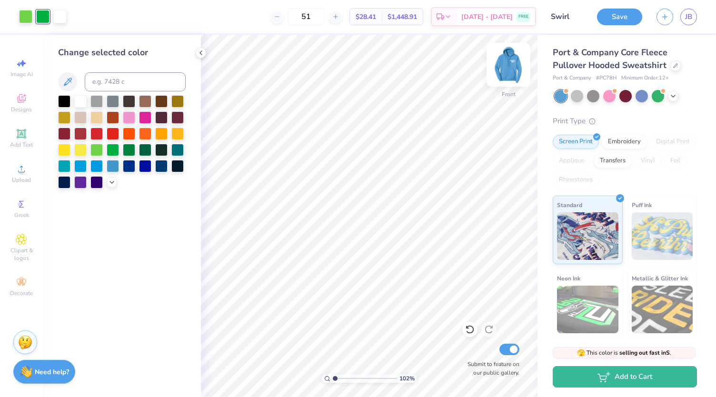
click at [510, 71] on img at bounding box center [508, 65] width 38 height 38
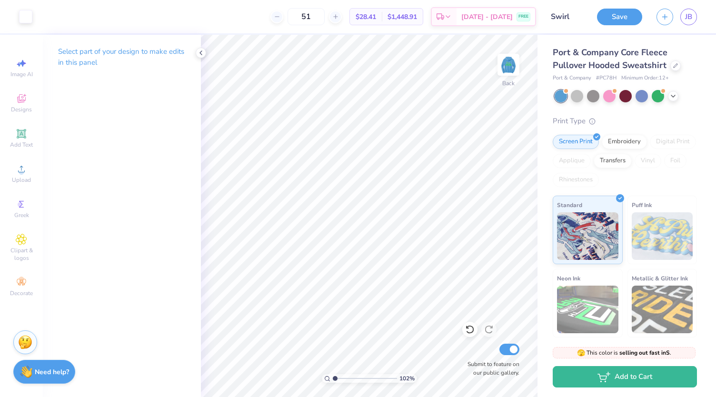
click at [510, 71] on img at bounding box center [508, 64] width 19 height 19
click at [619, 18] on button "Save" at bounding box center [619, 15] width 45 height 17
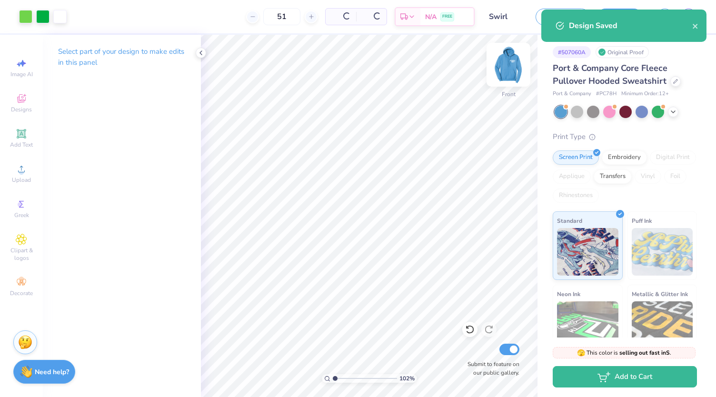
click at [511, 70] on img at bounding box center [508, 65] width 38 height 38
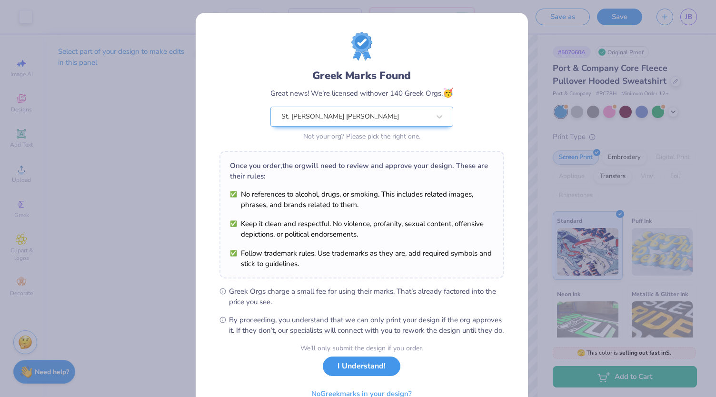
click at [359, 376] on button "I Understand!" at bounding box center [362, 367] width 78 height 20
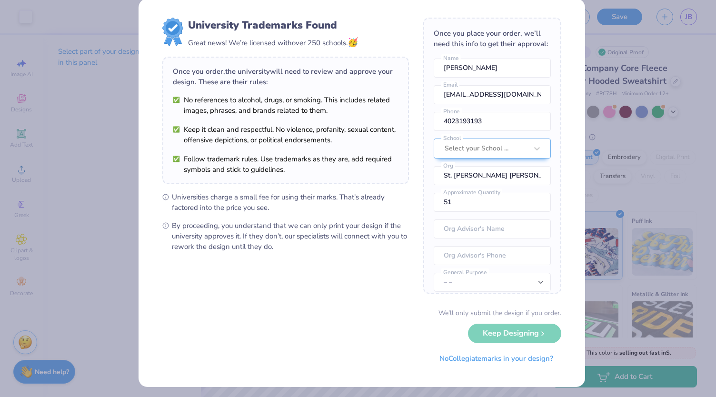
scroll to position [16, 0]
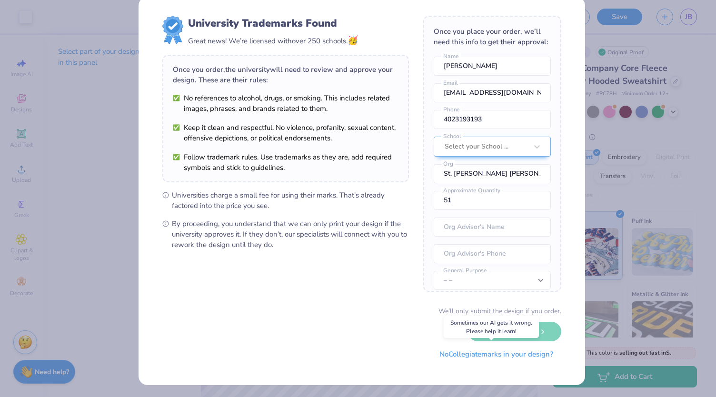
click at [516, 354] on button "No Collegiate marks in your design?" at bounding box center [496, 355] width 130 height 20
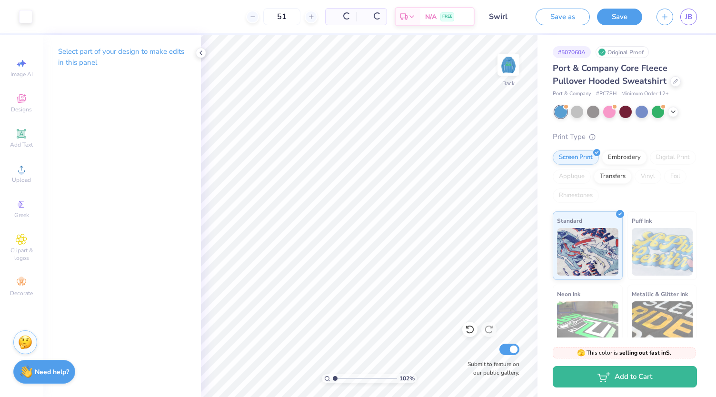
scroll to position [0, 0]
click at [509, 73] on img at bounding box center [508, 65] width 38 height 38
click at [509, 73] on img at bounding box center [508, 64] width 19 height 19
click at [514, 63] on img at bounding box center [508, 65] width 38 height 38
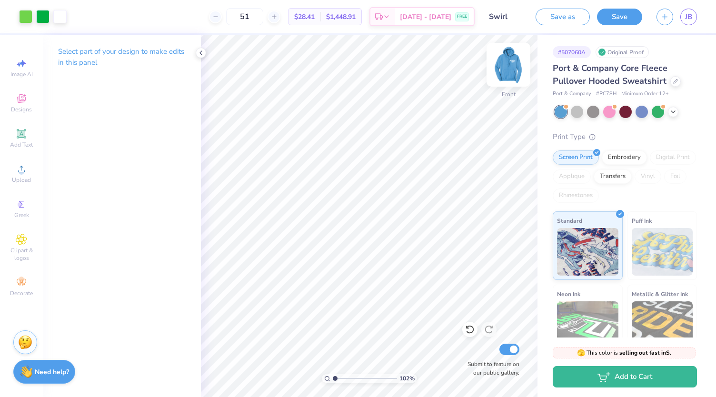
click at [511, 62] on img at bounding box center [508, 65] width 38 height 38
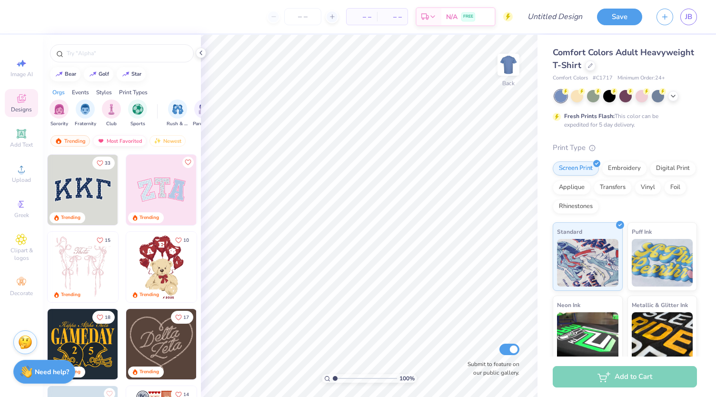
click at [134, 140] on div "Most Favorited" at bounding box center [120, 140] width 54 height 11
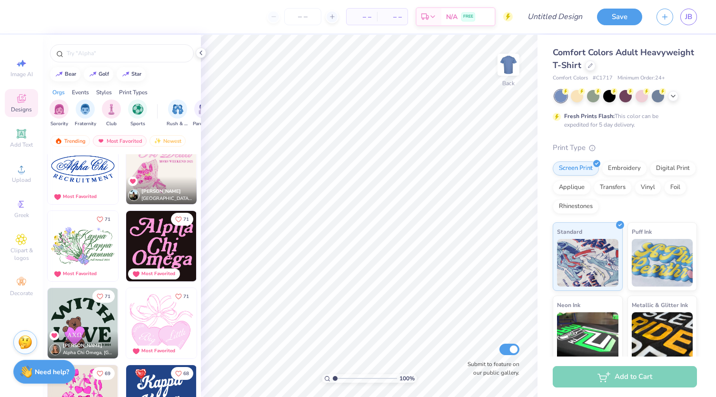
scroll to position [1851, 0]
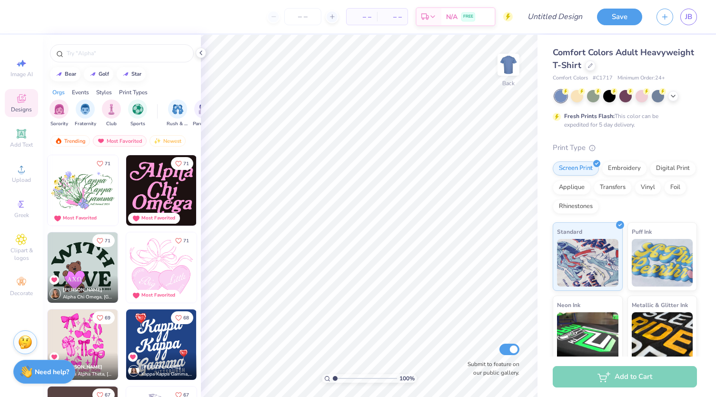
click at [145, 177] on img at bounding box center [161, 190] width 70 height 70
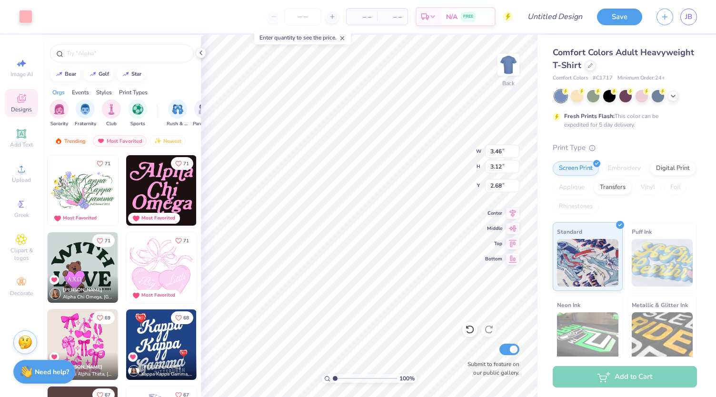
type input "2.68"
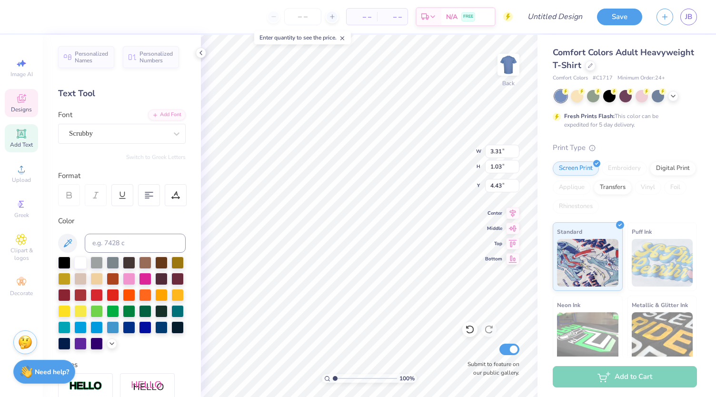
type input "2.85"
type input "0.99"
type input "2.68"
type textarea "Saint"
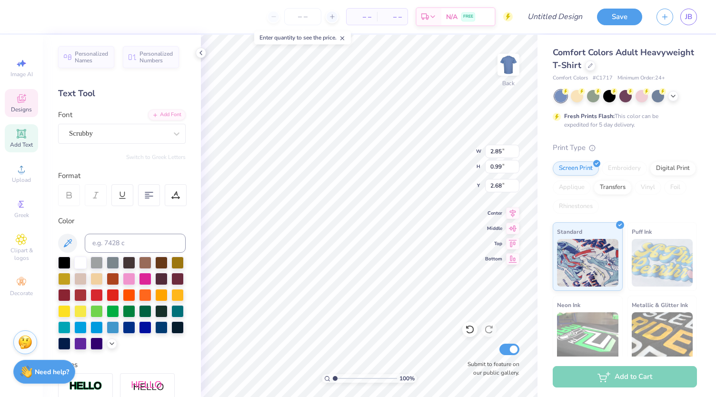
type input "3.31"
type input "1.03"
type input "4.43"
type textarea "[PERSON_NAME]"
type input "1.63"
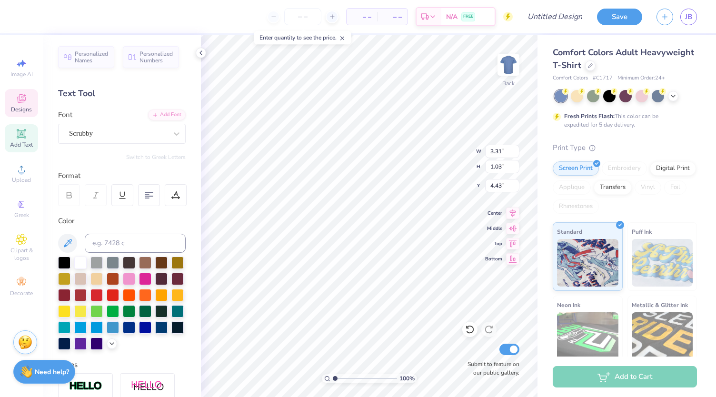
type input "0.98"
type input "3.72"
type input "2.64"
type input "3.12"
type input "2.60"
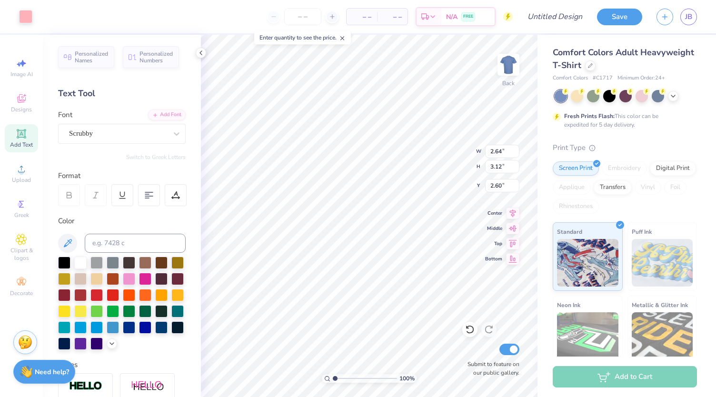
type input "2.64"
type input "3.12"
type input "2.60"
click at [415, 129] on div "Cut Copy Paste Remove Background Duplicate Select All Delete Group Ungroup Brin…" at bounding box center [452, 250] width 75 height 242
click at [299, 14] on input "number" at bounding box center [302, 16] width 37 height 17
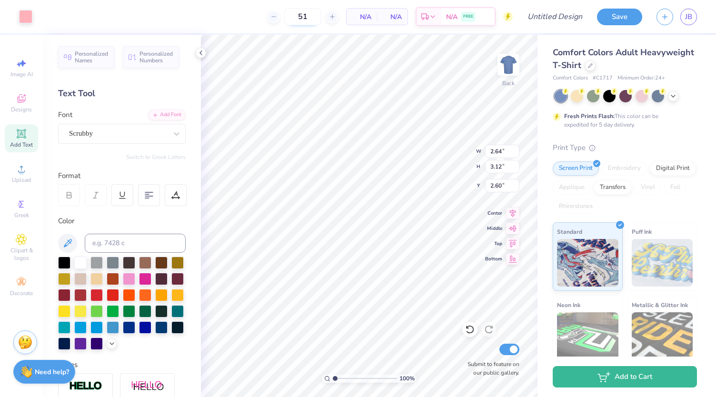
type input "51"
click at [471, 329] on icon at bounding box center [470, 330] width 10 height 10
type textarea "[PERSON_NAME]"
type input "2.04"
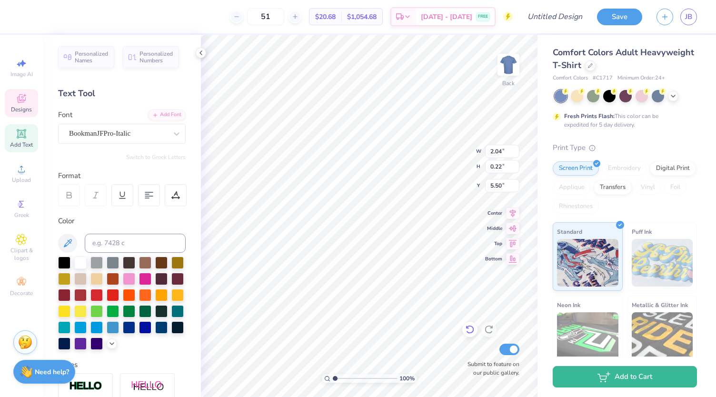
type input "0.22"
type input "5.50"
type textarea "Eighth Grade"
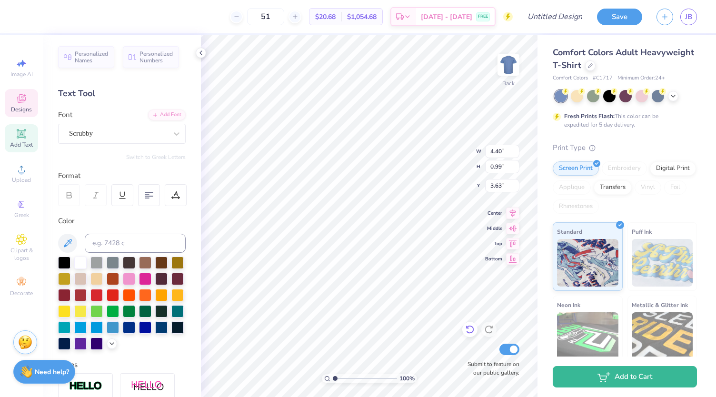
type input "4.40"
type input "0.99"
type input "3.58"
type input "2.60"
type input "1.04"
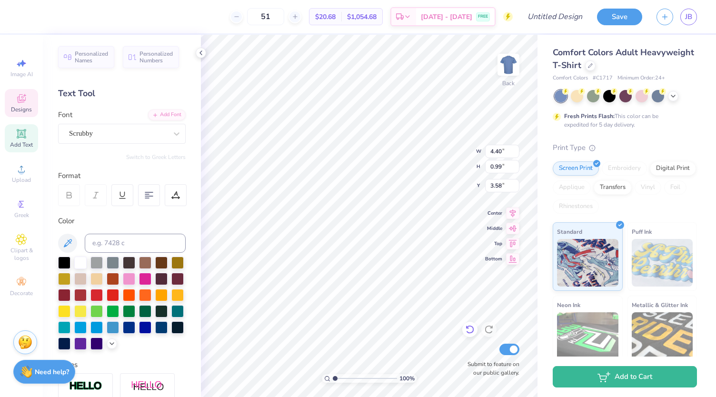
type input "4.62"
click at [31, 100] on div "Designs" at bounding box center [21, 103] width 33 height 28
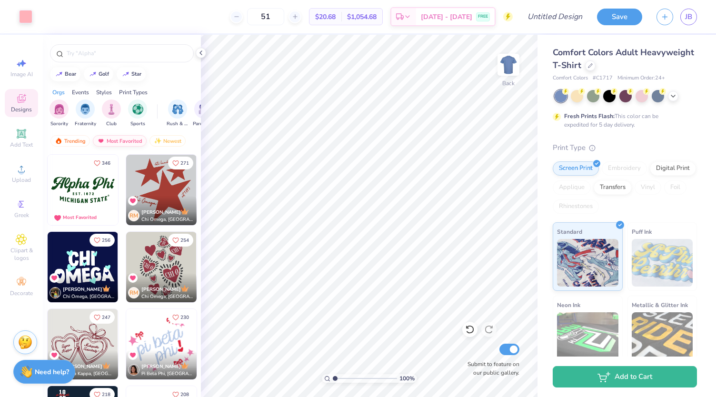
click at [113, 137] on div "Most Favorited" at bounding box center [120, 140] width 54 height 11
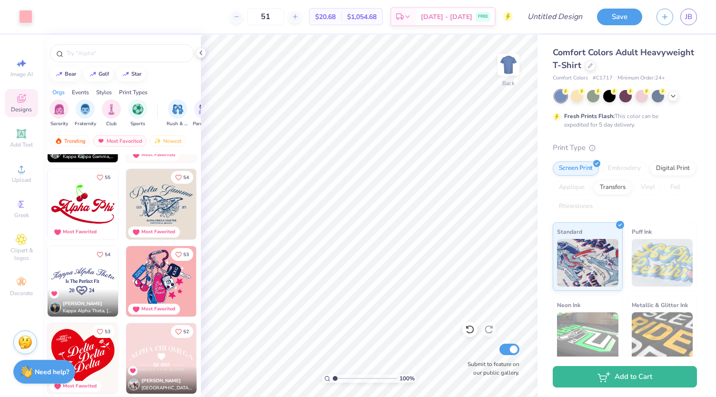
scroll to position [2934, 0]
